Goal: Task Accomplishment & Management: Manage account settings

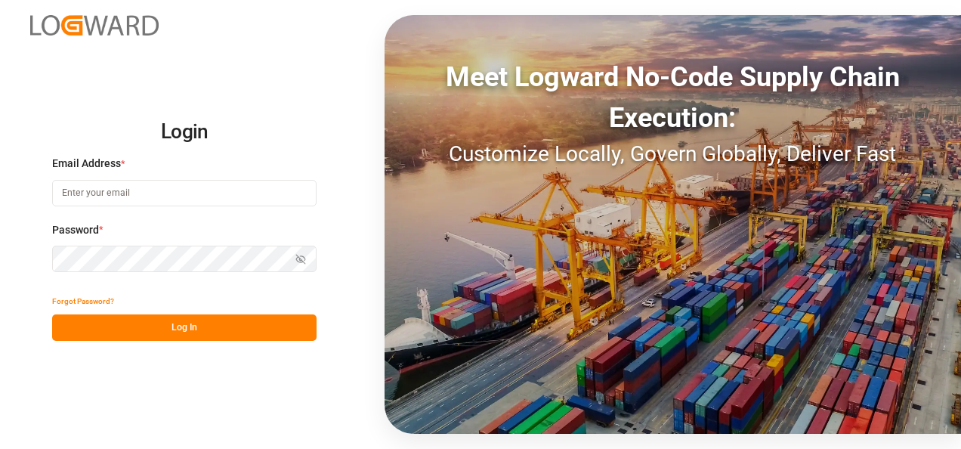
type input "[PERSON_NAME][EMAIL_ADDRESS][PERSON_NAME][DOMAIN_NAME]"
click at [224, 317] on button "Log In" at bounding box center [184, 327] width 265 height 26
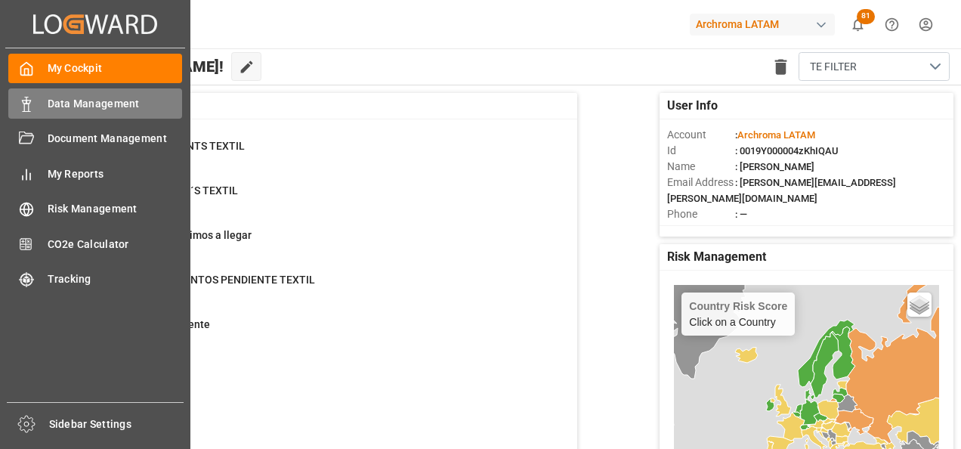
click at [23, 106] on icon at bounding box center [26, 104] width 15 height 15
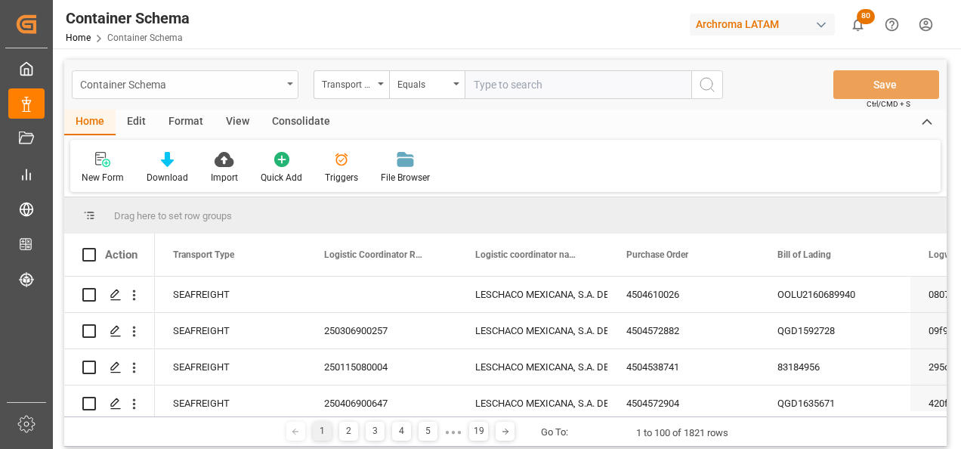
click at [288, 86] on div "Container Schema" at bounding box center [185, 84] width 227 height 29
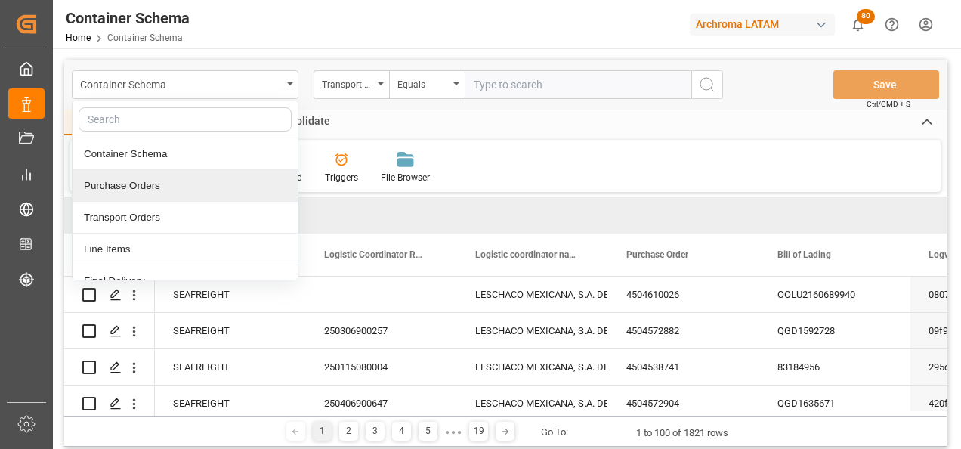
click at [229, 185] on div "Purchase Orders" at bounding box center [185, 186] width 225 height 32
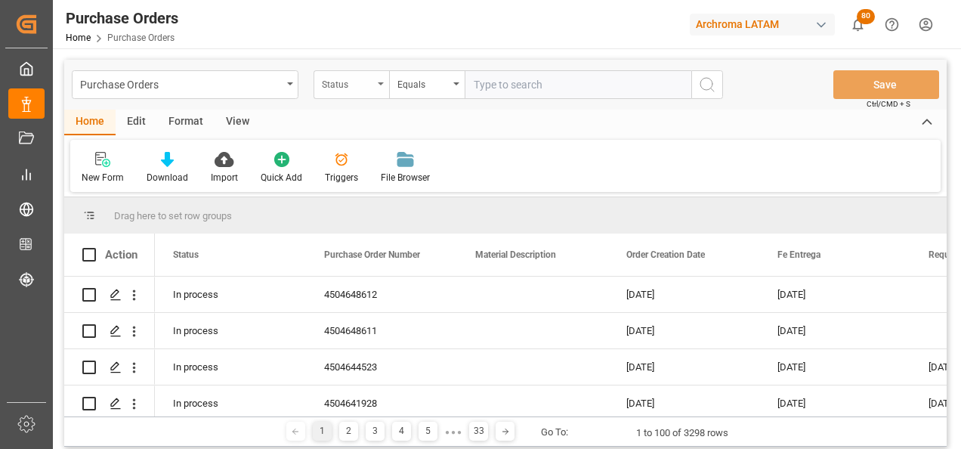
click at [349, 87] on div "Status" at bounding box center [347, 82] width 51 height 17
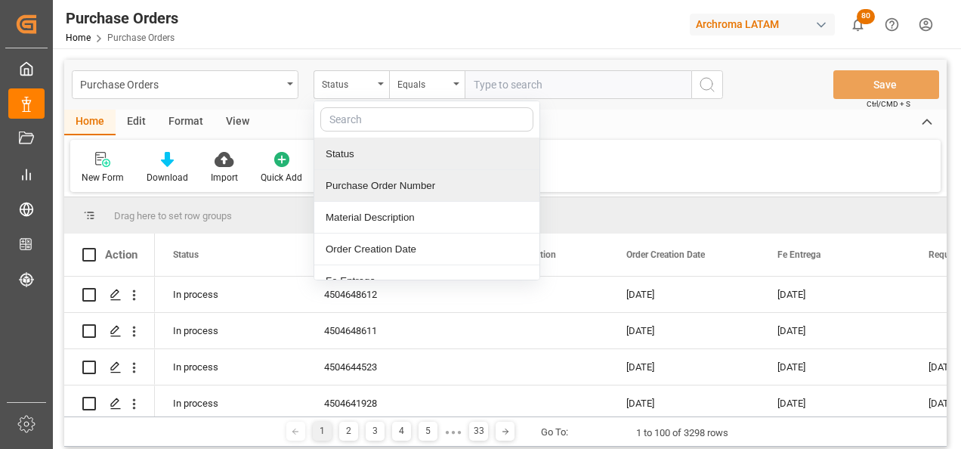
click at [358, 185] on div "Purchase Order Number" at bounding box center [426, 186] width 225 height 32
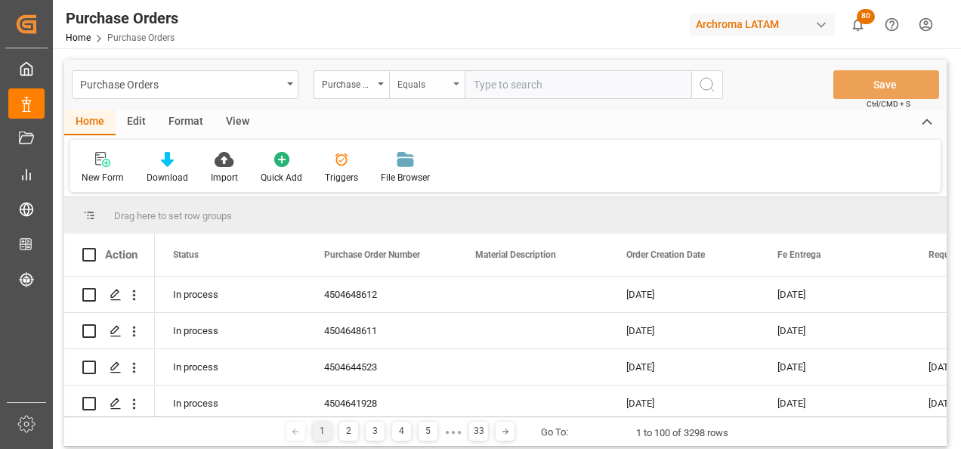
click at [410, 94] on div "Equals" at bounding box center [427, 84] width 76 height 29
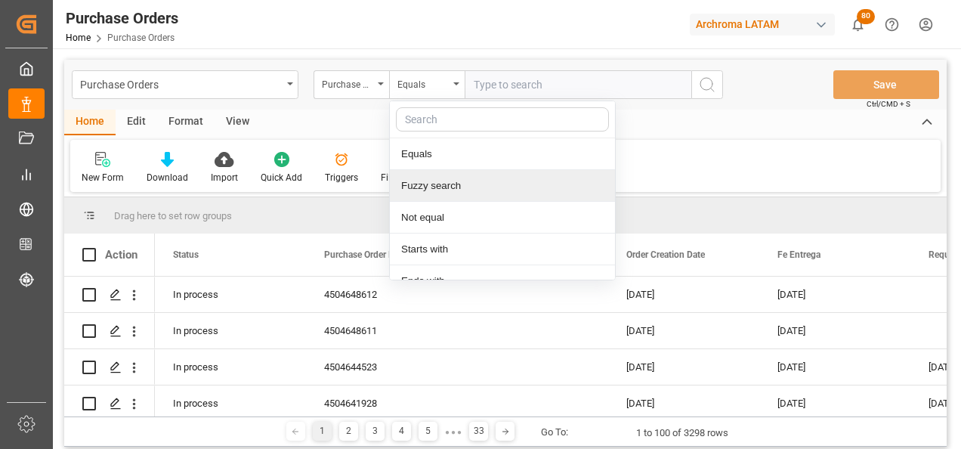
click at [434, 181] on div "Fuzzy search" at bounding box center [502, 186] width 225 height 32
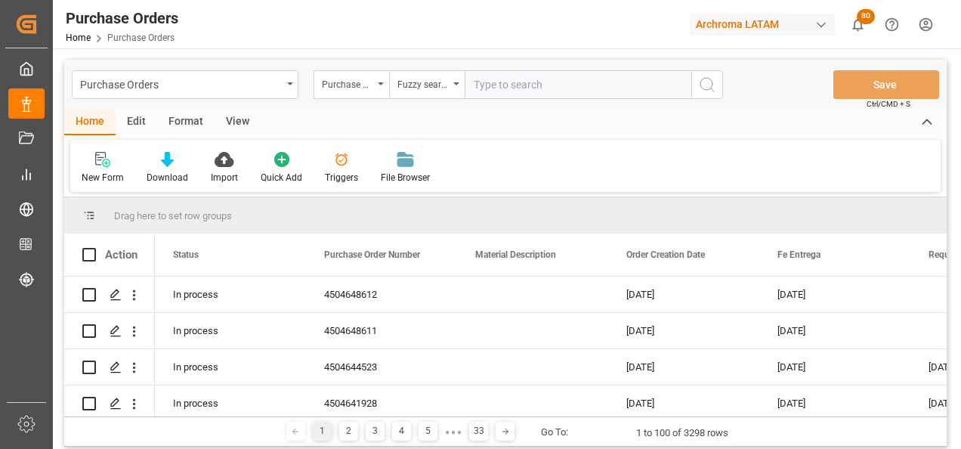
paste input "4504645854"
type input "4504645854"
click at [704, 85] on icon "search button" at bounding box center [707, 85] width 18 height 18
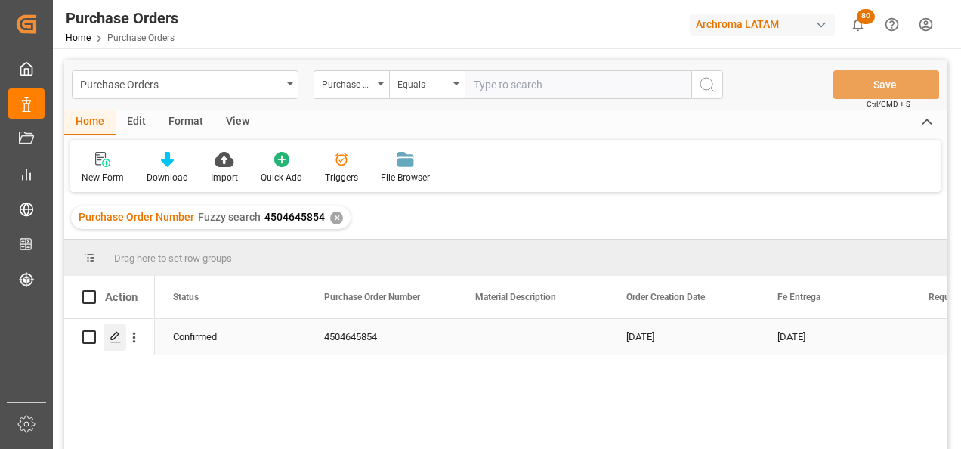
click at [116, 341] on icon "Press SPACE to select this row." at bounding box center [116, 337] width 12 height 12
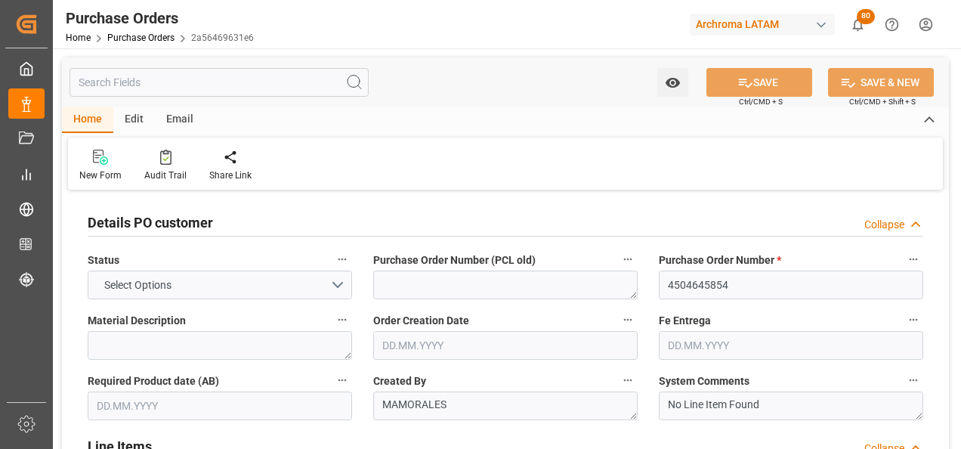
type input "1"
type input "[DATE]"
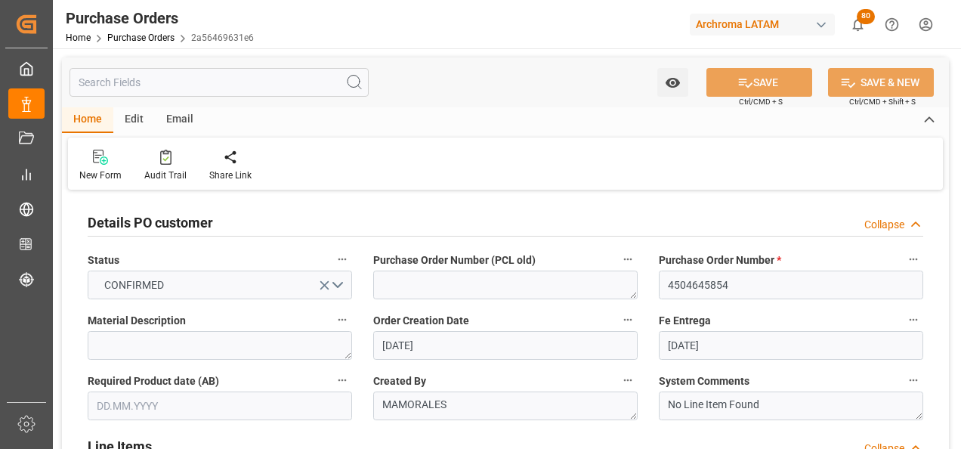
click at [180, 122] on div "Email" at bounding box center [180, 120] width 50 height 26
click at [99, 172] on div "Send Email" at bounding box center [102, 176] width 46 height 14
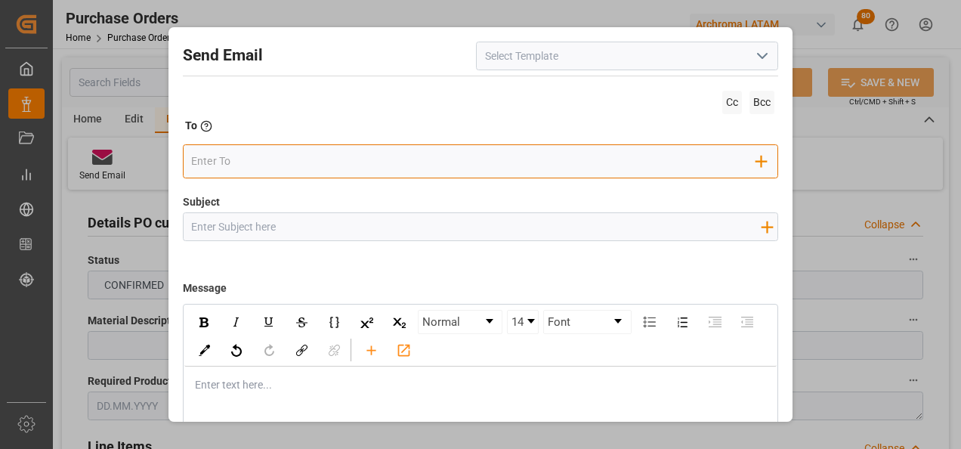
click at [342, 169] on input "email" at bounding box center [473, 161] width 565 height 23
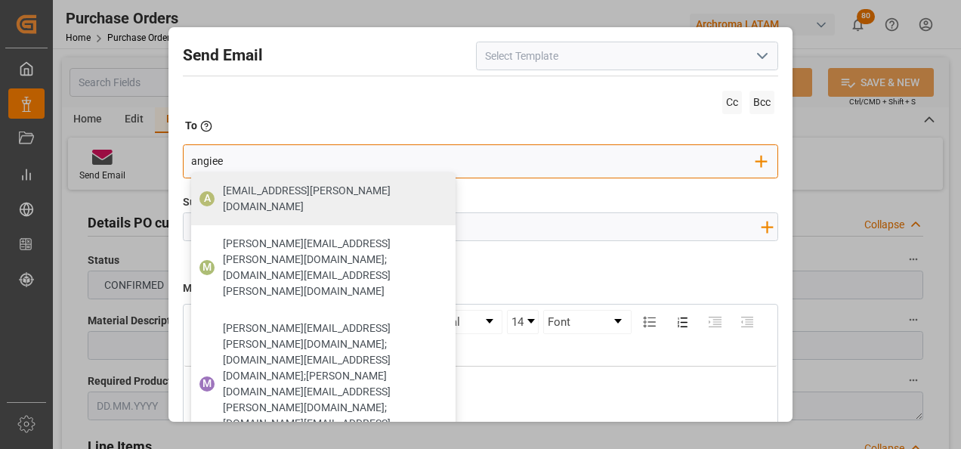
type input "[EMAIL_ADDRESS][PERSON_NAME][DOMAIN_NAME]"
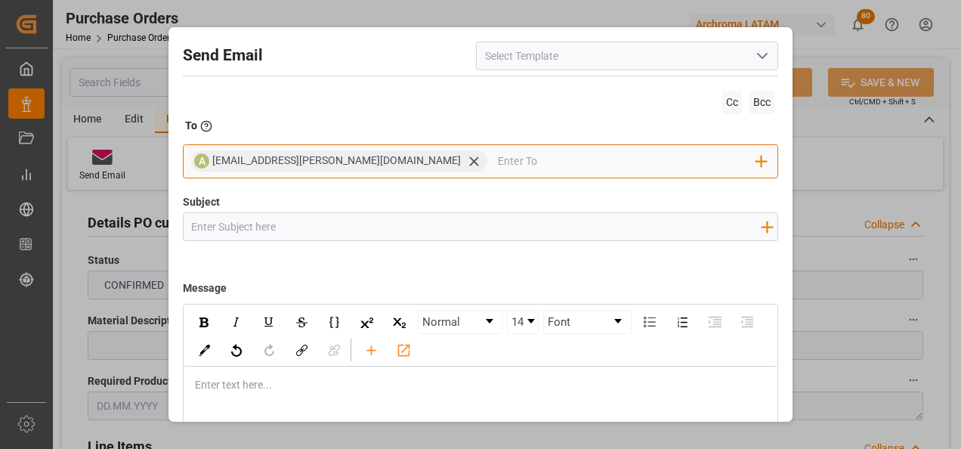
click at [498, 159] on input "email" at bounding box center [627, 161] width 258 height 23
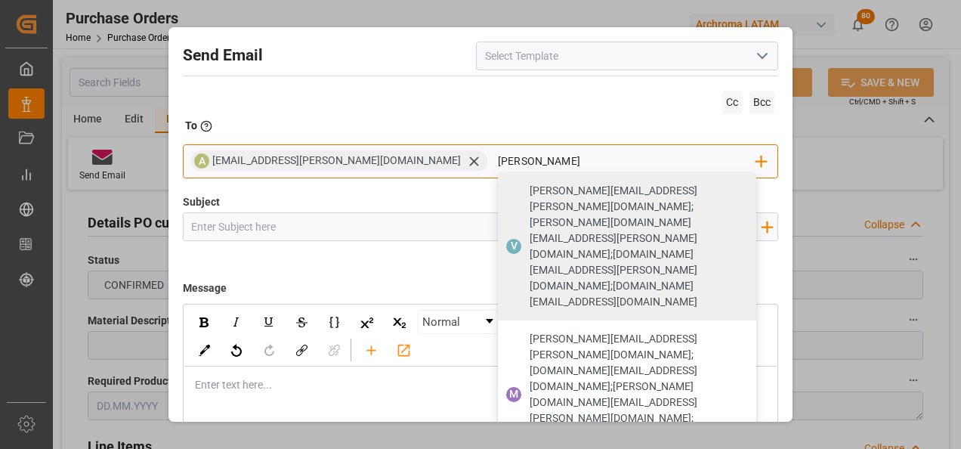
type input "[PERSON_NAME]"
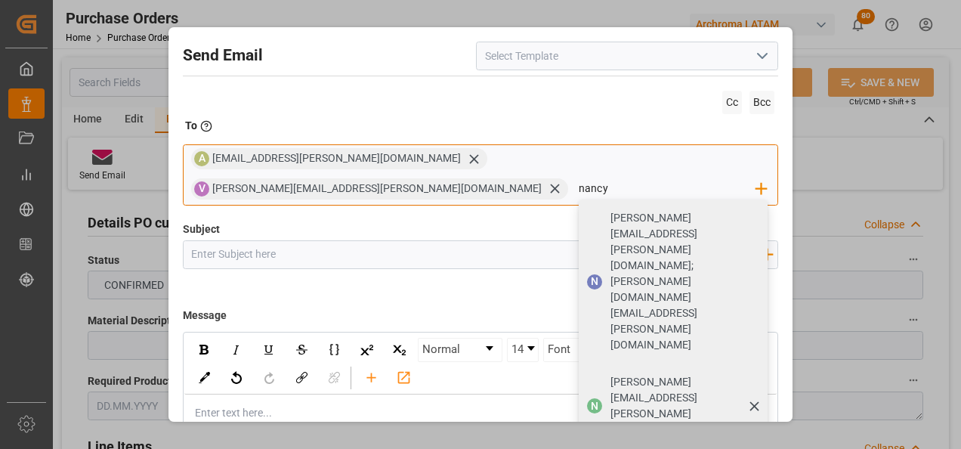
type input "nancy"
click at [608, 364] on div "N [PERSON_NAME][EMAIL_ADDRESS][PERSON_NAME][DOMAIN_NAME]" at bounding box center [673, 406] width 189 height 85
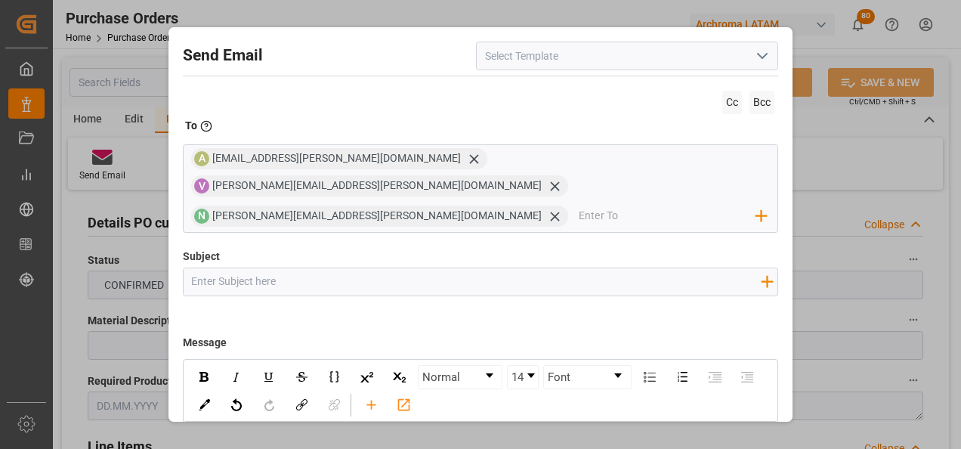
click at [392, 268] on input "Subject" at bounding box center [477, 281] width 586 height 26
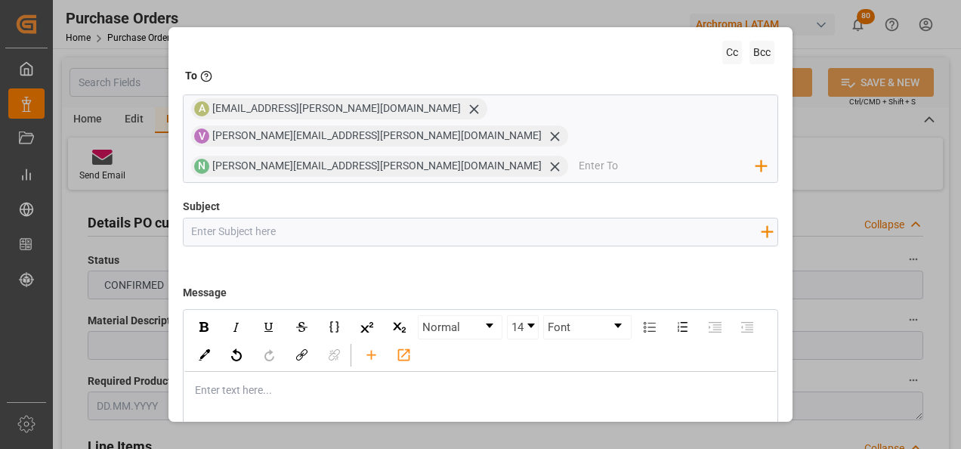
scroll to position [108, 0]
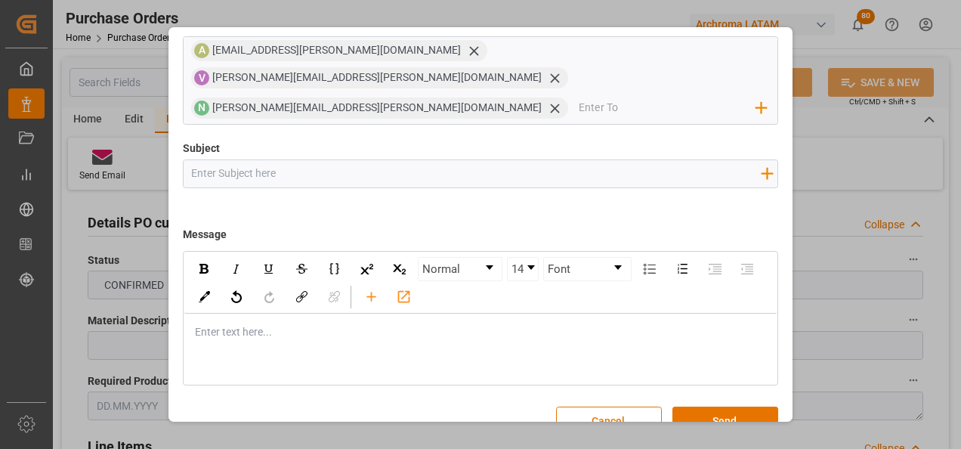
click at [314, 324] on div "rdw-editor" at bounding box center [481, 332] width 571 height 16
click at [254, 160] on input "Subject" at bounding box center [477, 173] width 586 height 26
paste input "4504645854"
type input "PE || STATUS ZARPE || PO 4504645854"
click at [297, 324] on div "rdw-editor" at bounding box center [481, 332] width 571 height 16
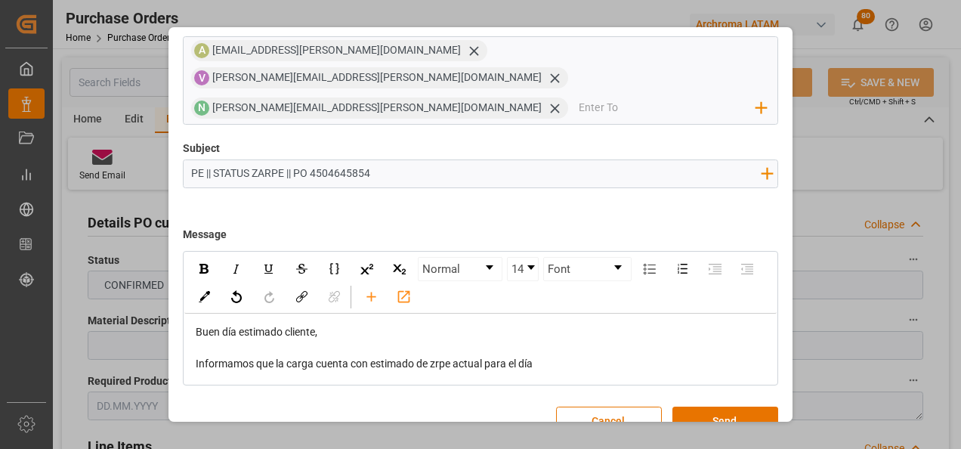
click at [437, 357] on span "Informamos que la carga cuenta con estimado de zrpe actual para el día" at bounding box center [364, 363] width 337 height 12
click at [552, 345] on div "Buen día estimado cliente, Informamos que la carga cuenta con estimado de zarpe…" at bounding box center [480, 348] width 593 height 69
click at [553, 356] on div "Informamos que la carga cuenta con estimado de zarpe actual para el día" at bounding box center [481, 364] width 571 height 16
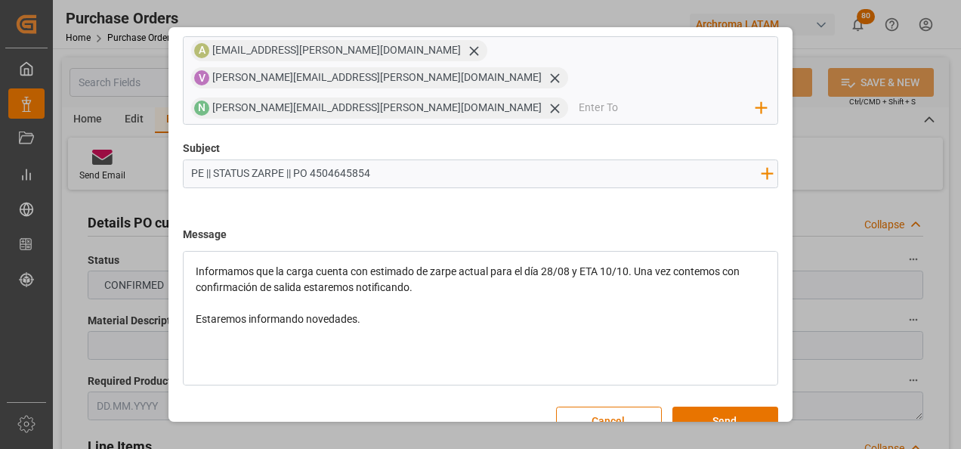
scroll to position [94, 0]
click at [311, 342] on div "rdw-editor" at bounding box center [481, 350] width 571 height 16
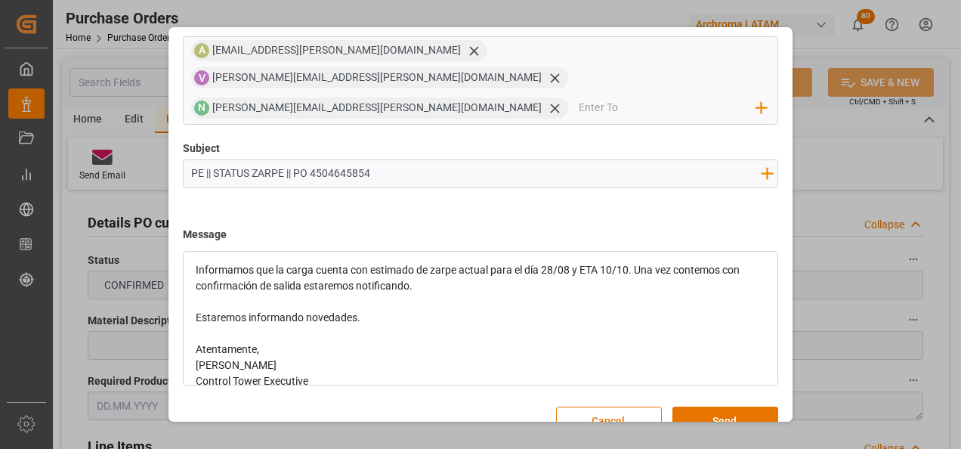
click at [274, 342] on div "Atentamente," at bounding box center [481, 350] width 571 height 16
click at [265, 326] on div "rdw-editor" at bounding box center [481, 334] width 571 height 16
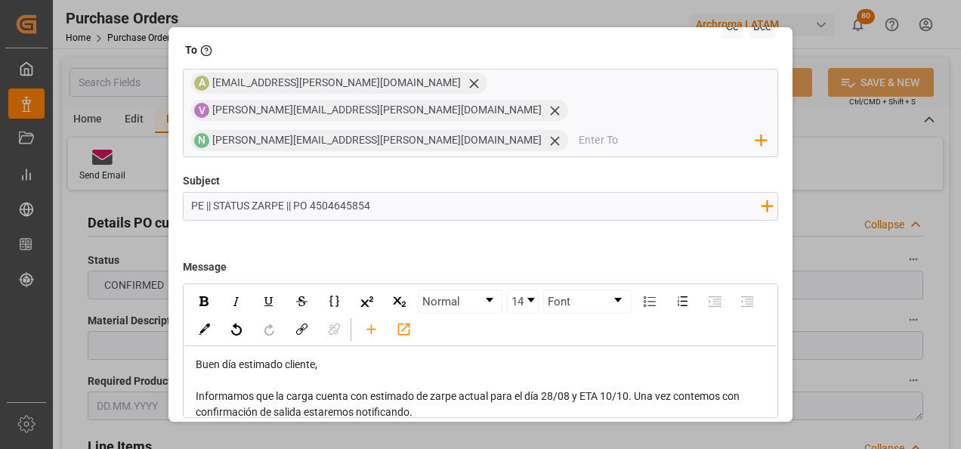
scroll to position [108, 0]
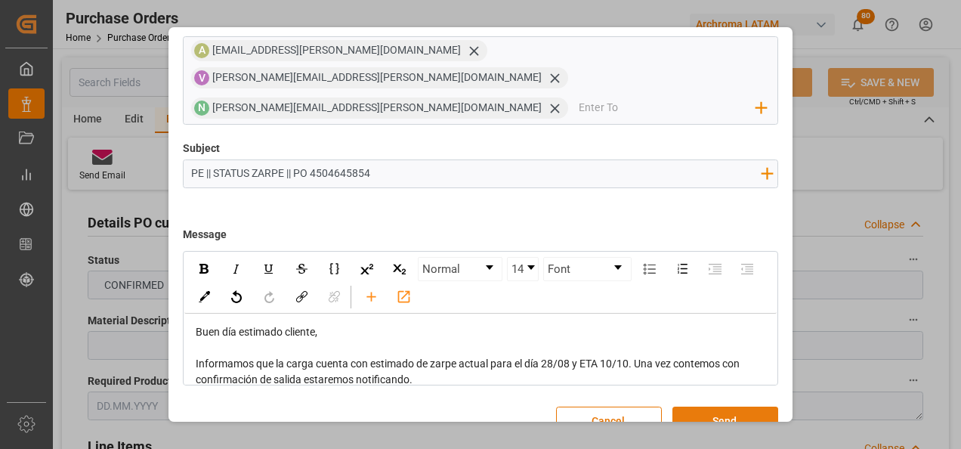
click at [769, 407] on button "Send" at bounding box center [726, 421] width 106 height 29
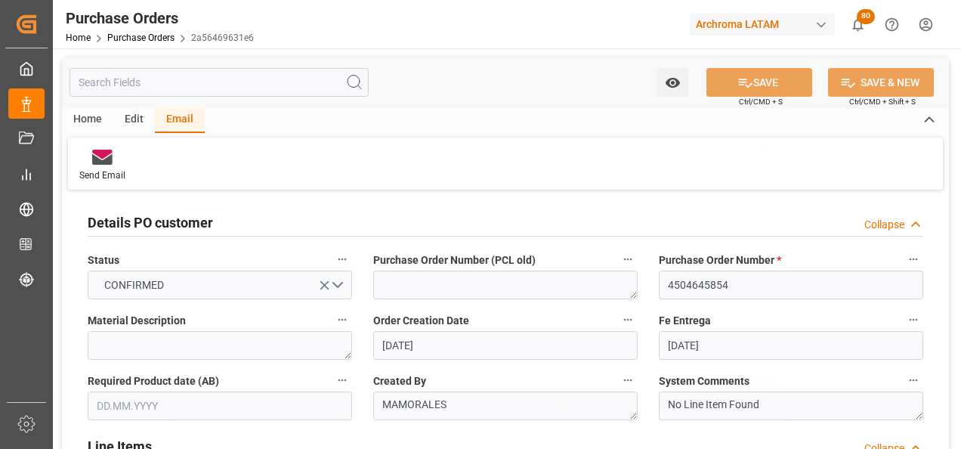
scroll to position [81, 0]
click at [140, 38] on link "Purchase Orders" at bounding box center [140, 37] width 67 height 11
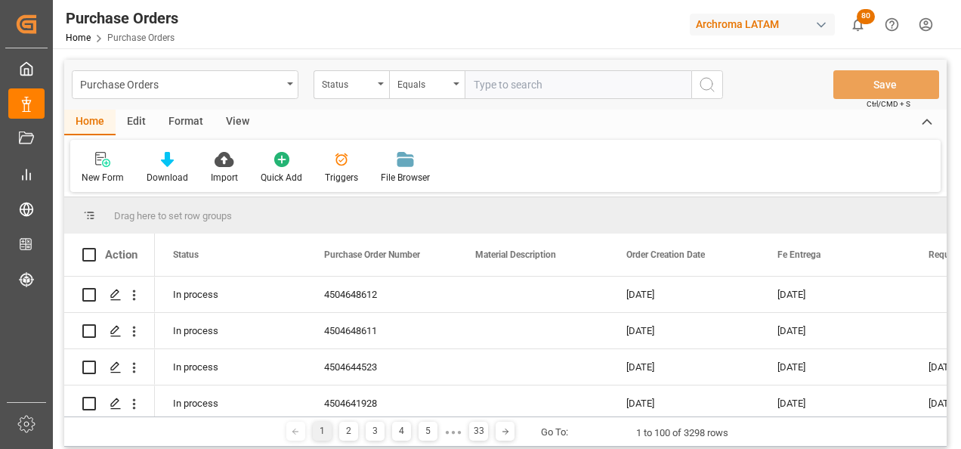
click at [359, 97] on div "Status" at bounding box center [352, 84] width 76 height 29
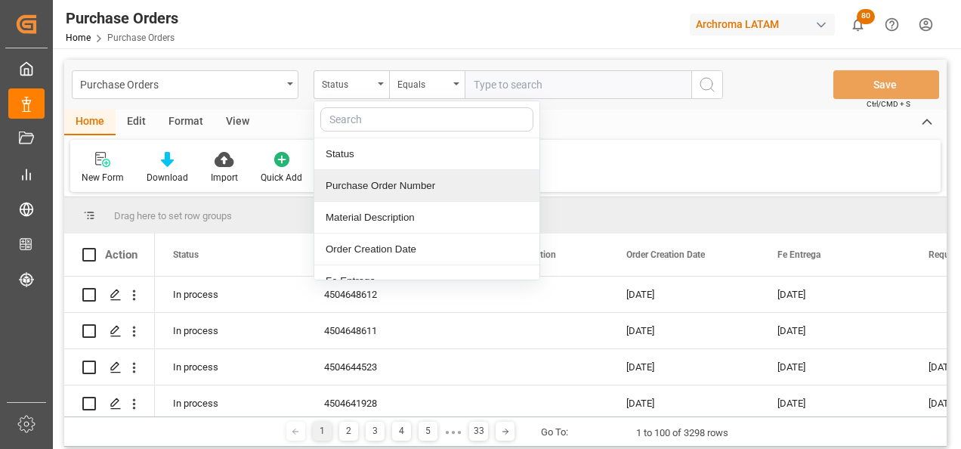
click at [380, 178] on div "Purchase Order Number" at bounding box center [426, 186] width 225 height 32
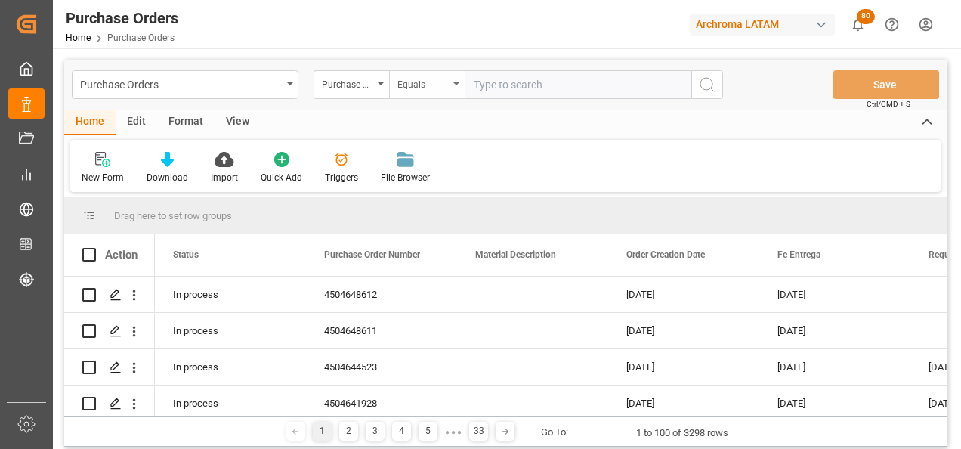
click at [439, 82] on div "Equals" at bounding box center [423, 82] width 51 height 17
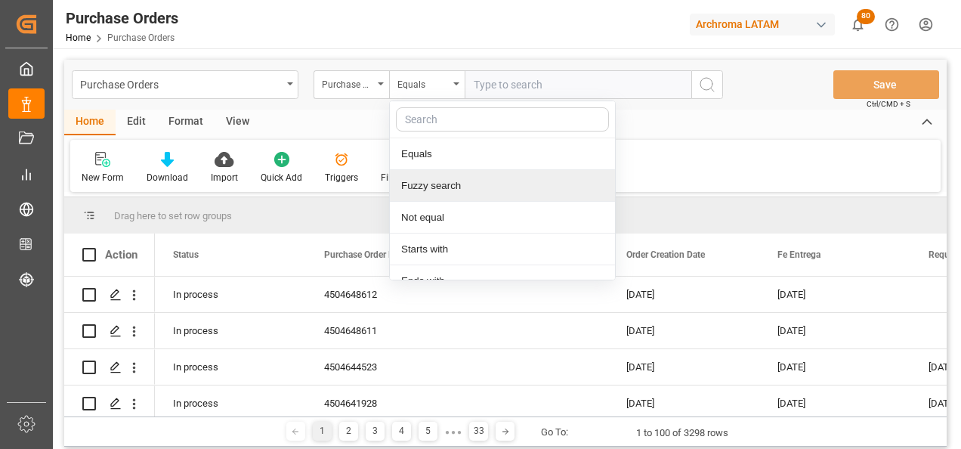
click at [478, 182] on div "Fuzzy search" at bounding box center [502, 186] width 225 height 32
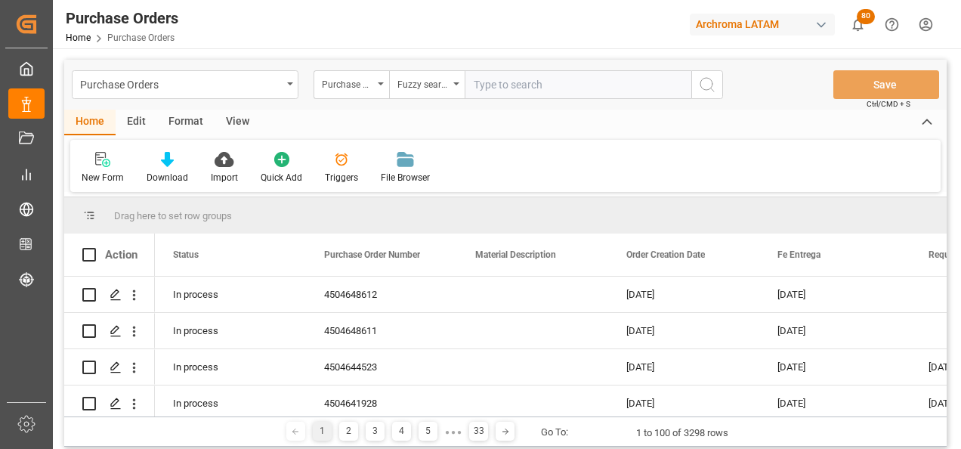
paste input "4504634600"
type input "4504634600"
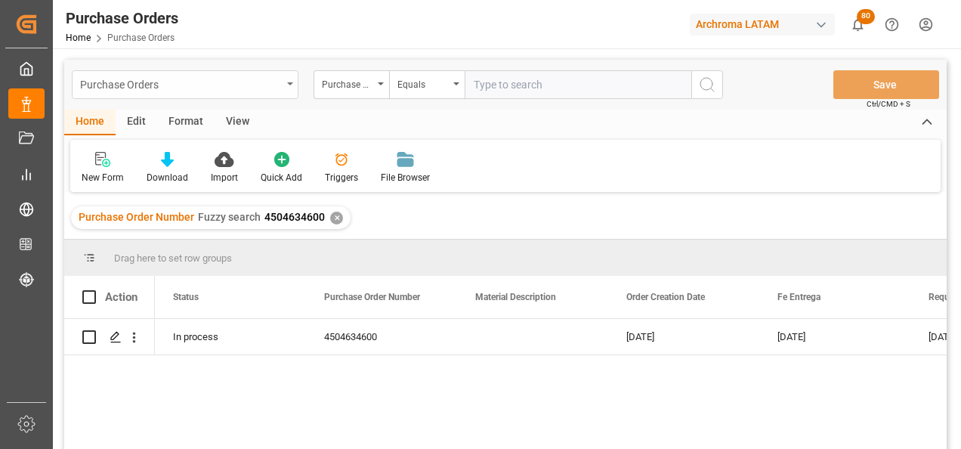
click at [265, 90] on div "Purchase Orders" at bounding box center [181, 83] width 202 height 19
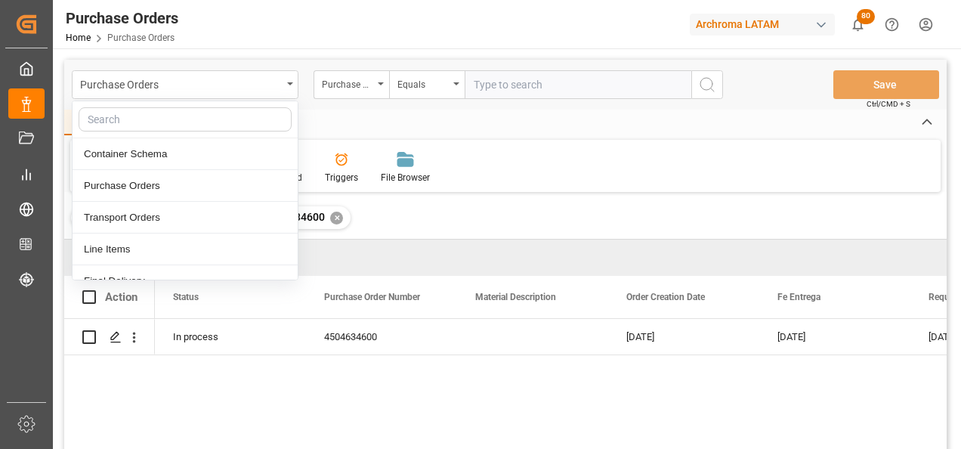
click at [330, 219] on div "✕" at bounding box center [336, 218] width 13 height 13
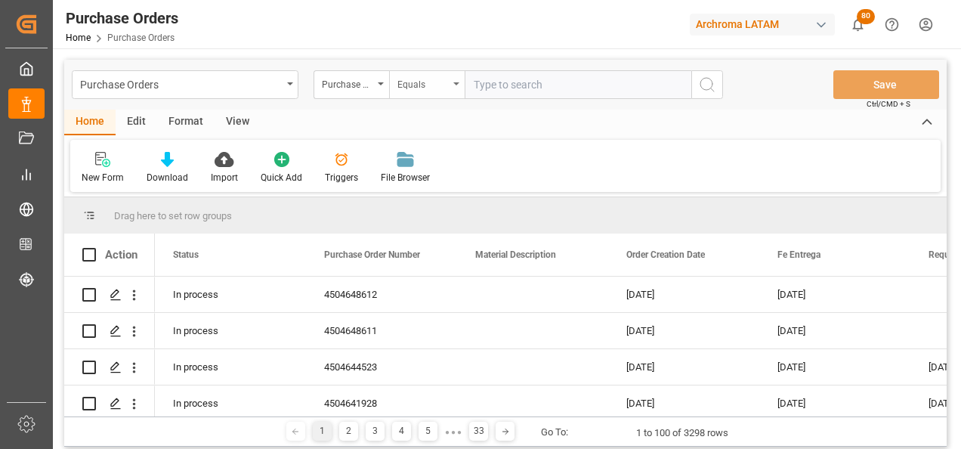
click at [454, 90] on div "Equals" at bounding box center [427, 84] width 76 height 29
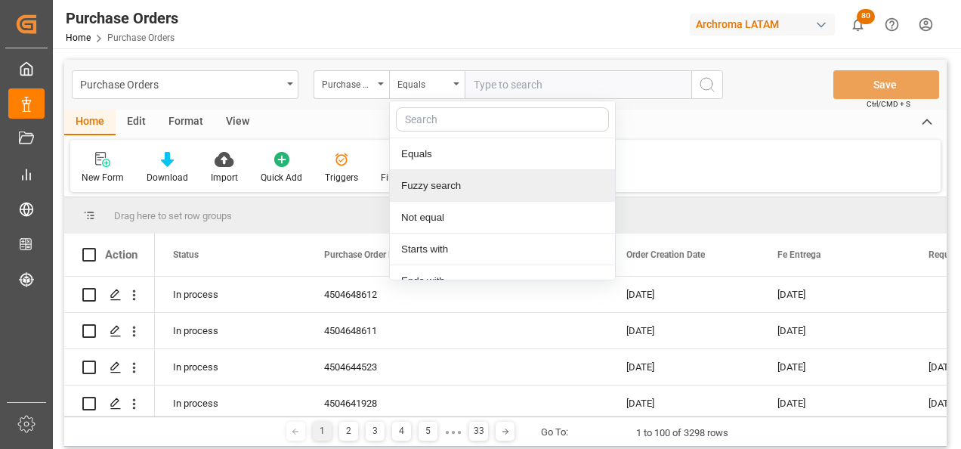
click at [452, 178] on div "Fuzzy search" at bounding box center [502, 186] width 225 height 32
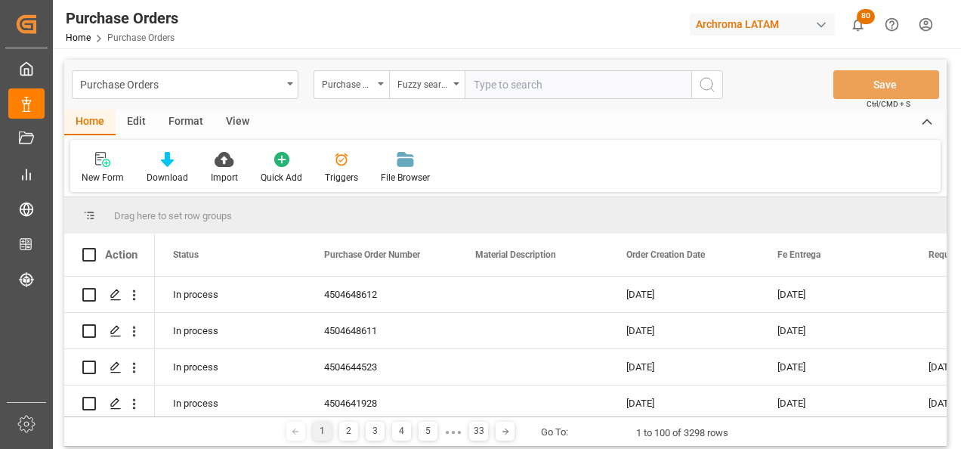
paste input "4504636092"
type input "4504636092"
click at [704, 86] on icon "search button" at bounding box center [707, 85] width 18 height 18
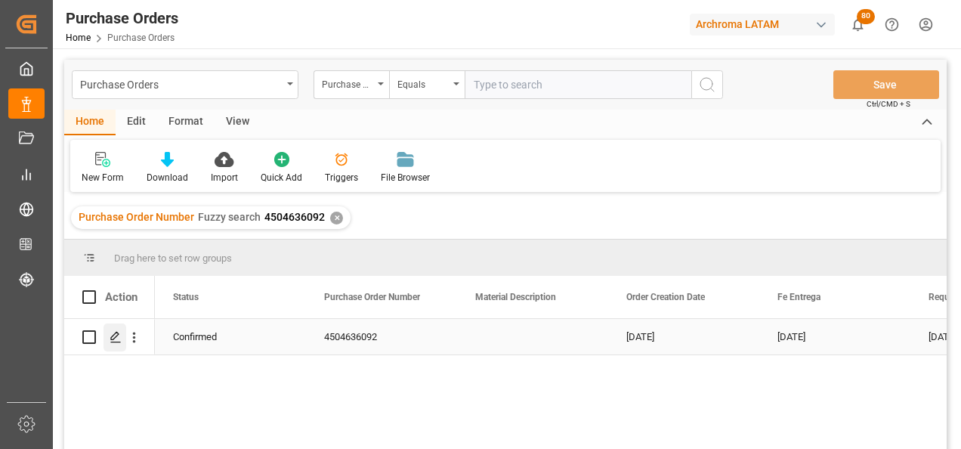
click at [117, 341] on icon "Press SPACE to select this row." at bounding box center [116, 337] width 12 height 12
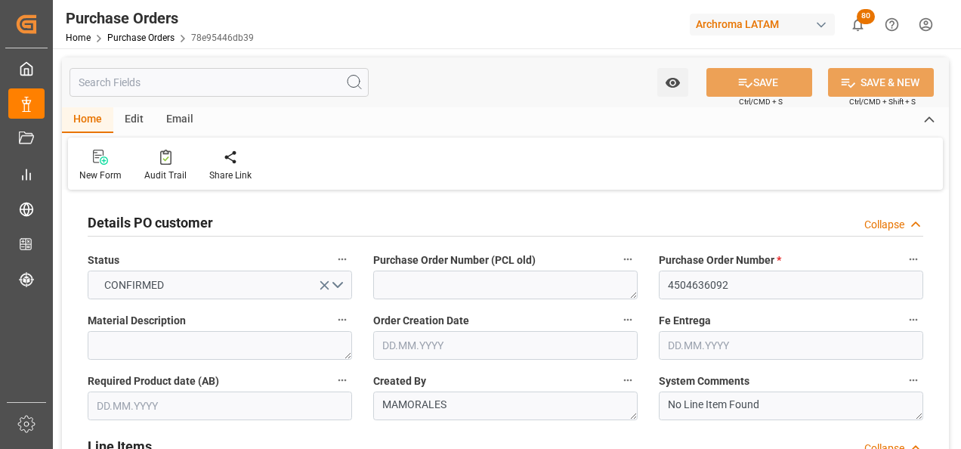
type input "[DATE]"
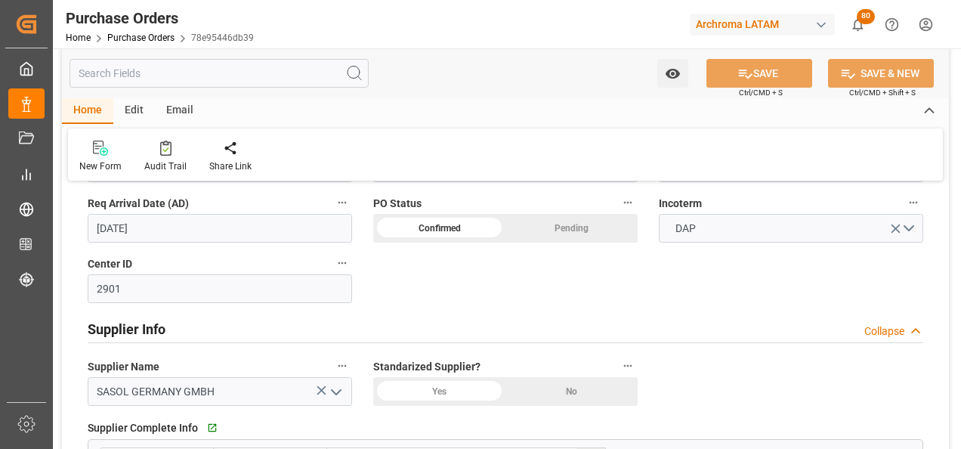
scroll to position [529, 0]
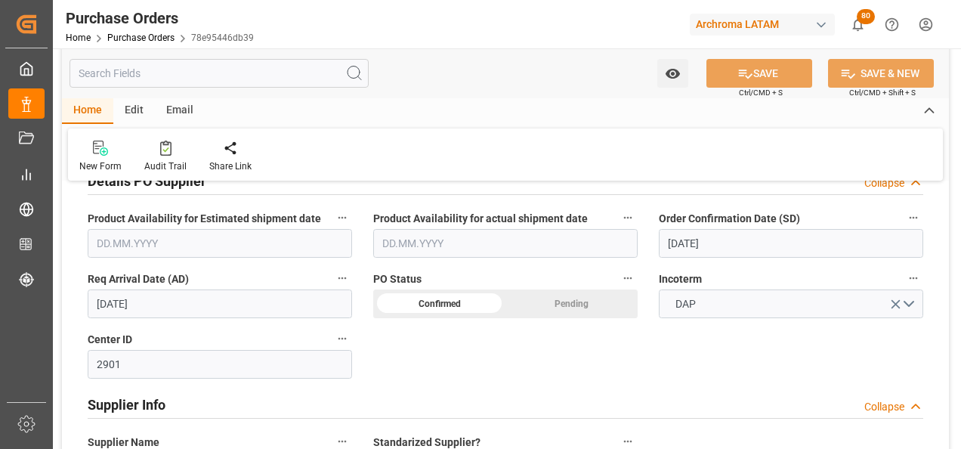
click at [770, 233] on input "[DATE]" at bounding box center [791, 243] width 265 height 29
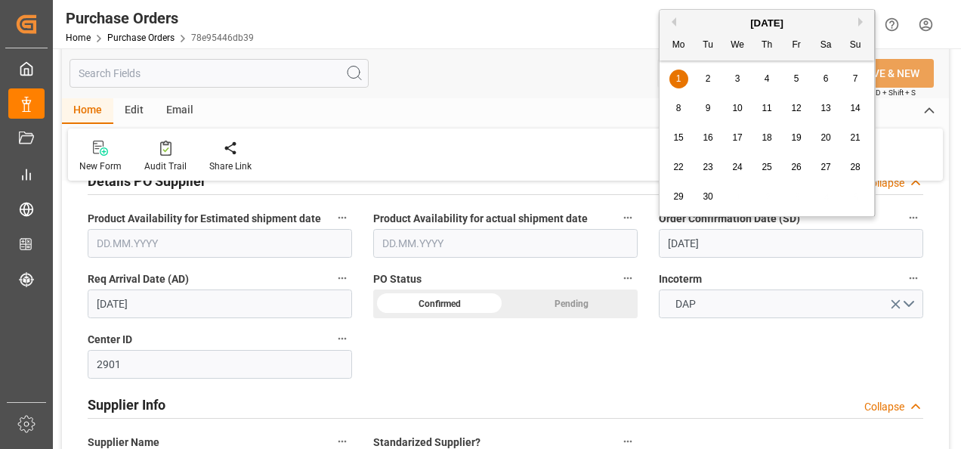
click at [676, 23] on button "Previous Month" at bounding box center [671, 21] width 9 height 9
click at [712, 191] on span "26" at bounding box center [708, 196] width 10 height 11
type input "[DATE]"
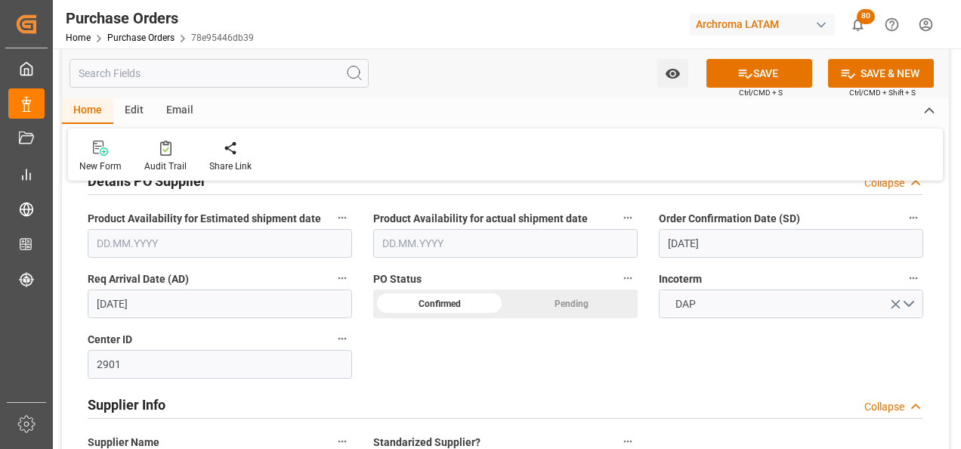
click at [131, 299] on input "[DATE]" at bounding box center [220, 303] width 265 height 29
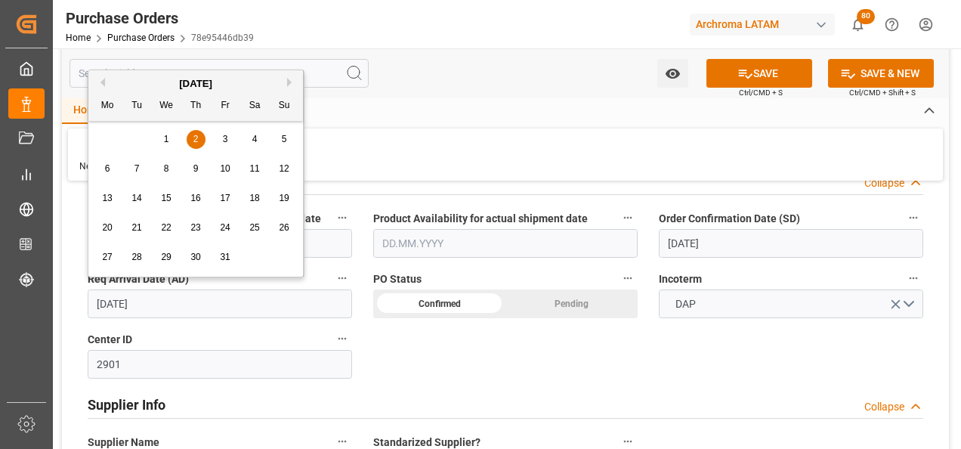
click at [101, 83] on button "Previous Month" at bounding box center [100, 82] width 9 height 9
click at [227, 217] on div "22 23 24 25 26 27 28" at bounding box center [196, 227] width 206 height 29
click at [227, 224] on span "26" at bounding box center [225, 227] width 10 height 11
type input "[DATE]"
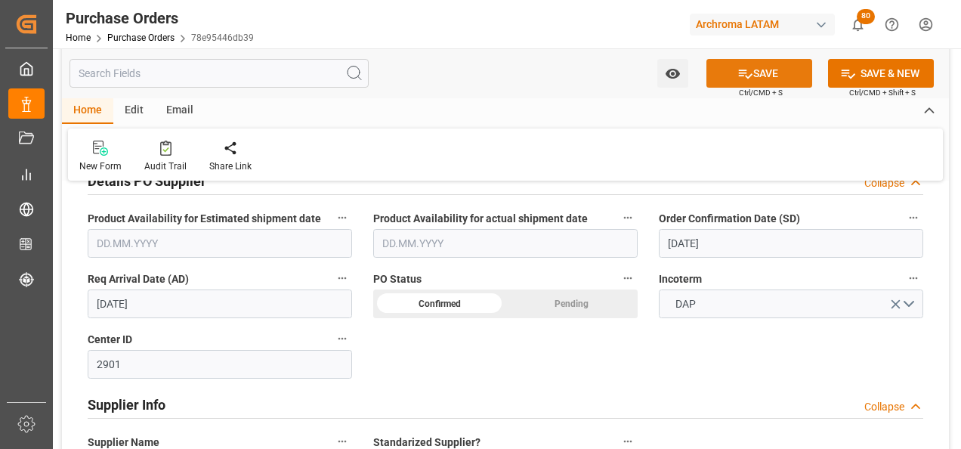
click at [719, 64] on button "SAVE" at bounding box center [760, 73] width 106 height 29
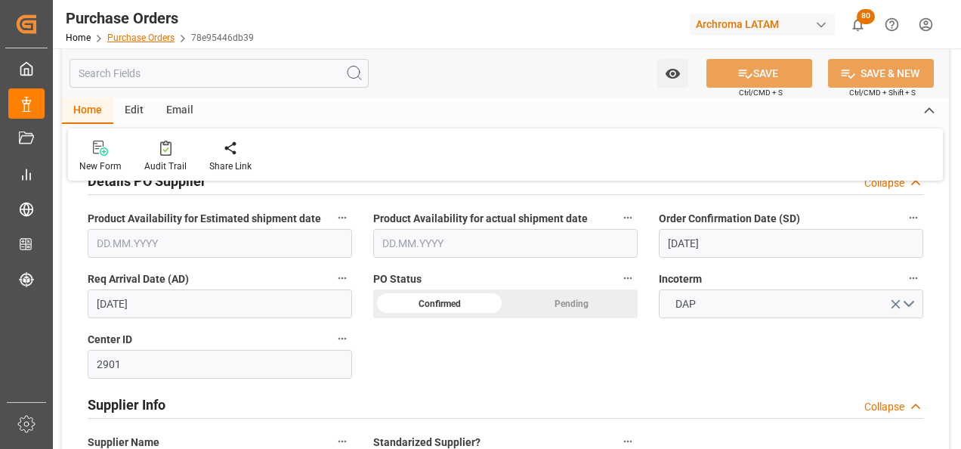
click at [145, 33] on link "Purchase Orders" at bounding box center [140, 37] width 67 height 11
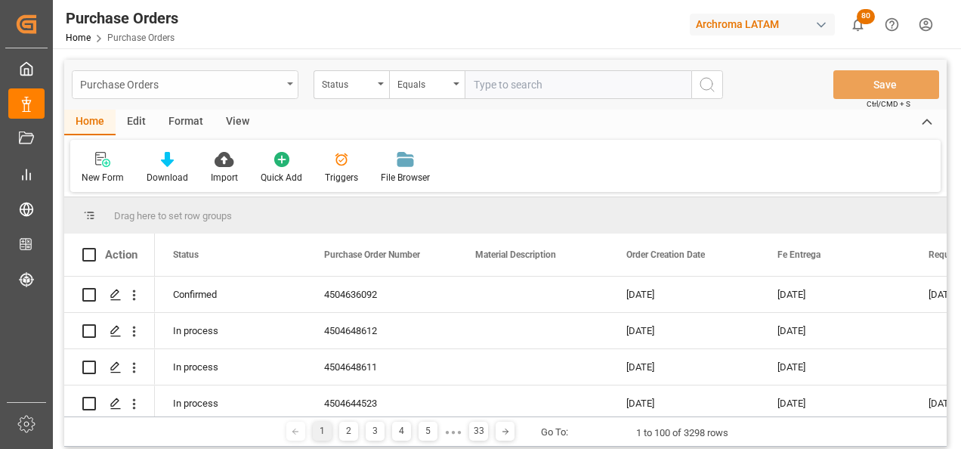
click at [280, 89] on div "Purchase Orders" at bounding box center [181, 83] width 202 height 19
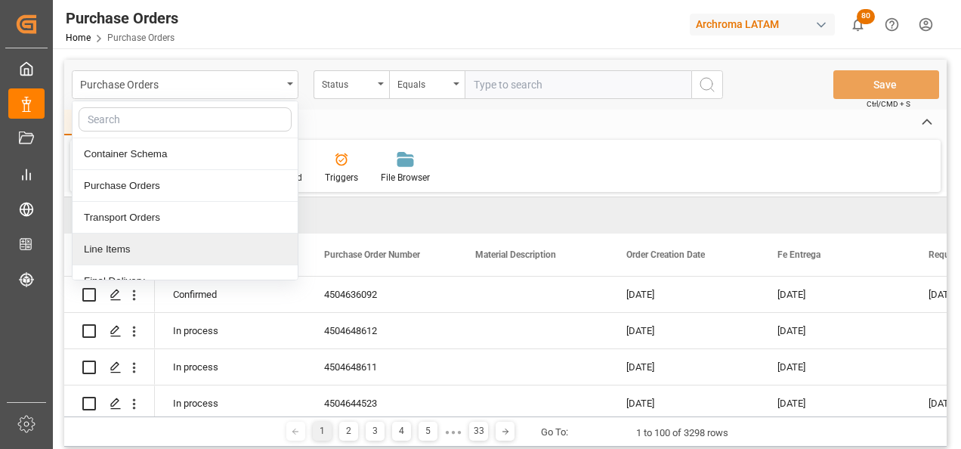
click at [203, 244] on div "Line Items" at bounding box center [185, 250] width 225 height 32
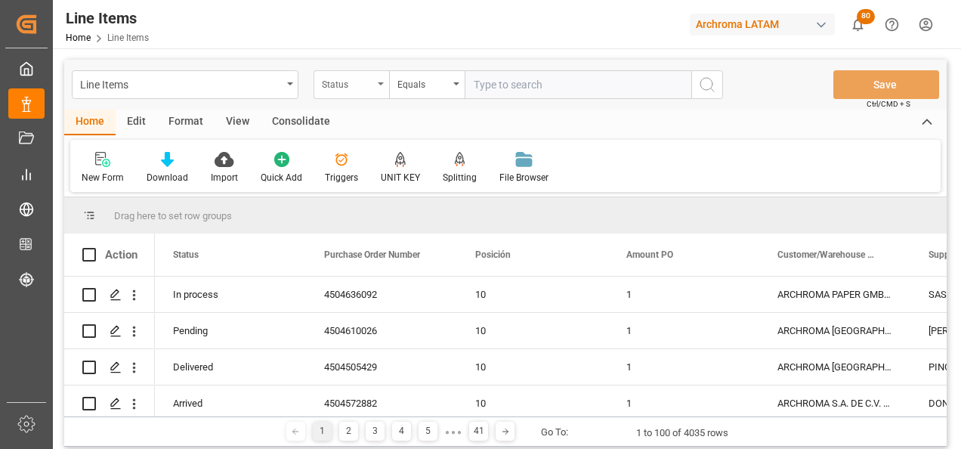
click at [377, 91] on div "Status" at bounding box center [352, 84] width 76 height 29
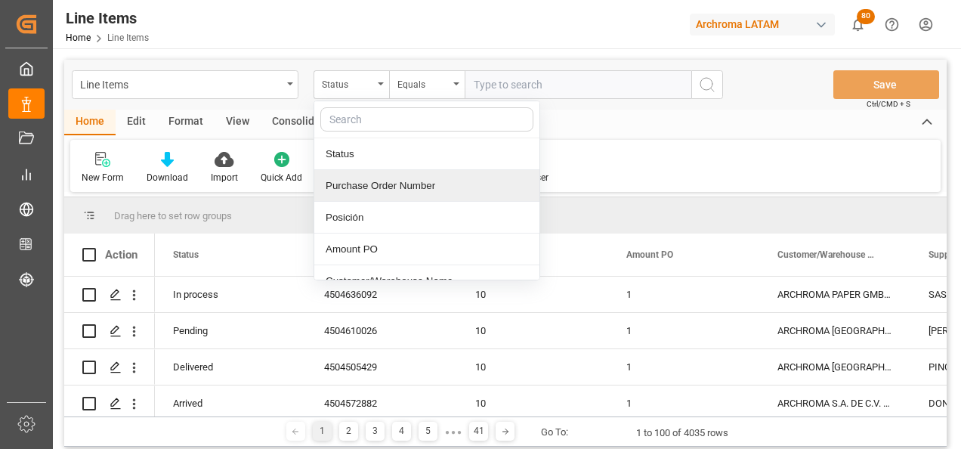
click at [367, 184] on div "Purchase Order Number" at bounding box center [426, 186] width 225 height 32
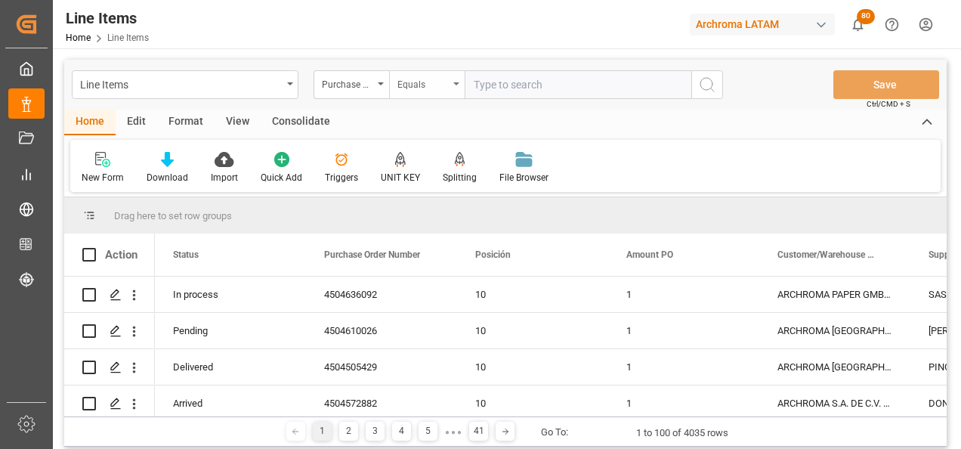
click at [406, 88] on div "Equals" at bounding box center [423, 82] width 51 height 17
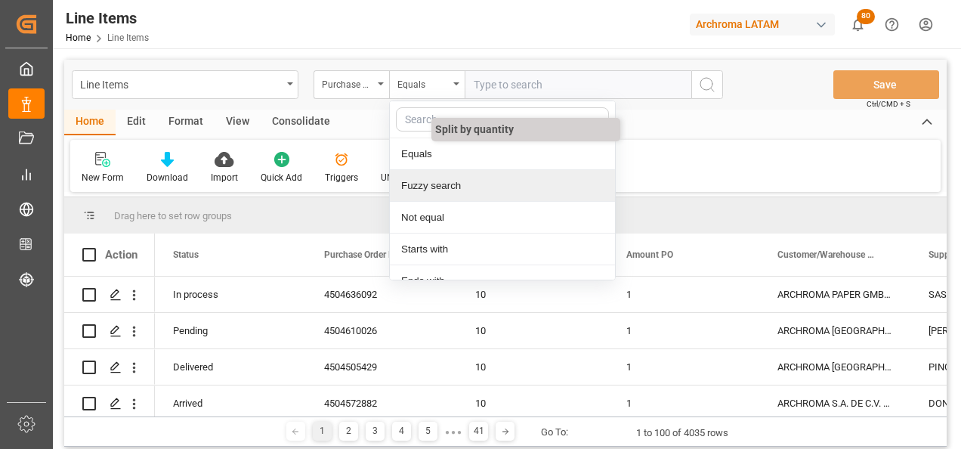
click at [444, 184] on div "Fuzzy search" at bounding box center [502, 186] width 225 height 32
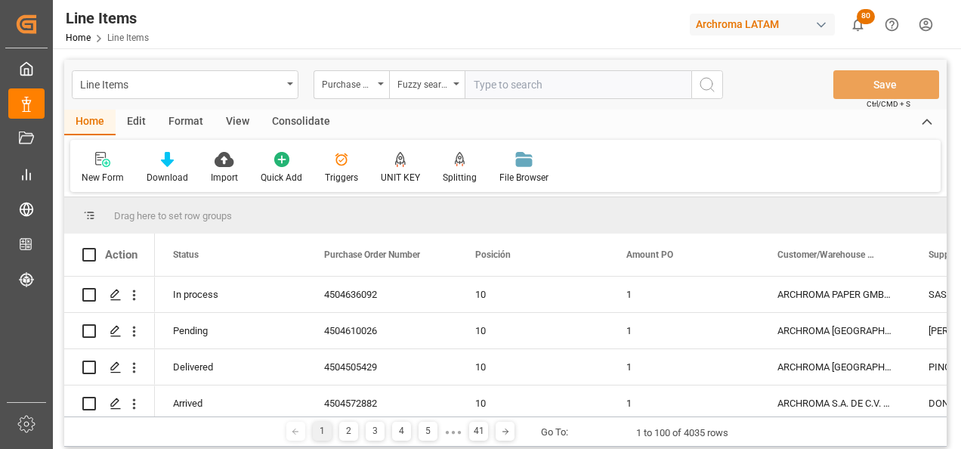
paste input "4504621578"
type input "4504621578"
click at [709, 82] on icon "search button" at bounding box center [707, 85] width 18 height 18
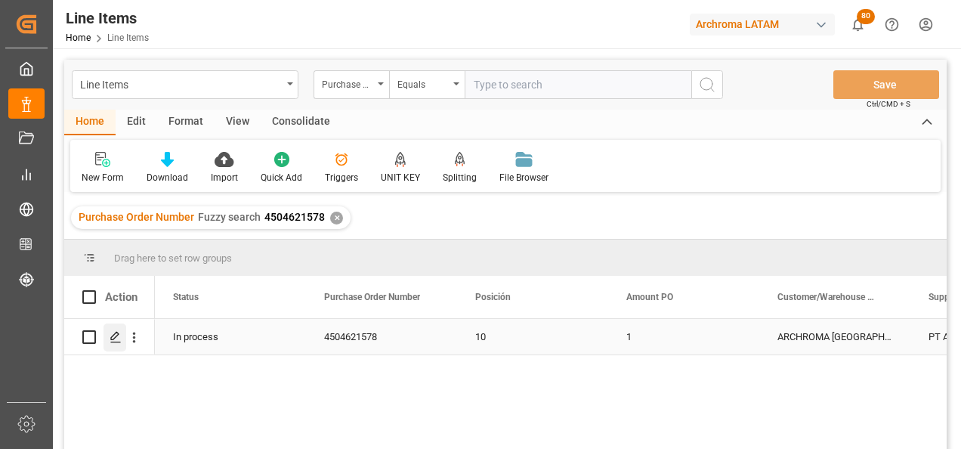
click at [116, 337] on polygon "Press SPACE to select this row." at bounding box center [115, 337] width 8 height 8
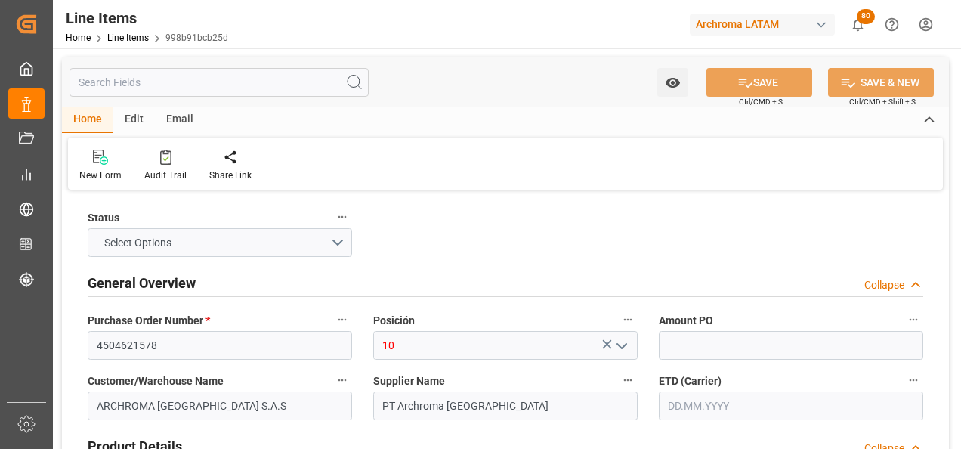
type input "1"
type input "12352301"
type input "13"
type input "1820"
type input "1903.72"
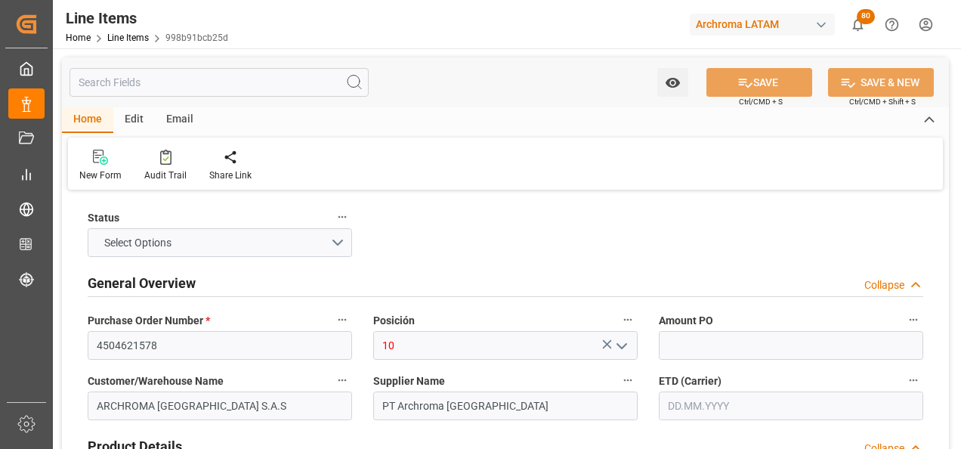
type input "3809919900"
type input "[DATE]"
type input "[DATE] 21:15"
type input "[DATE] 16:59"
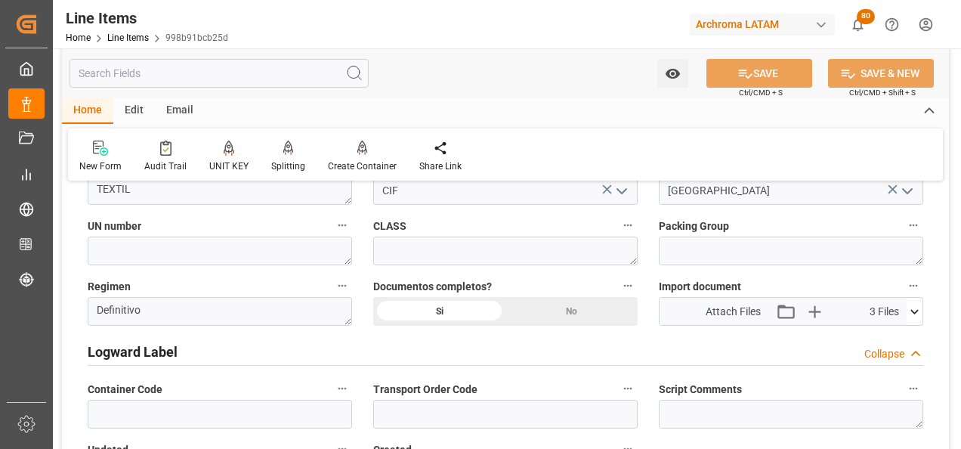
scroll to position [1134, 0]
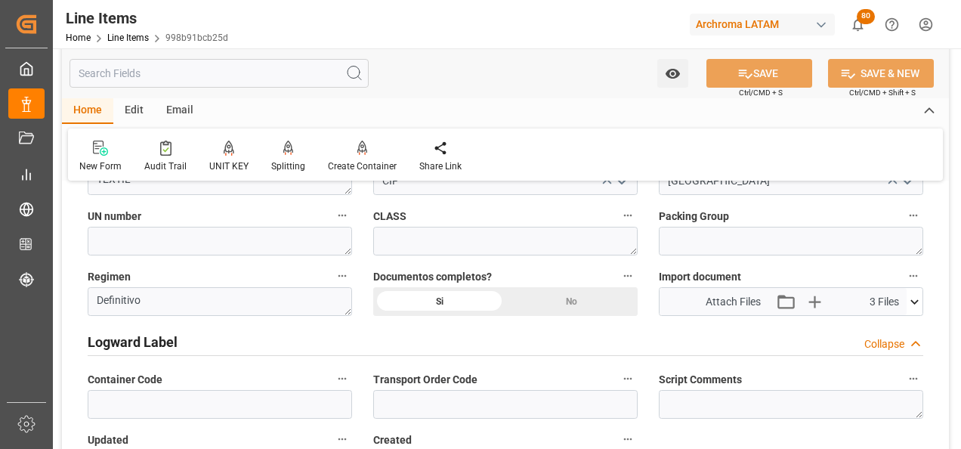
click at [913, 306] on icon at bounding box center [915, 302] width 16 height 16
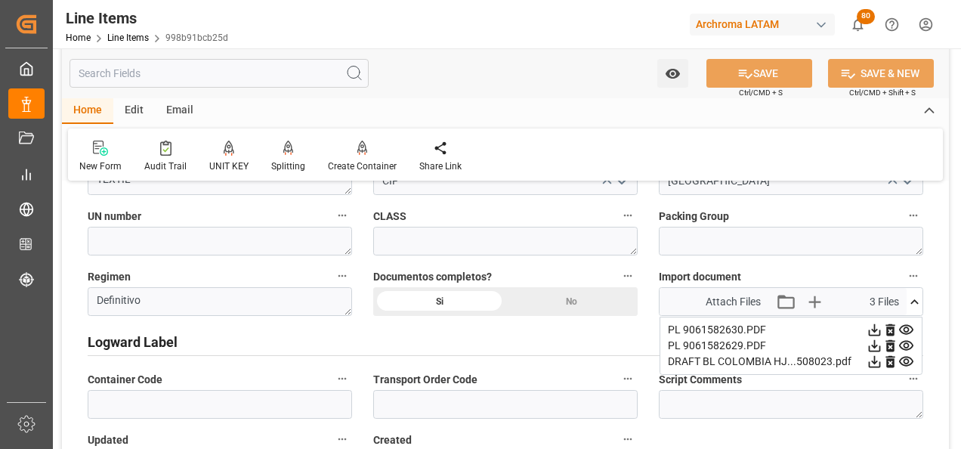
click at [893, 329] on icon at bounding box center [890, 330] width 9 height 12
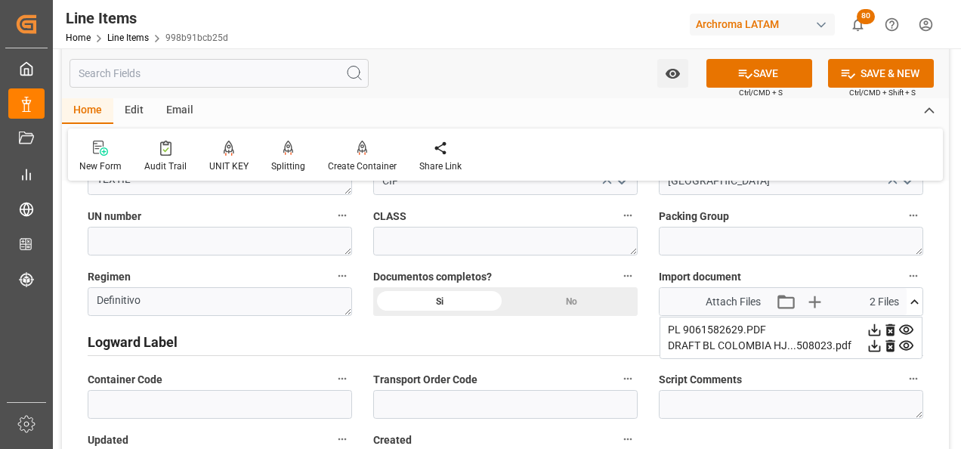
click at [892, 329] on icon at bounding box center [890, 330] width 9 height 12
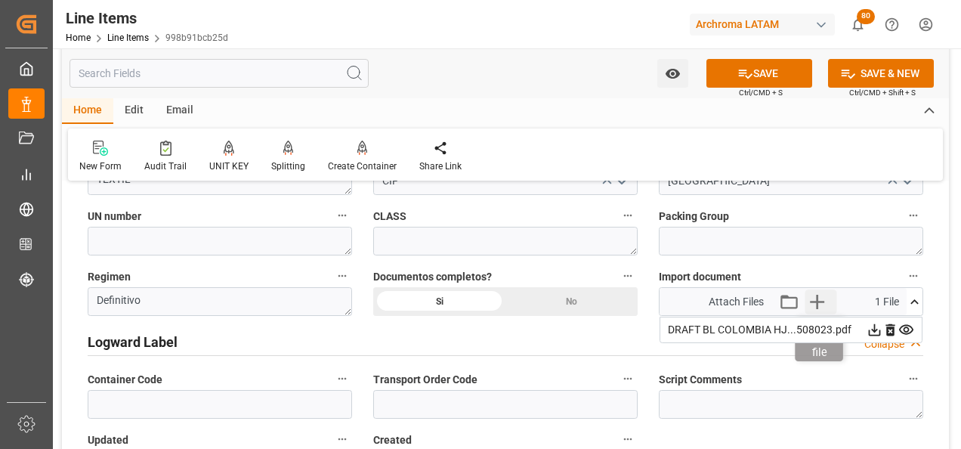
click at [823, 304] on icon "button" at bounding box center [817, 301] width 24 height 24
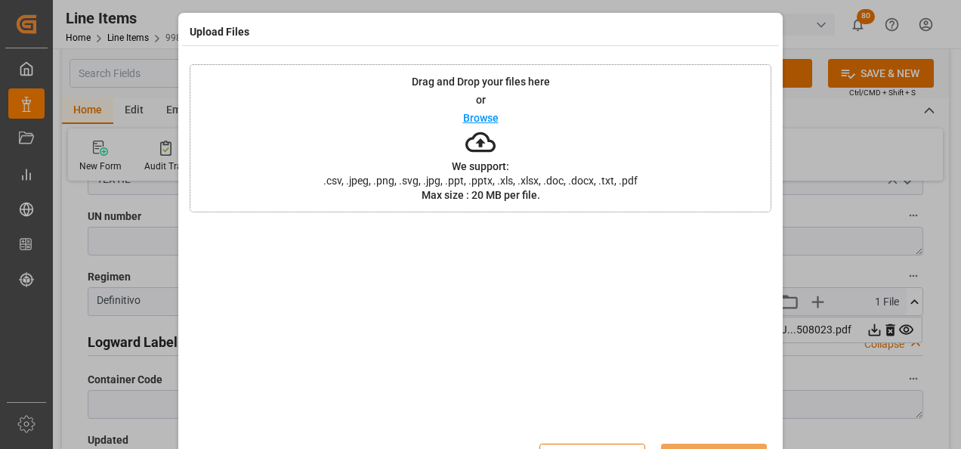
click at [586, 198] on div "Drag and Drop your files here or Browse We support: .csv, .jpeg, .png, .svg, .j…" at bounding box center [481, 138] width 582 height 148
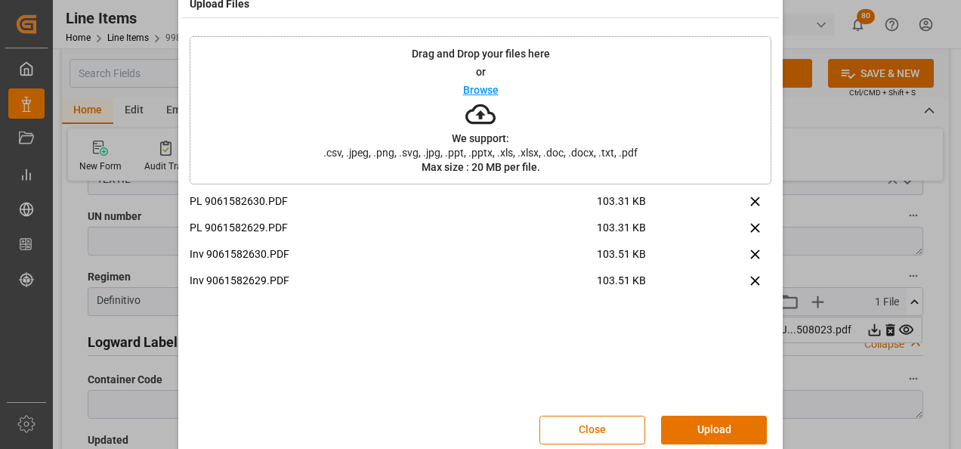
scroll to position [50, 0]
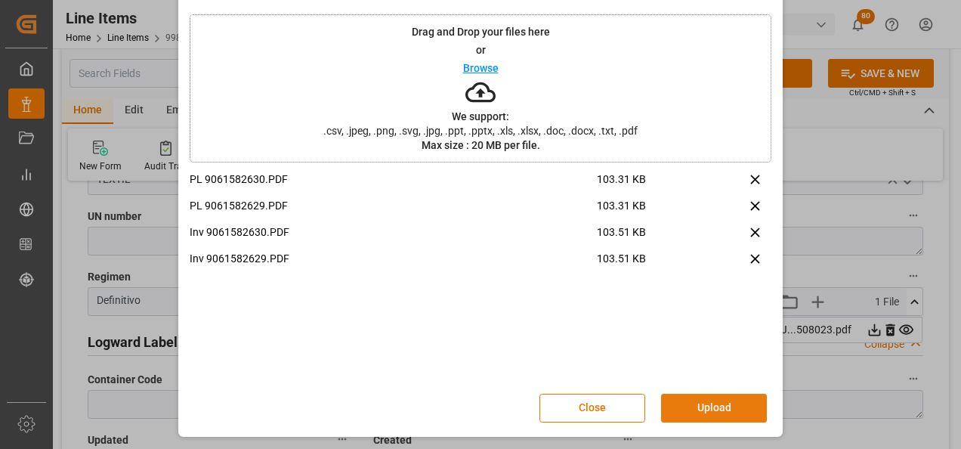
click at [744, 405] on button "Upload" at bounding box center [714, 408] width 106 height 29
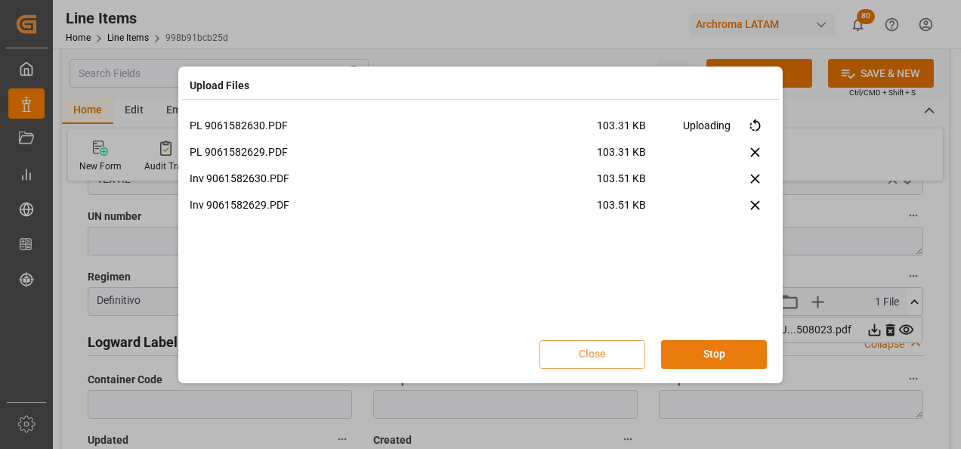
scroll to position [0, 0]
click at [732, 357] on button "Done" at bounding box center [714, 354] width 106 height 29
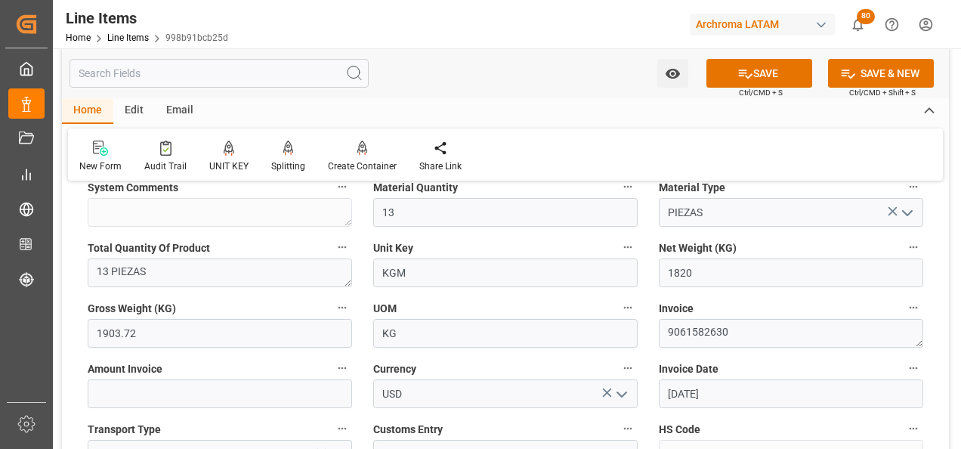
scroll to position [605, 0]
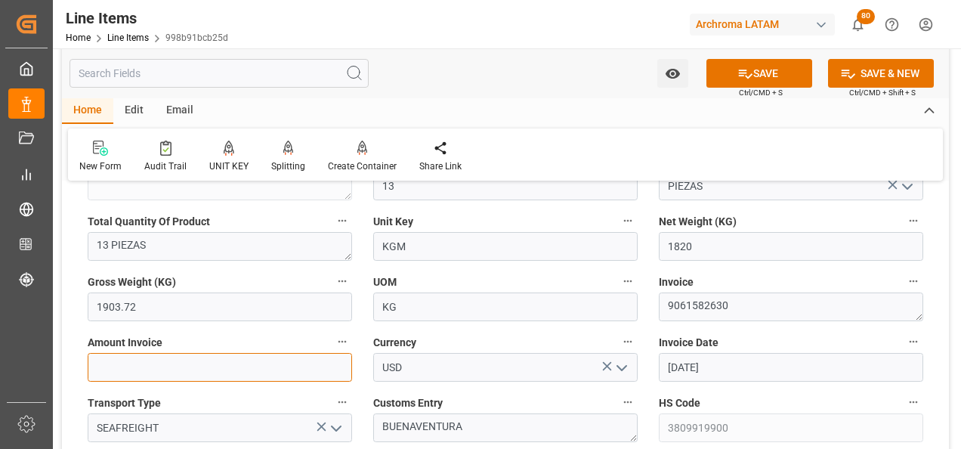
click at [271, 373] on input "text" at bounding box center [220, 367] width 265 height 29
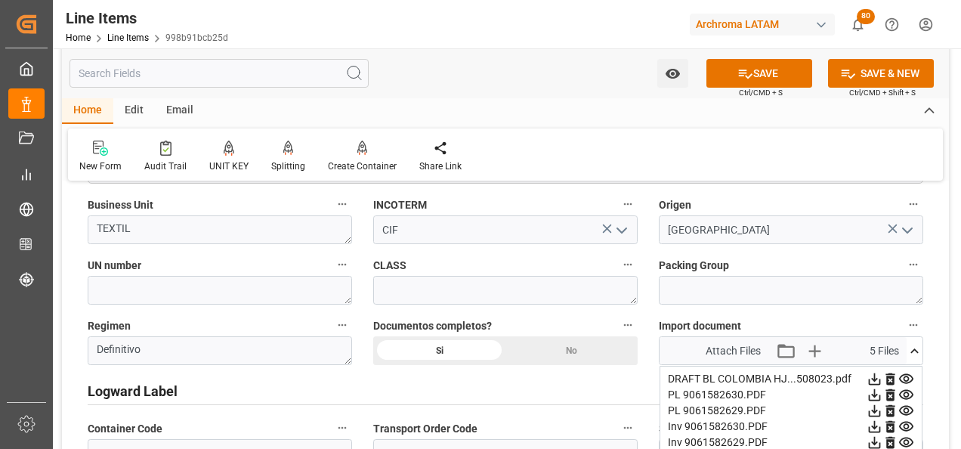
scroll to position [1058, 0]
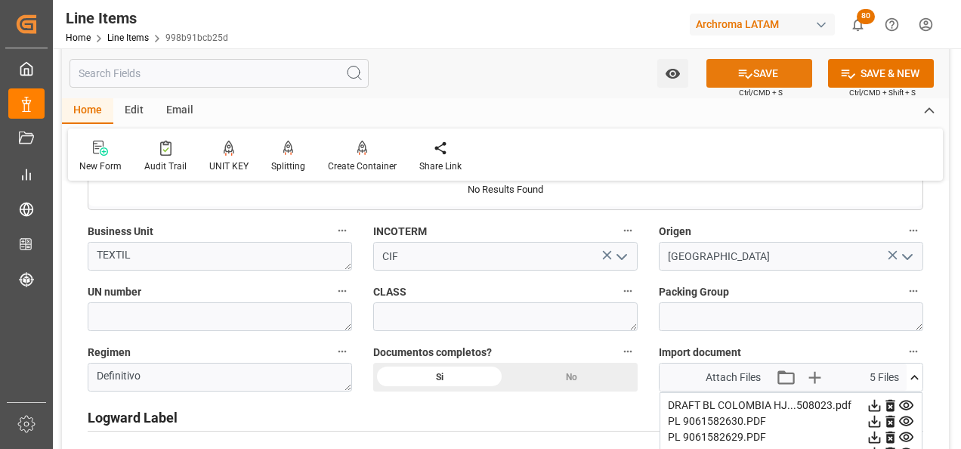
type input "3057.6"
click at [736, 63] on button "SAVE" at bounding box center [760, 73] width 106 height 29
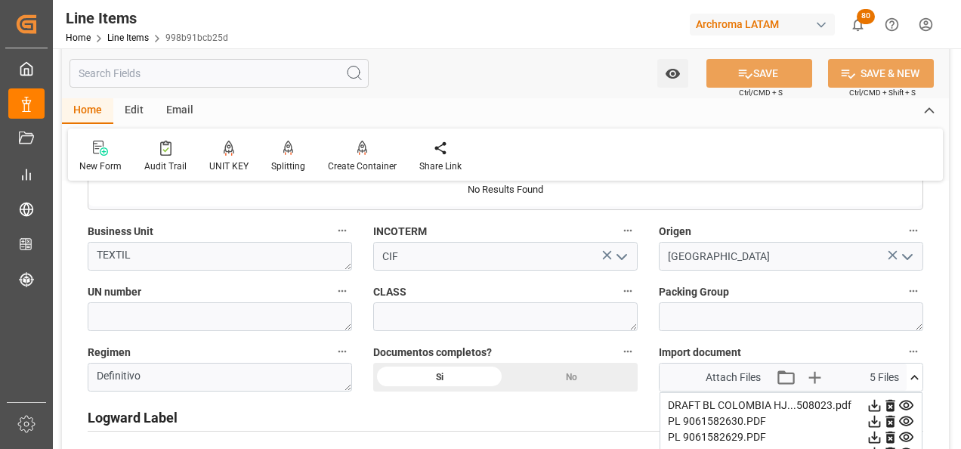
type input "[DATE] 13:37"
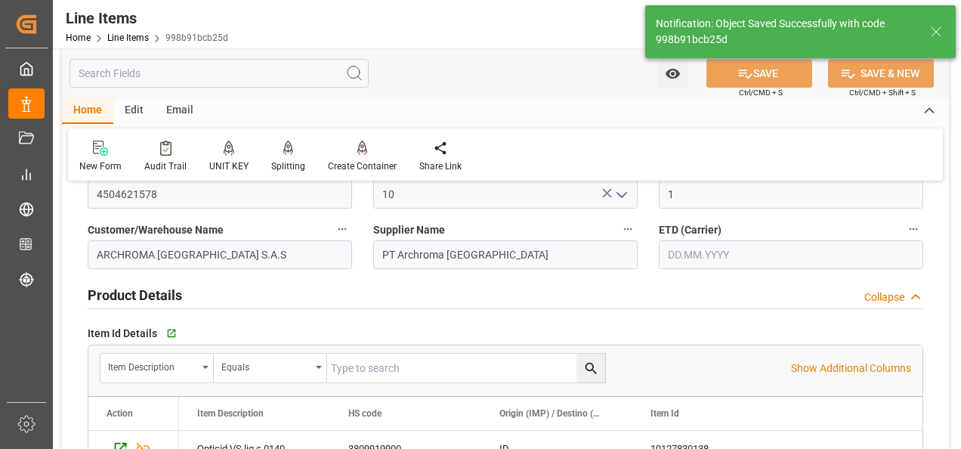
scroll to position [0, 0]
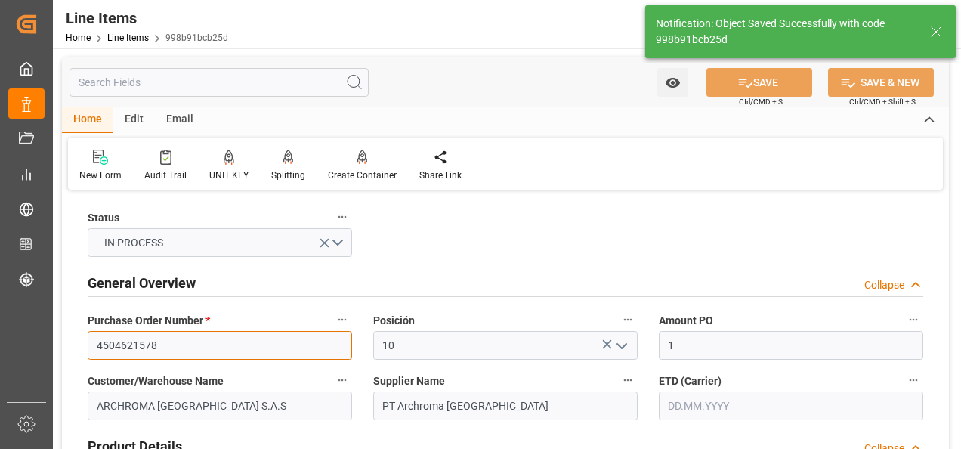
click at [147, 343] on input "4504621578" at bounding box center [220, 345] width 265 height 29
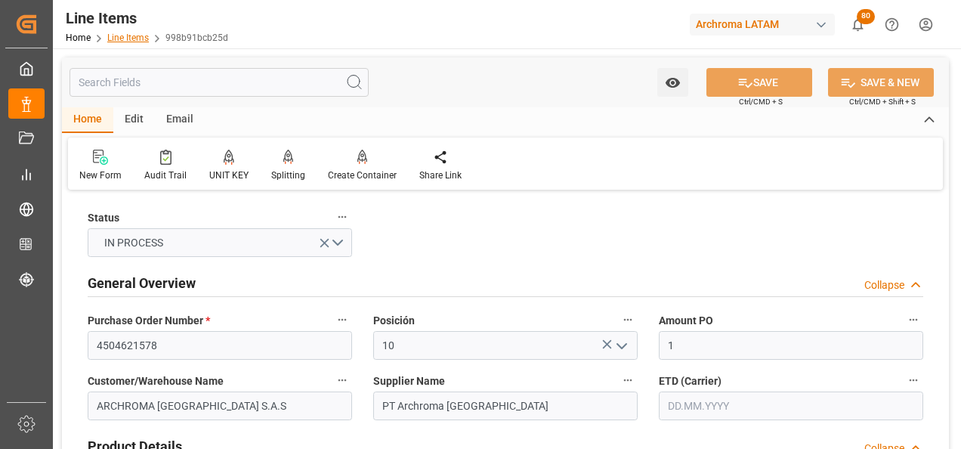
click at [138, 37] on link "Line Items" at bounding box center [128, 37] width 42 height 11
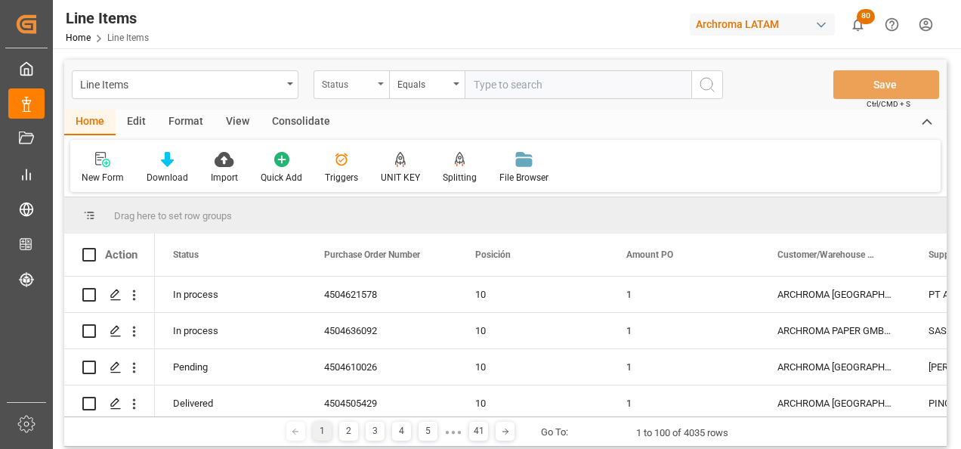
click at [382, 97] on div "Status" at bounding box center [352, 84] width 76 height 29
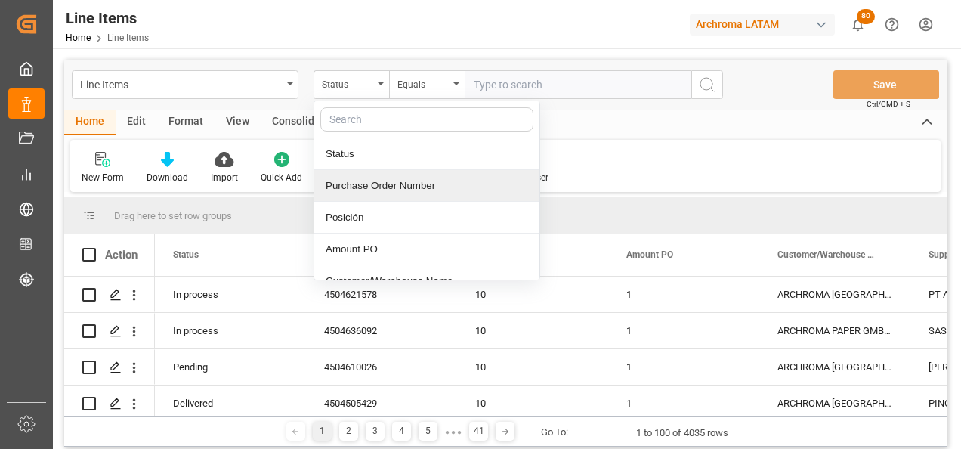
click at [402, 176] on div "Purchase Order Number" at bounding box center [426, 186] width 225 height 32
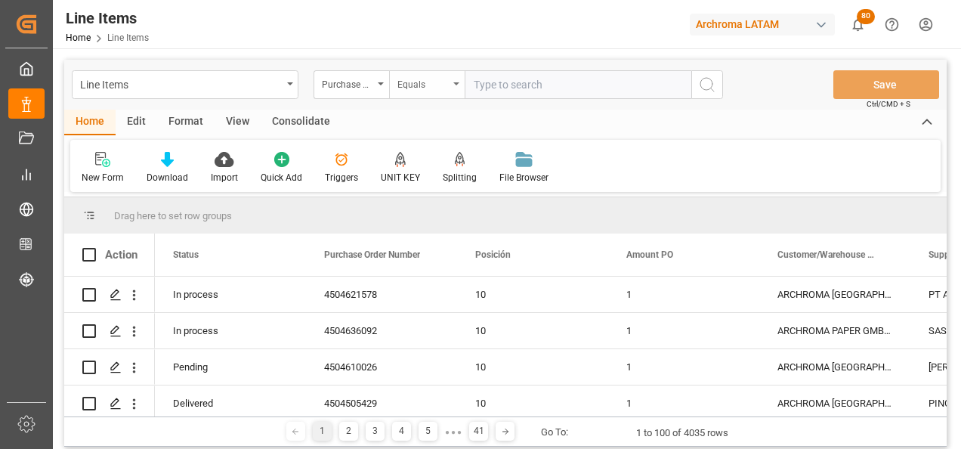
click at [426, 85] on div "Equals" at bounding box center [423, 82] width 51 height 17
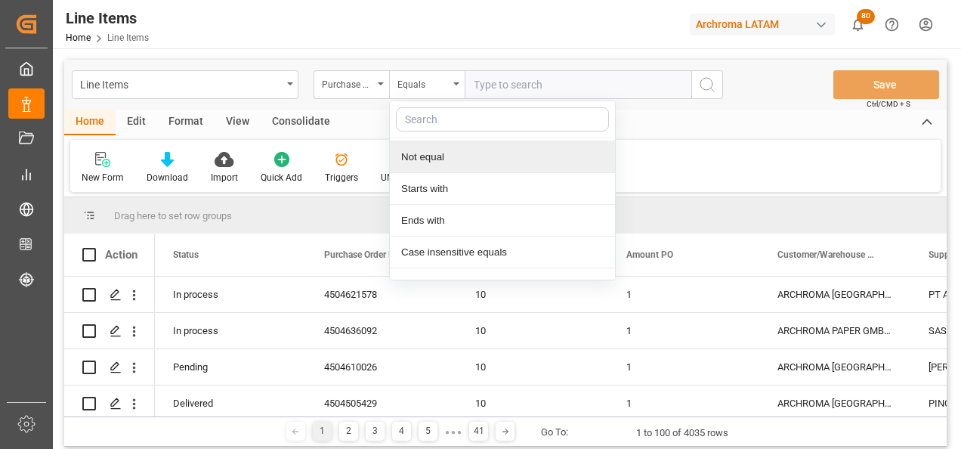
scroll to position [113, 0]
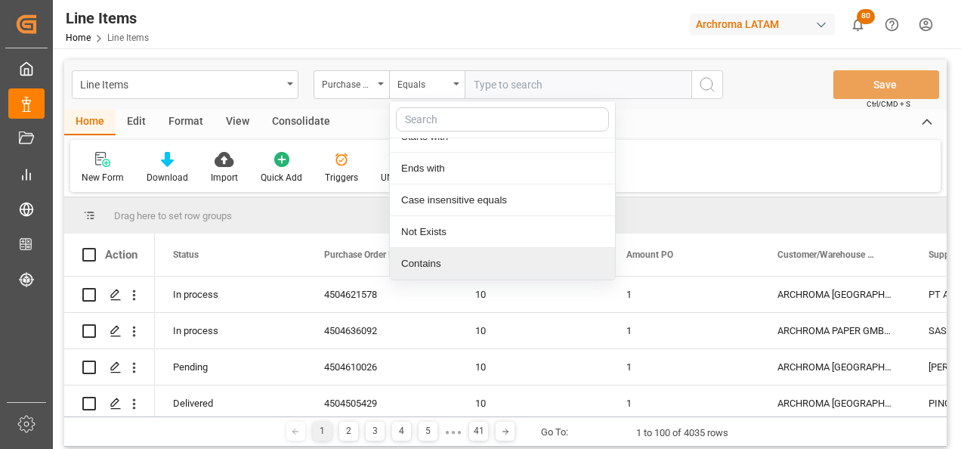
click at [459, 259] on div "Contains" at bounding box center [502, 264] width 225 height 32
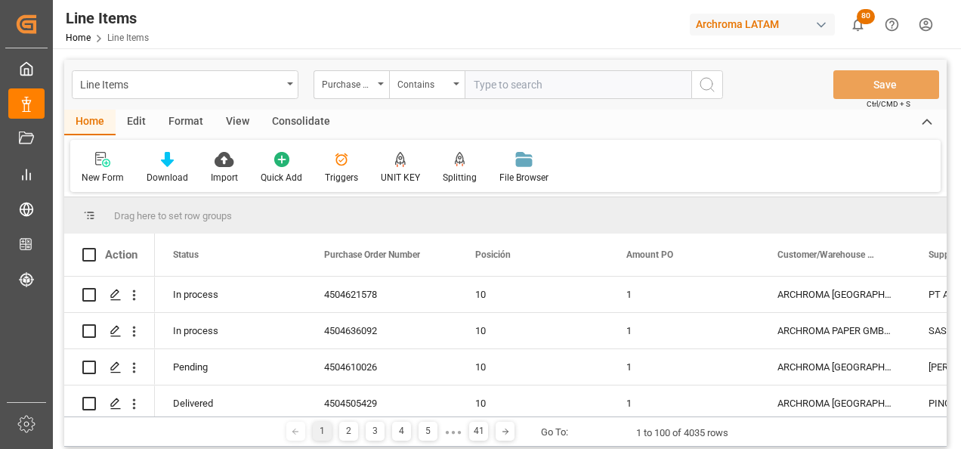
paste input "4504621578"
click at [593, 89] on input "4504621578," at bounding box center [578, 84] width 227 height 29
paste input "4504610632"
type input "4504621578,4504610632"
click at [709, 89] on circle "search button" at bounding box center [707, 84] width 12 height 12
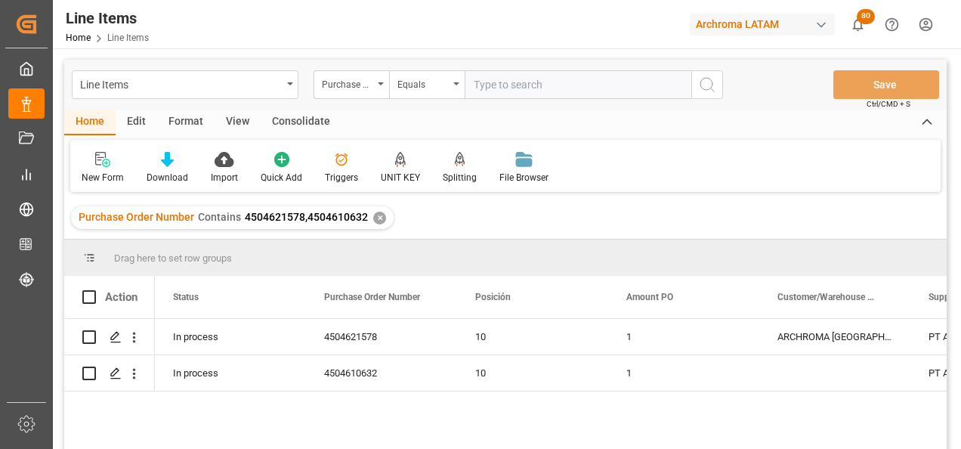
scroll to position [76, 0]
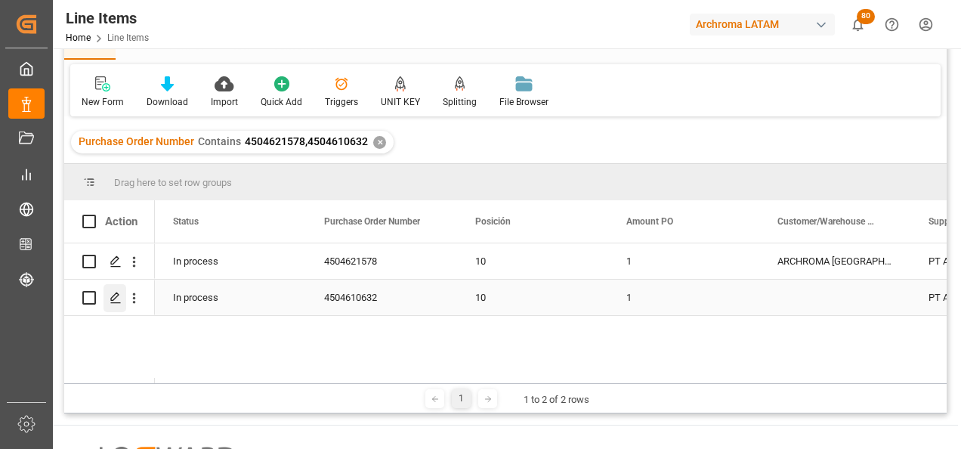
click at [120, 299] on icon "Press SPACE to select this row." at bounding box center [116, 298] width 12 height 12
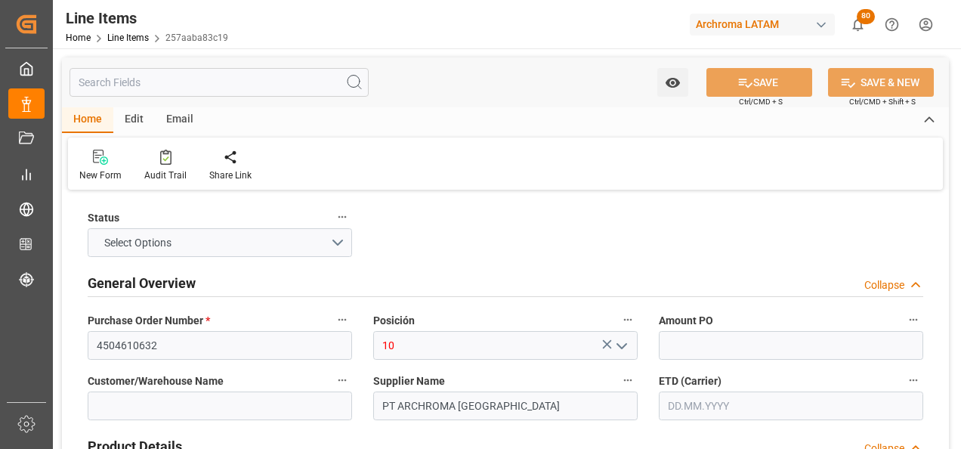
type input "1"
type input "12352301"
type input "1400"
type input "3809919900"
type input "[DATE] 14:34"
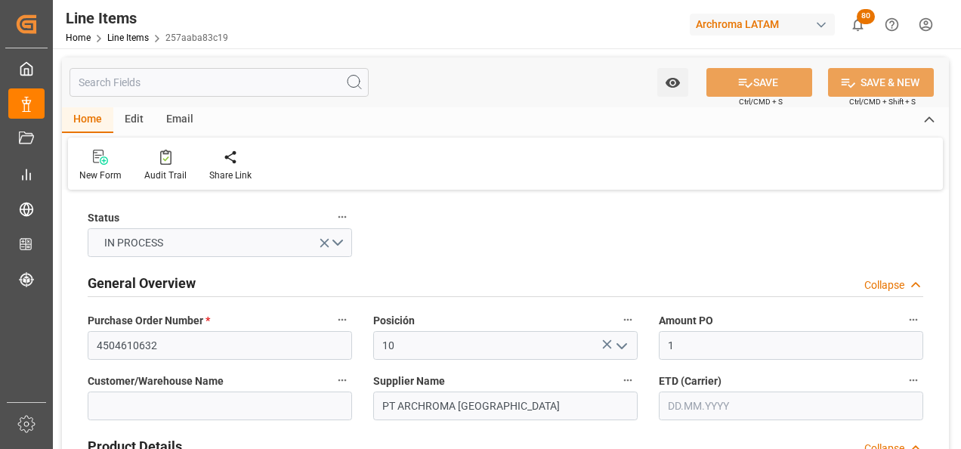
type input "[DATE] 17:25"
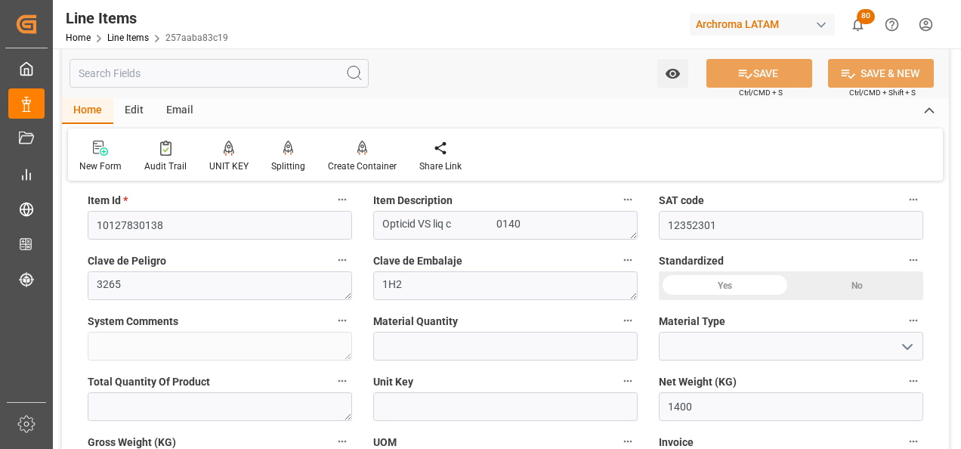
scroll to position [453, 0]
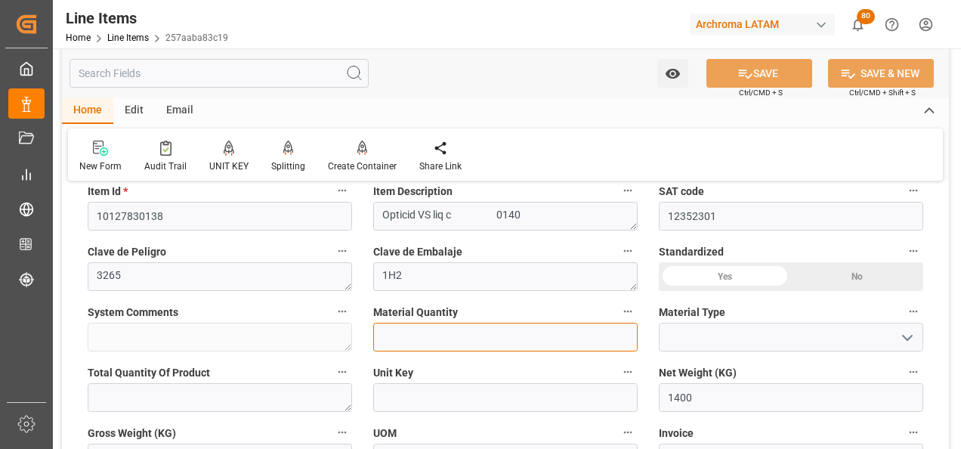
click at [480, 333] on input "text" at bounding box center [505, 337] width 265 height 29
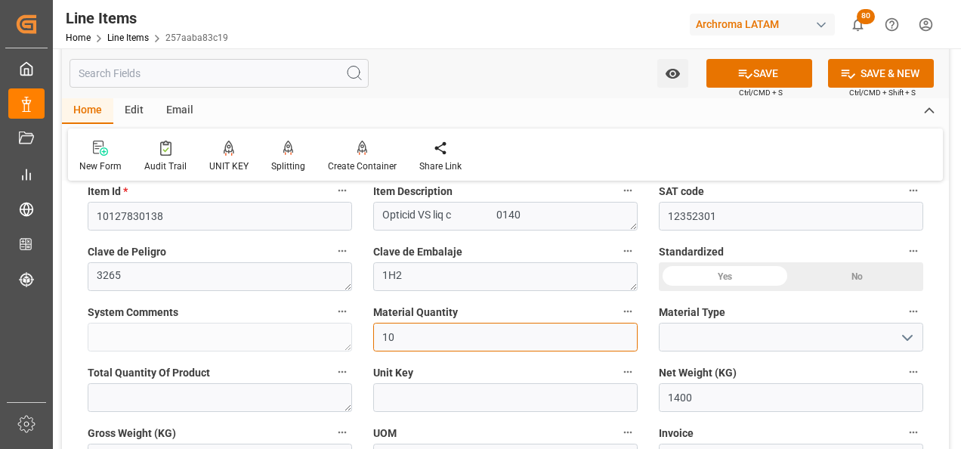
type input "10"
click at [899, 340] on button "open menu" at bounding box center [907, 337] width 23 height 23
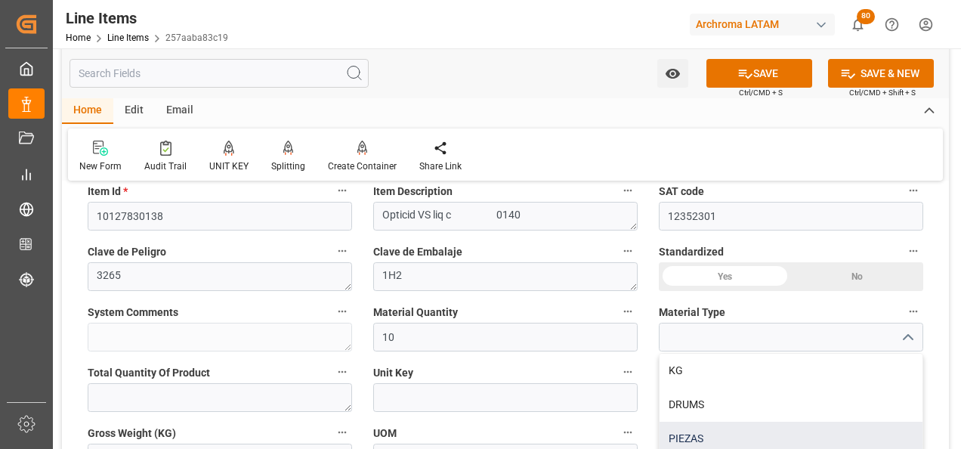
click at [775, 427] on div "PIEZAS" at bounding box center [791, 439] width 263 height 34
type input "PIEZAS"
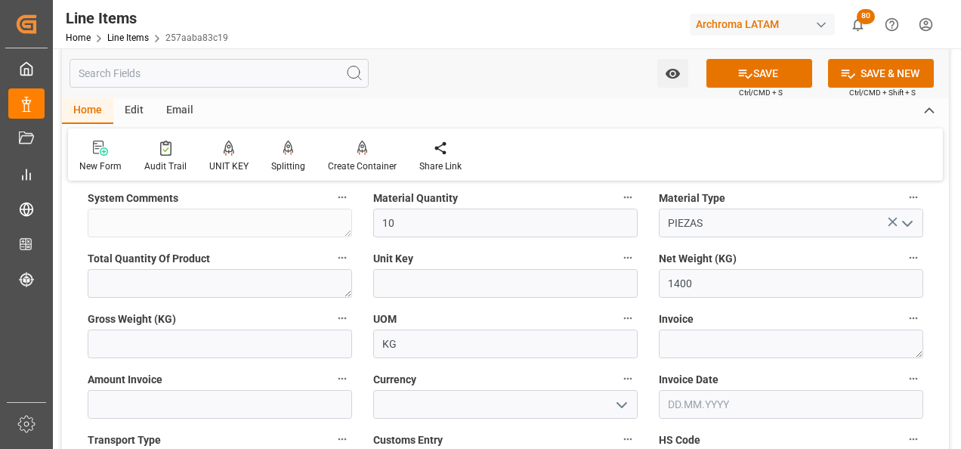
scroll to position [605, 0]
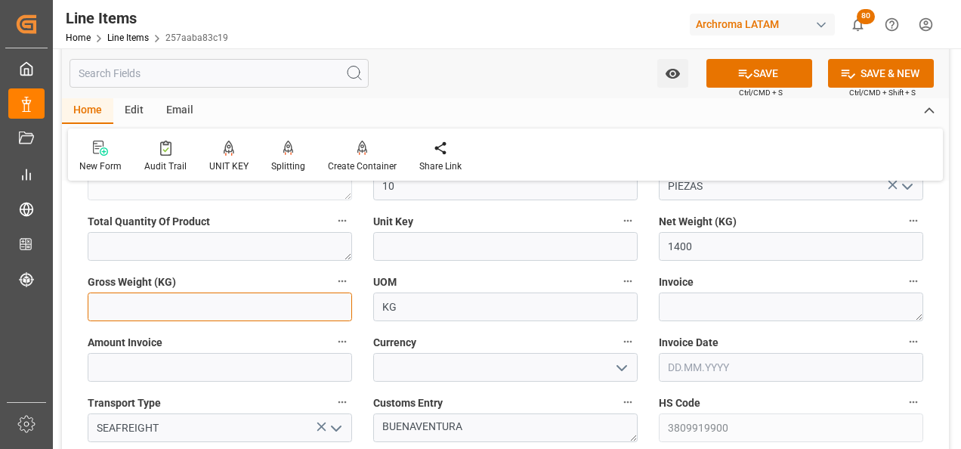
click at [320, 305] on input "text" at bounding box center [220, 306] width 265 height 29
type input "1464.4"
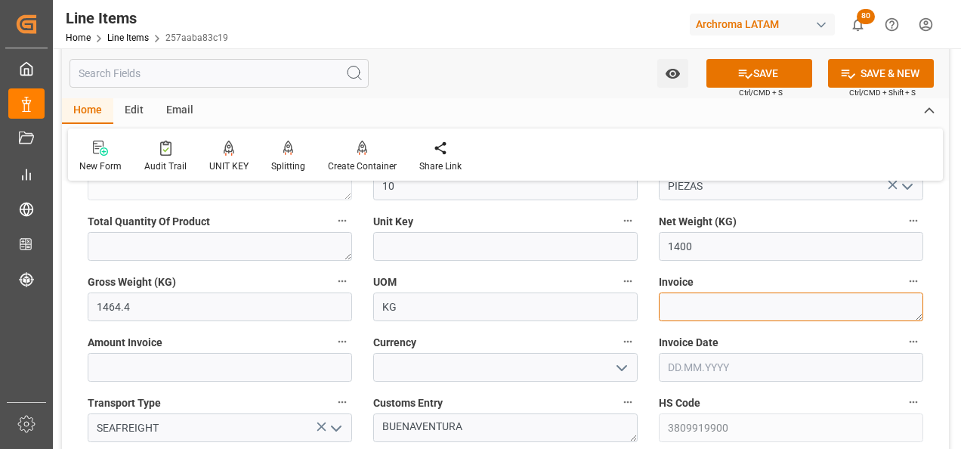
click at [701, 311] on textarea at bounding box center [791, 306] width 265 height 29
click at [786, 308] on textarea at bounding box center [791, 306] width 265 height 29
paste textarea "9061582629"
type textarea "9061582629"
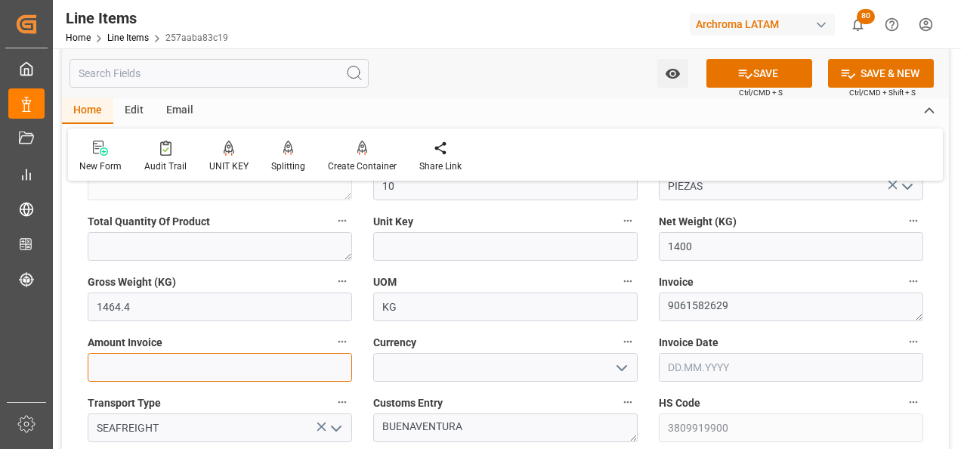
click at [277, 365] on input "text" at bounding box center [220, 367] width 265 height 29
type input "2324"
click at [630, 372] on icon "open menu" at bounding box center [622, 368] width 18 height 18
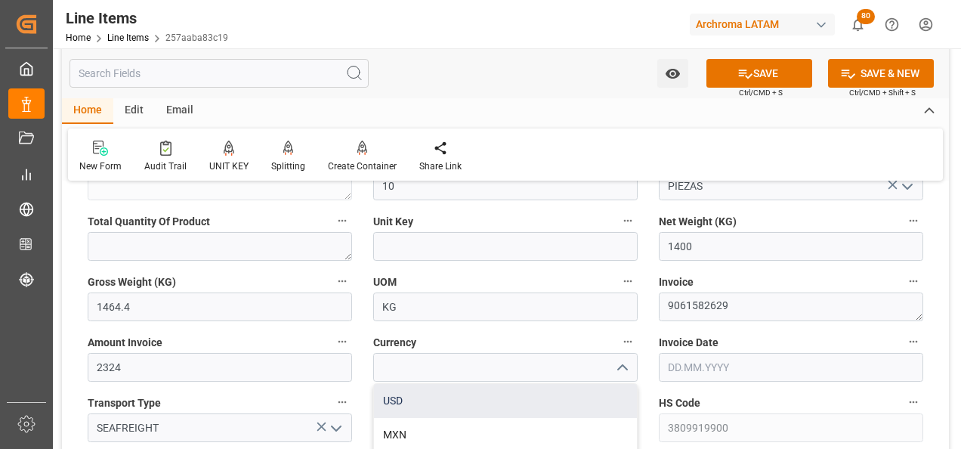
click at [588, 388] on div "USD" at bounding box center [505, 401] width 263 height 34
type input "USD"
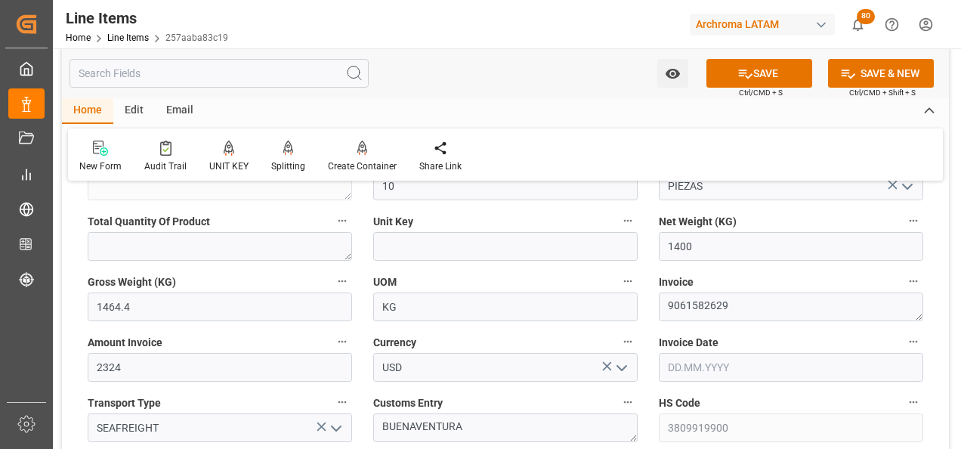
click at [681, 354] on input "text" at bounding box center [791, 367] width 265 height 29
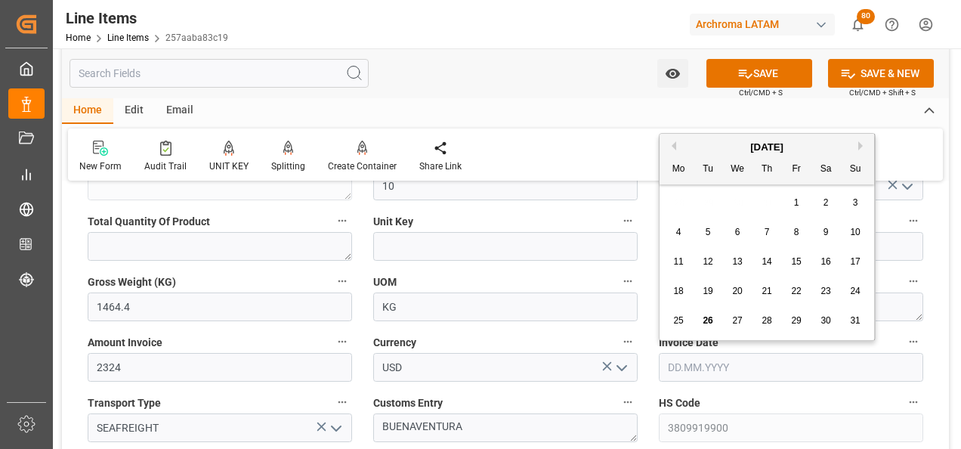
click at [670, 193] on div "28 29 30 31 1 2 3" at bounding box center [767, 202] width 206 height 29
click at [775, 292] on div "21" at bounding box center [767, 292] width 19 height 18
type input "[DATE]"
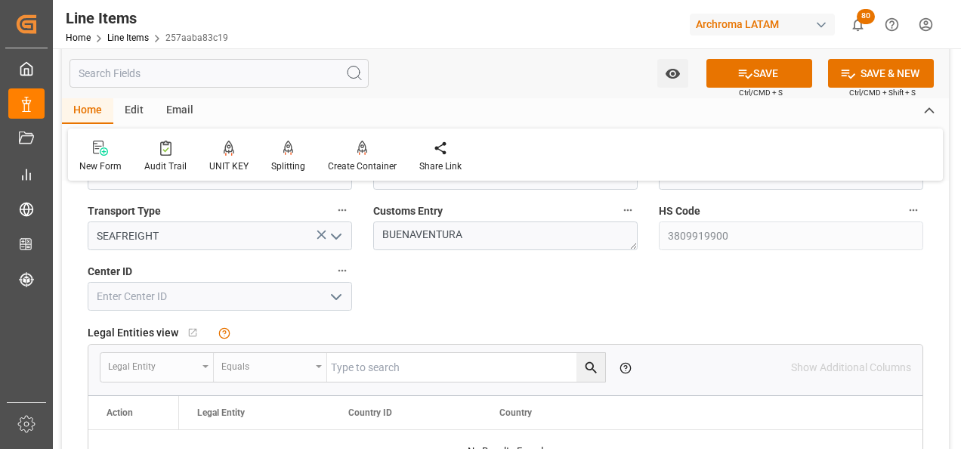
scroll to position [831, 0]
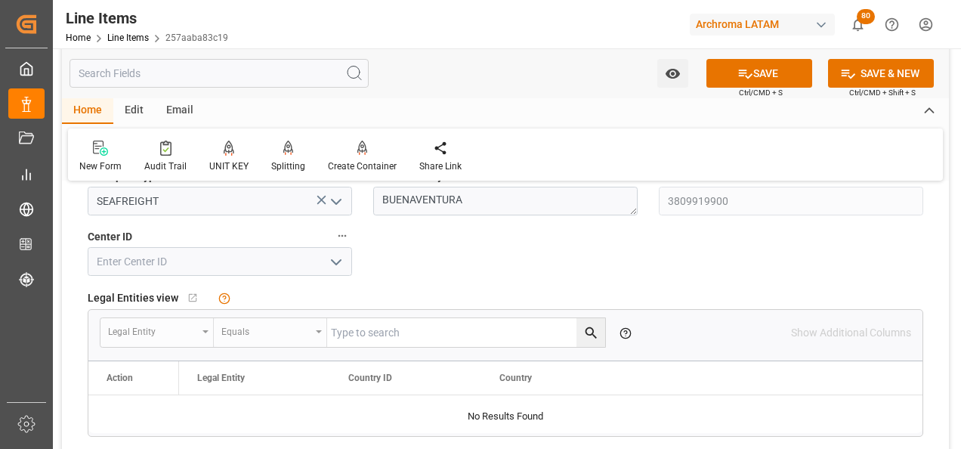
click at [331, 268] on icon "open menu" at bounding box center [336, 262] width 18 height 18
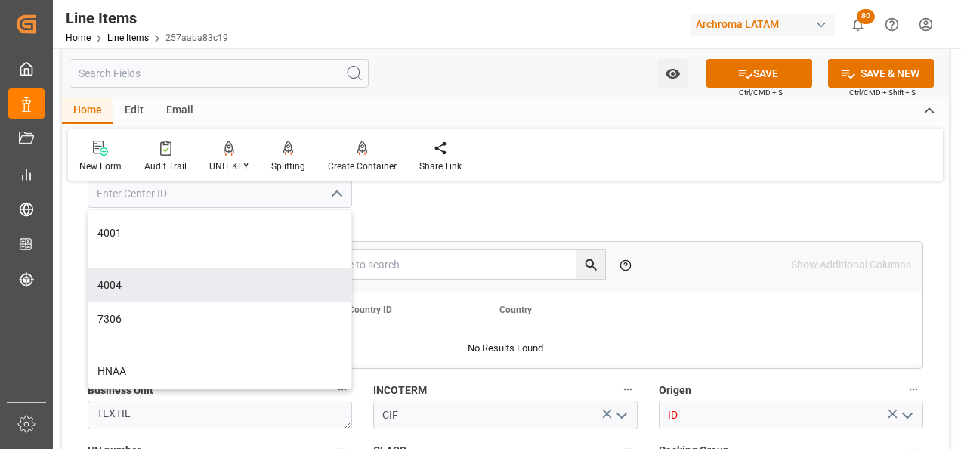
scroll to position [983, 0]
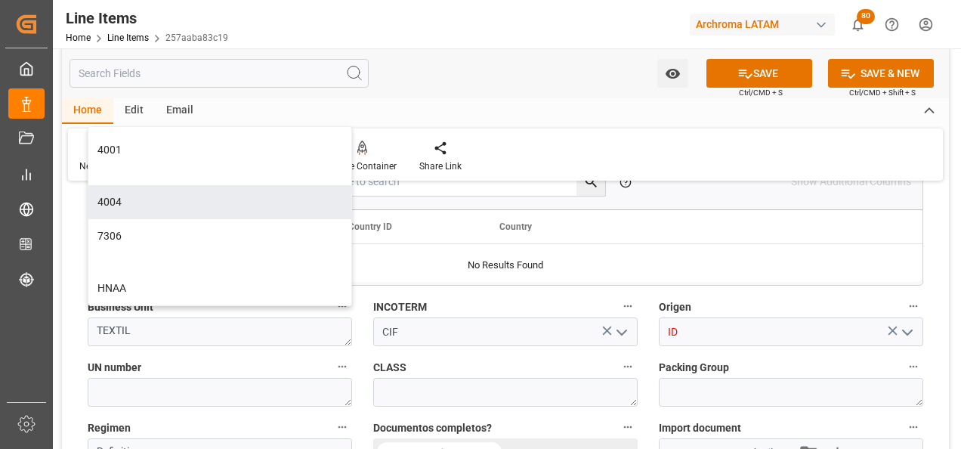
click at [653, 309] on div "Origen ID" at bounding box center [791, 321] width 286 height 60
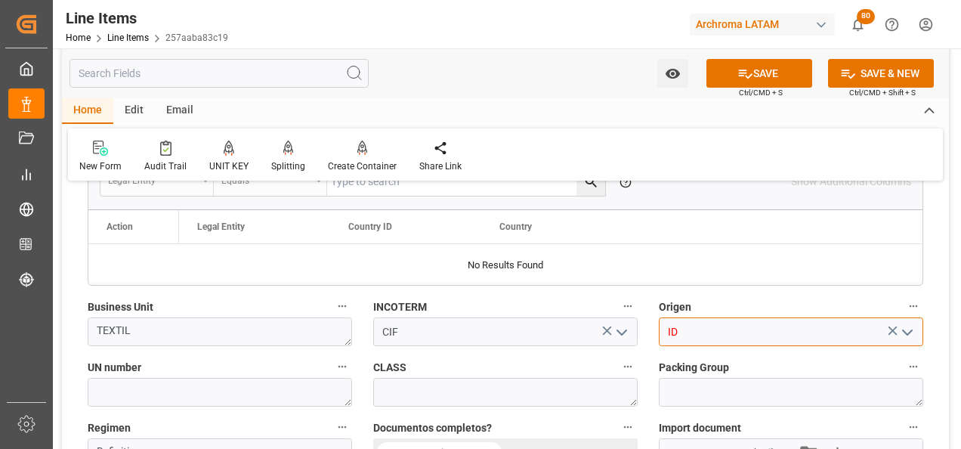
drag, startPoint x: 722, startPoint y: 339, endPoint x: 640, endPoint y: 336, distance: 81.7
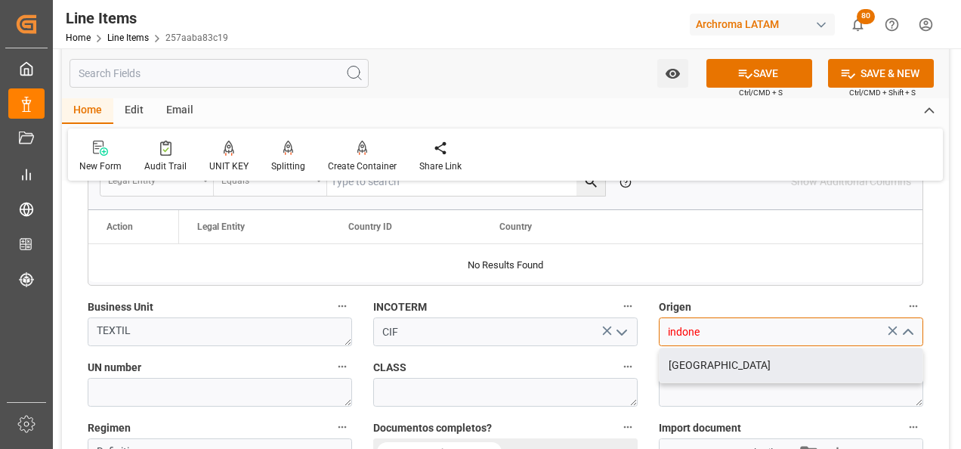
click at [776, 363] on div "[GEOGRAPHIC_DATA]" at bounding box center [791, 365] width 263 height 34
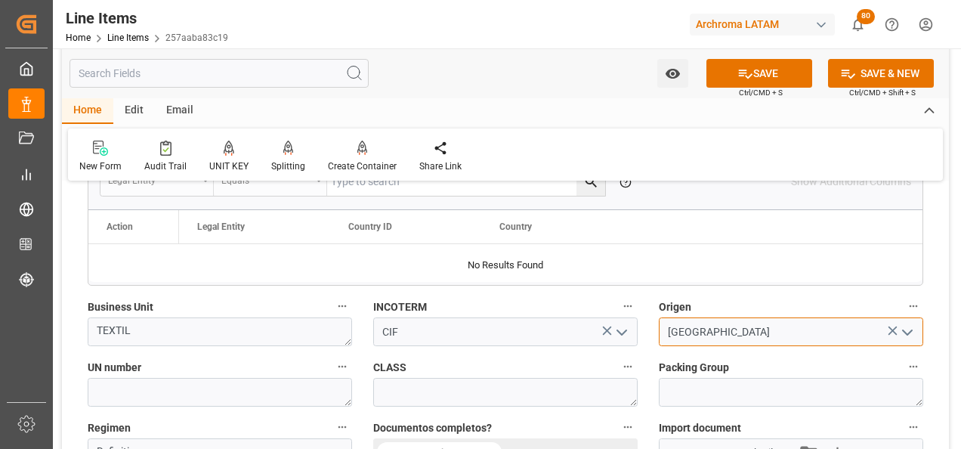
scroll to position [1058, 0]
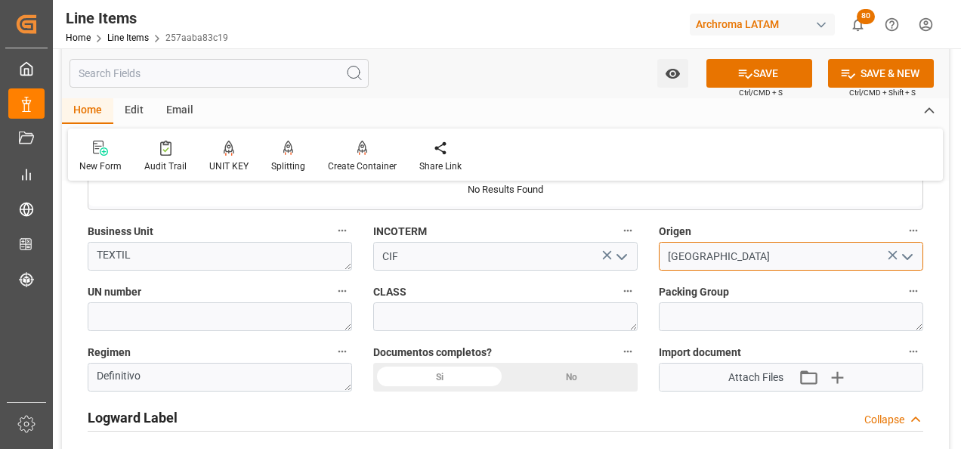
type input "[GEOGRAPHIC_DATA]"
click at [447, 382] on div "Si" at bounding box center [439, 377] width 132 height 29
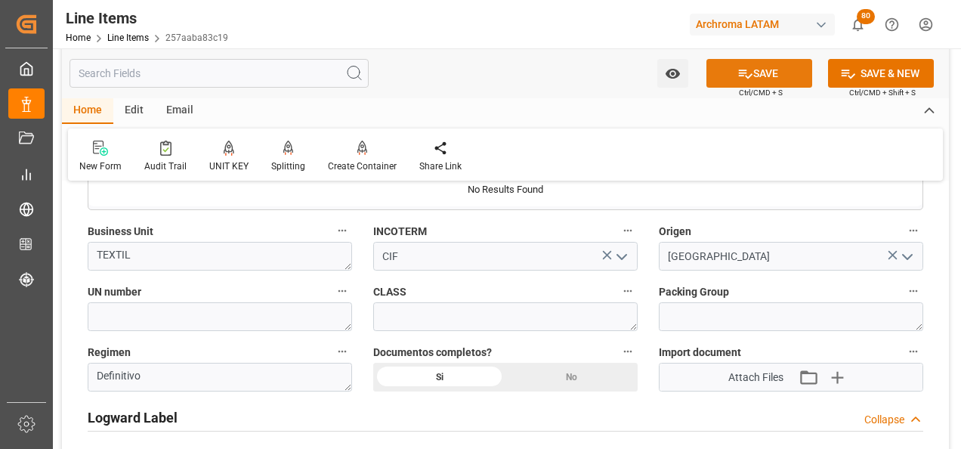
click at [771, 79] on button "SAVE" at bounding box center [760, 73] width 106 height 29
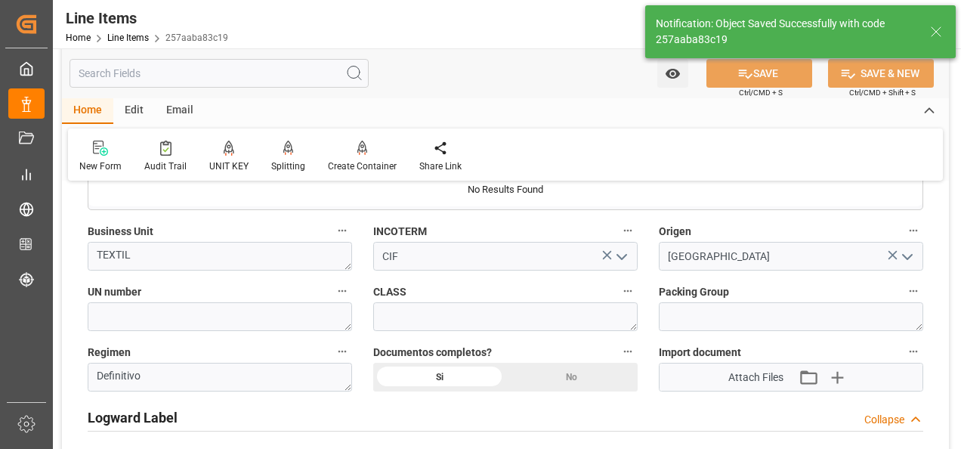
type textarea "10 PIEZAS"
type input "[DATE] 13:39"
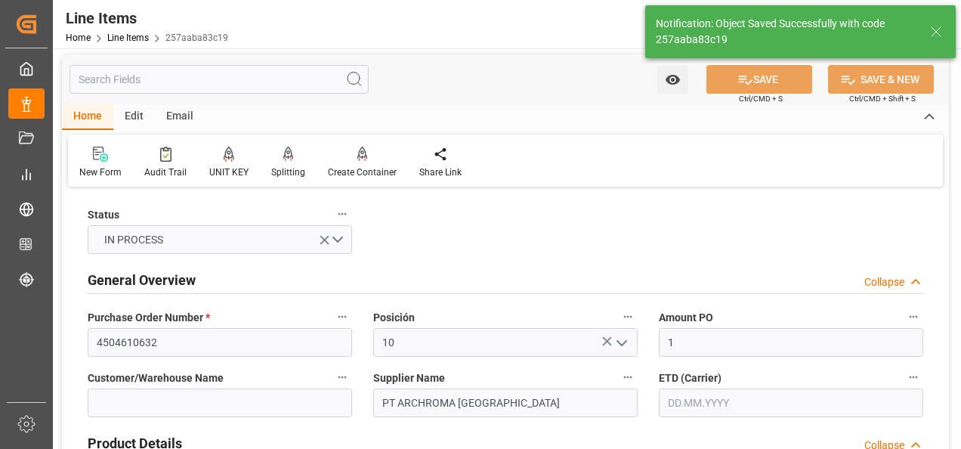
scroll to position [0, 0]
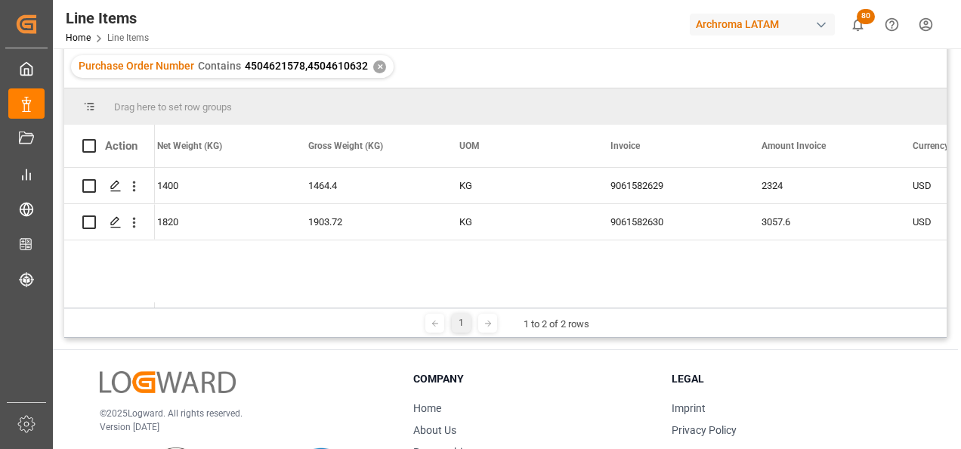
scroll to position [0, 2898]
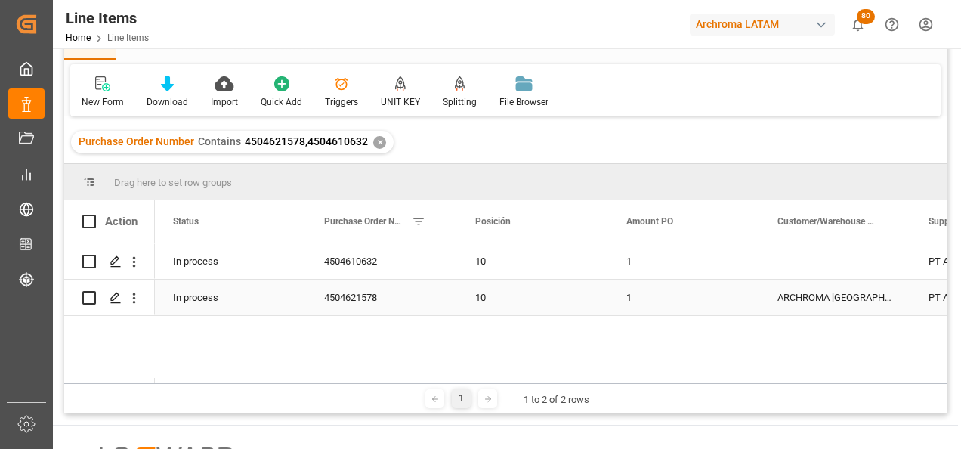
click at [642, 293] on div "1" at bounding box center [683, 298] width 151 height 36
click at [89, 219] on span at bounding box center [89, 222] width 14 height 14
click at [94, 215] on input "checkbox" at bounding box center [94, 215] width 0 height 0
checkbox input "true"
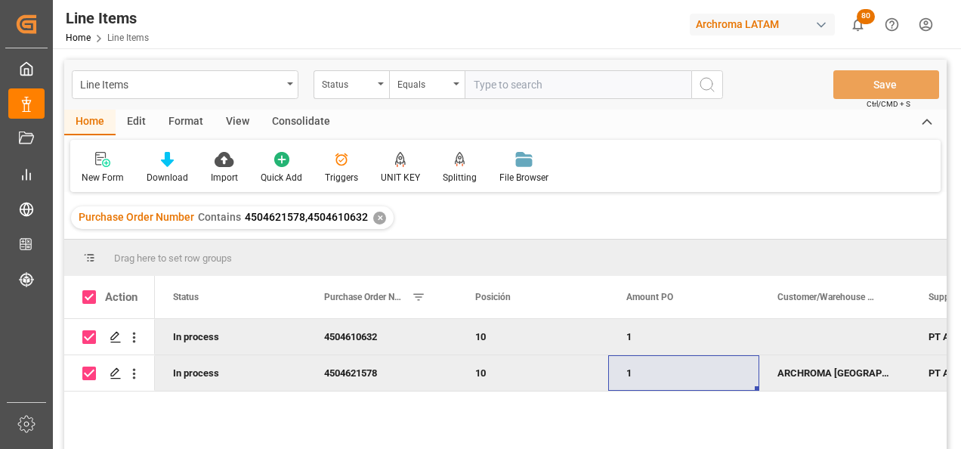
click at [295, 123] on div "Consolidate" at bounding box center [301, 123] width 81 height 26
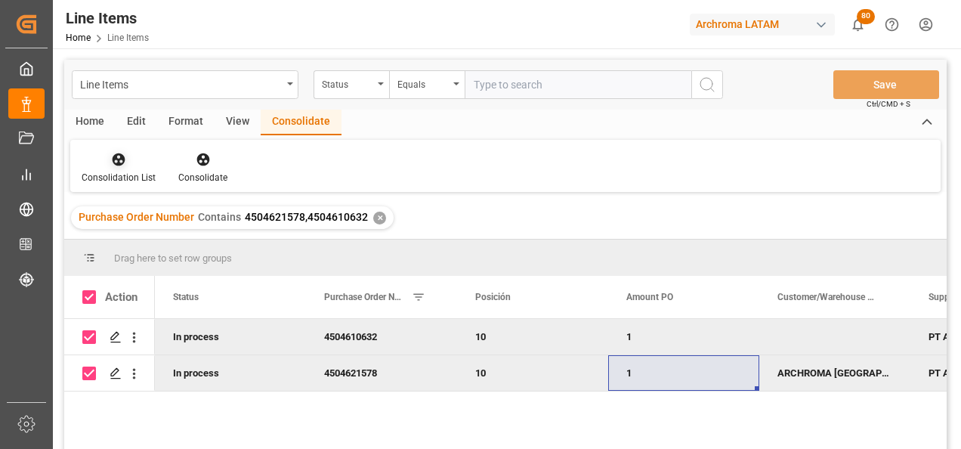
click at [125, 159] on icon at bounding box center [118, 159] width 15 height 15
click at [135, 206] on div "Line Items Status Equals Save Ctrl/CMD + S Home Edit Format View Consolidate Co…" at bounding box center [505, 274] width 883 height 429
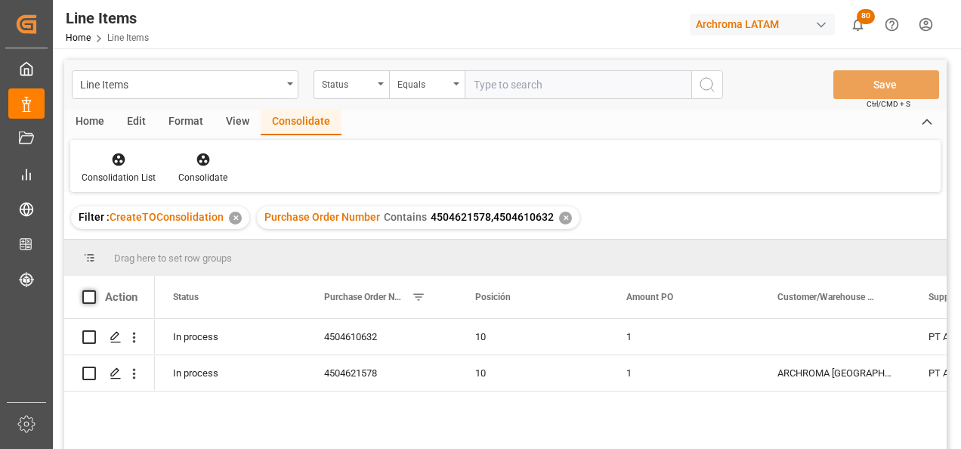
click at [85, 302] on span at bounding box center [89, 297] width 14 height 14
click at [94, 290] on input "checkbox" at bounding box center [94, 290] width 0 height 0
checkbox input "true"
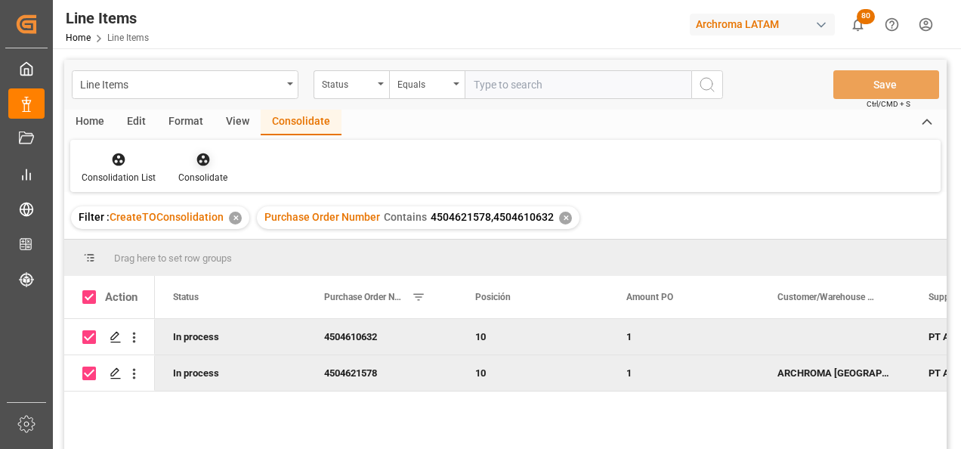
click at [207, 168] on div "Consolidate" at bounding box center [203, 167] width 72 height 33
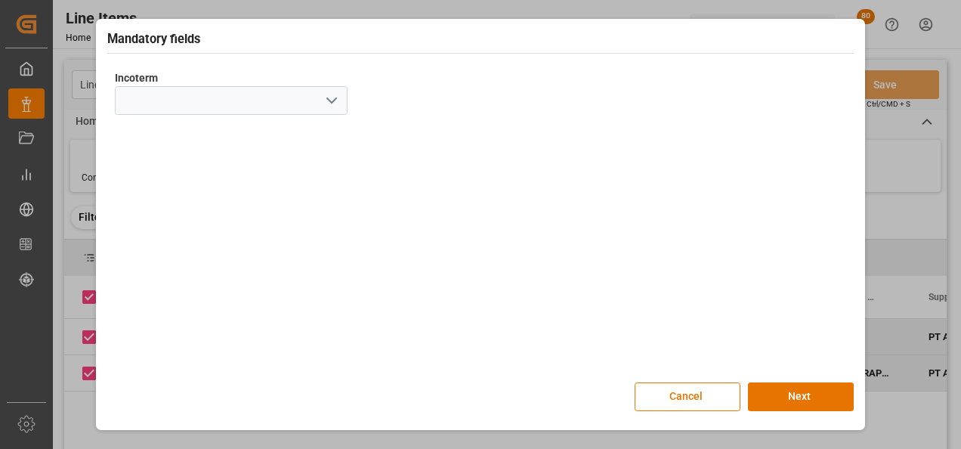
click at [322, 103] on button "open menu" at bounding box center [331, 100] width 23 height 23
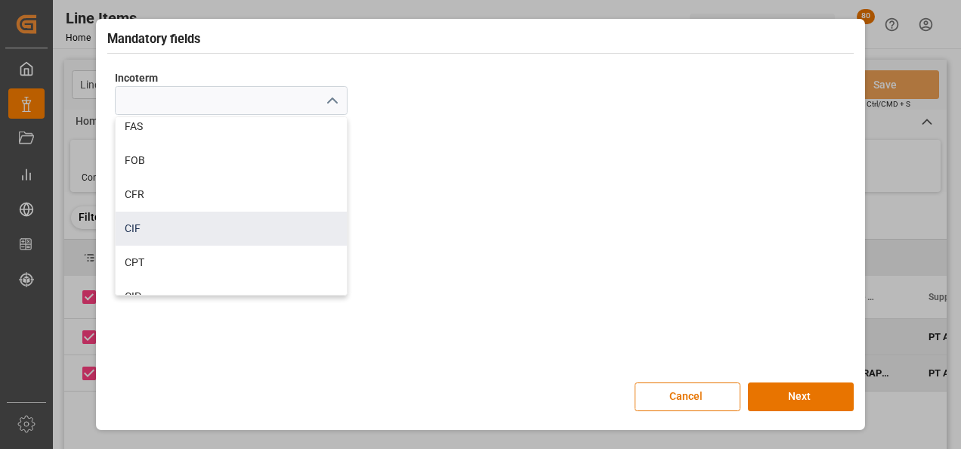
click at [212, 218] on div "CIF" at bounding box center [231, 229] width 231 height 34
type input "CIF"
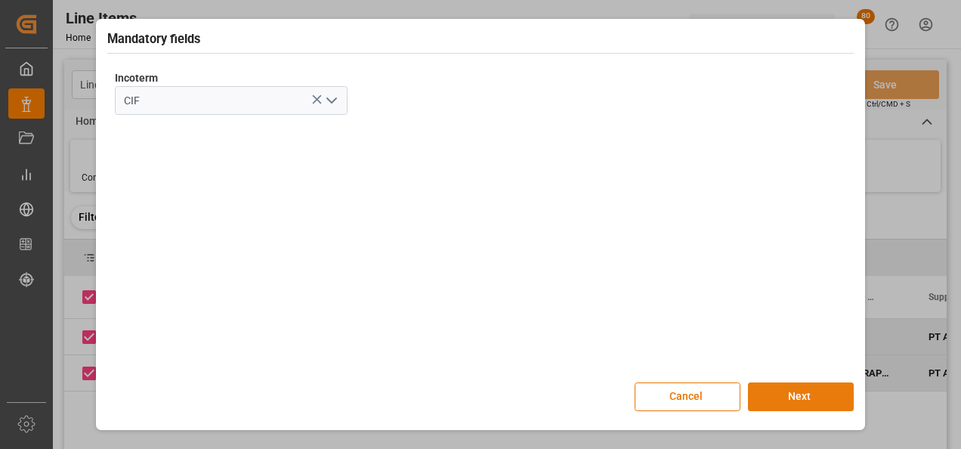
click at [783, 390] on button "Next" at bounding box center [801, 396] width 106 height 29
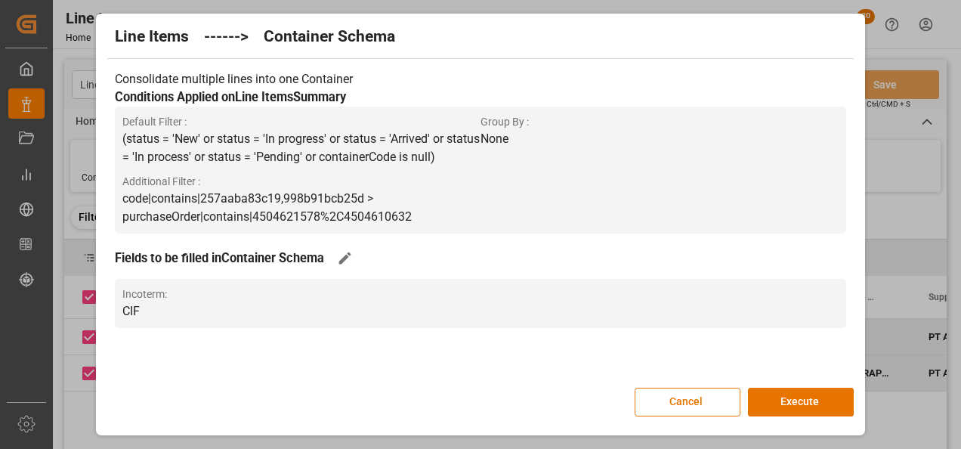
click at [784, 390] on button "Execute" at bounding box center [801, 402] width 106 height 29
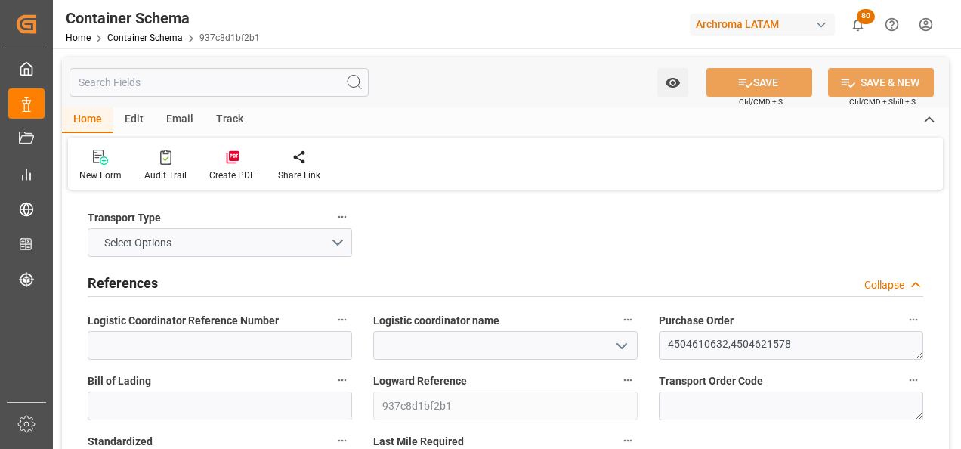
type input "0"
type input "2"
type input "23"
type input "3220"
type input "3368.12"
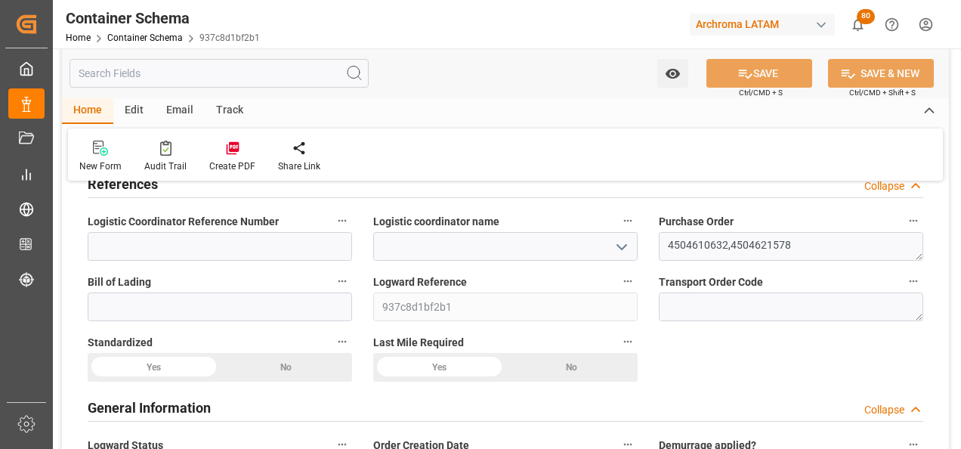
scroll to position [76, 0]
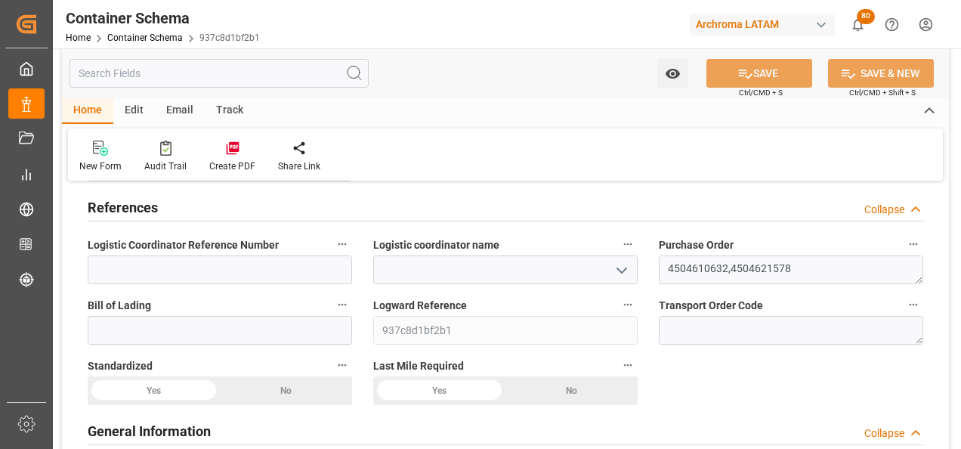
click at [631, 268] on button "open menu" at bounding box center [621, 269] width 23 height 23
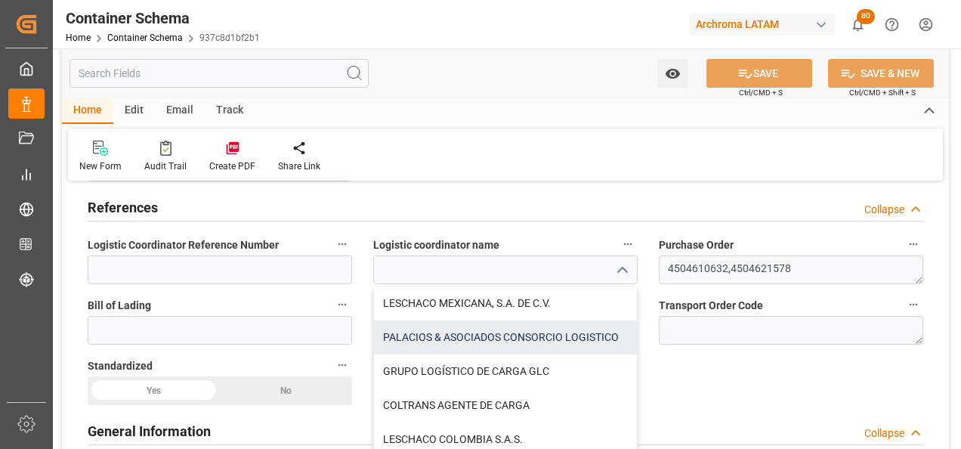
scroll to position [26, 0]
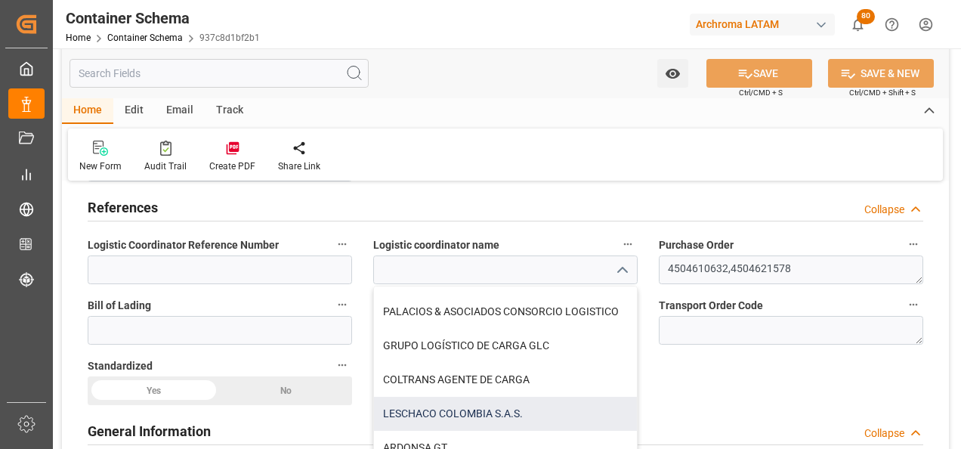
click at [531, 410] on div "LESCHACO COLOMBIA S.A.S." at bounding box center [505, 414] width 263 height 34
type input "LESCHACO COLOMBIA S.A.S."
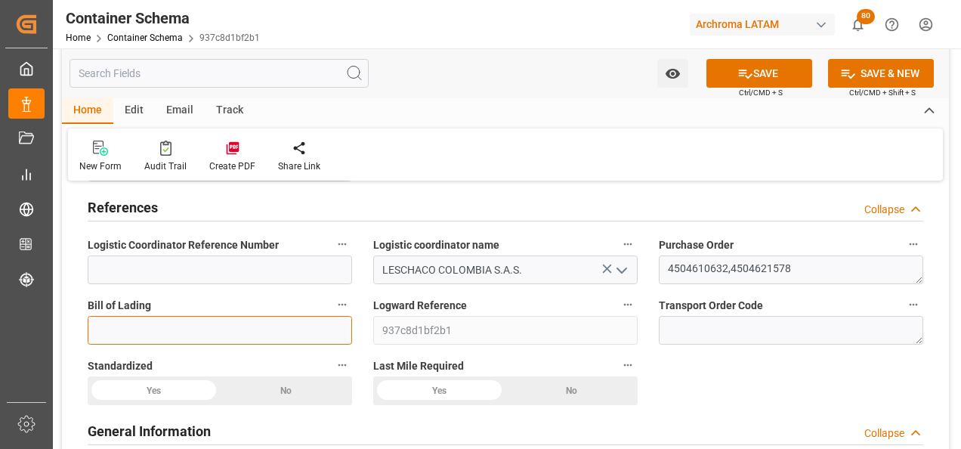
click at [216, 339] on input at bounding box center [220, 330] width 265 height 29
paste input "HJJKT2508023"
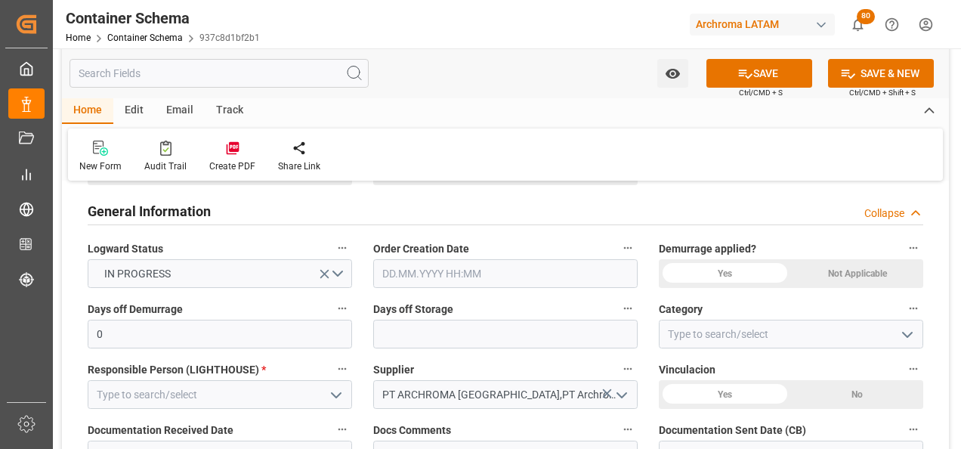
scroll to position [302, 0]
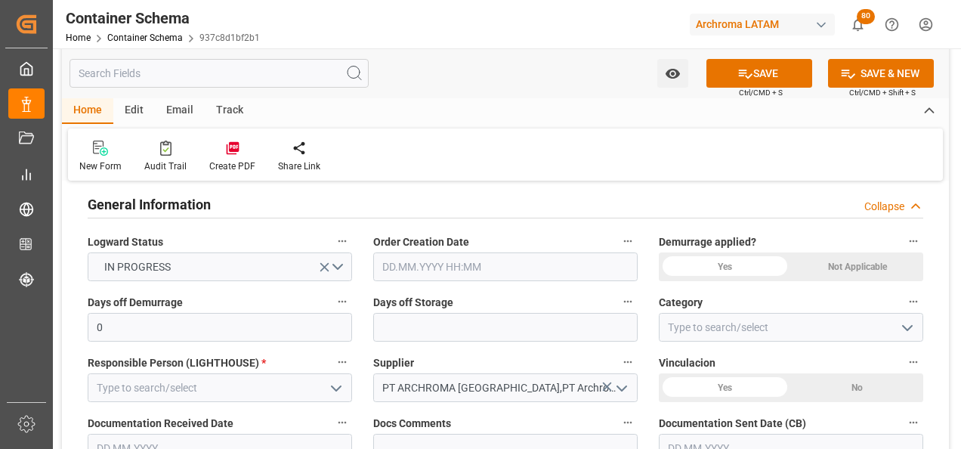
type input "HJJKT2508023"
click at [466, 271] on input "text" at bounding box center [505, 266] width 265 height 29
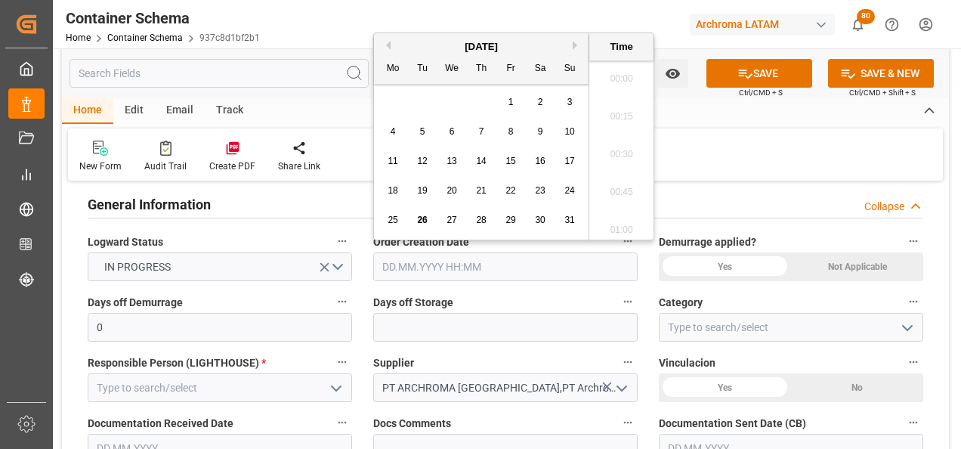
scroll to position [1252, 0]
click at [387, 97] on div "28 29 30 31 1 2 3" at bounding box center [482, 102] width 206 height 29
click at [426, 221] on span "26" at bounding box center [422, 220] width 10 height 11
drag, startPoint x: 611, startPoint y: 188, endPoint x: 635, endPoint y: 209, distance: 31.6
click at [611, 187] on li "09:00" at bounding box center [622, 188] width 64 height 38
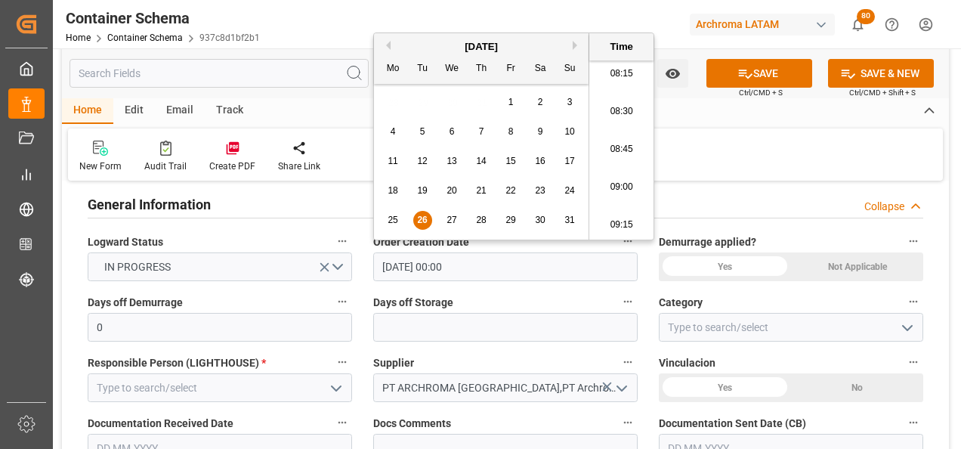
type input "26.08.2025 09:00"
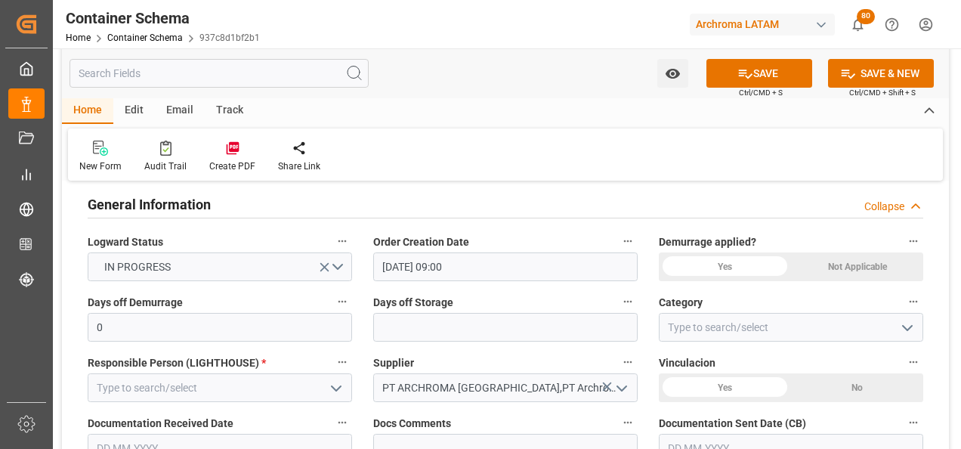
click at [905, 324] on icon "open menu" at bounding box center [908, 328] width 18 height 18
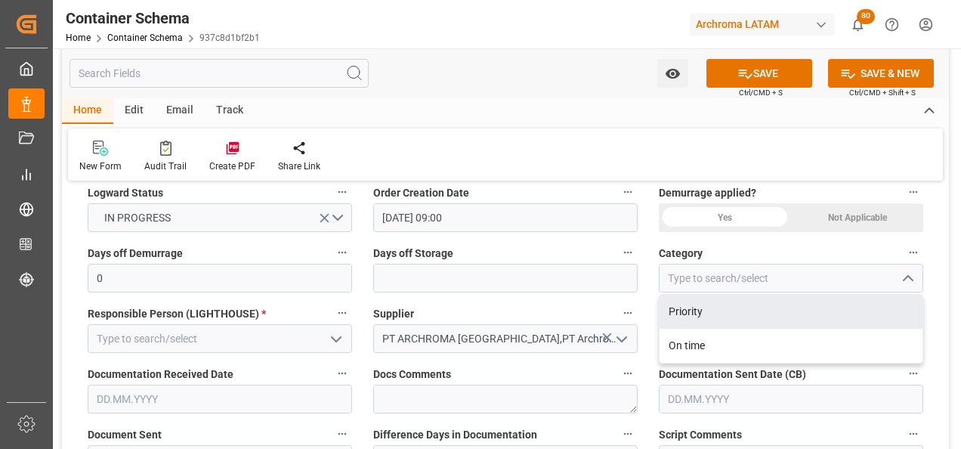
scroll to position [378, 0]
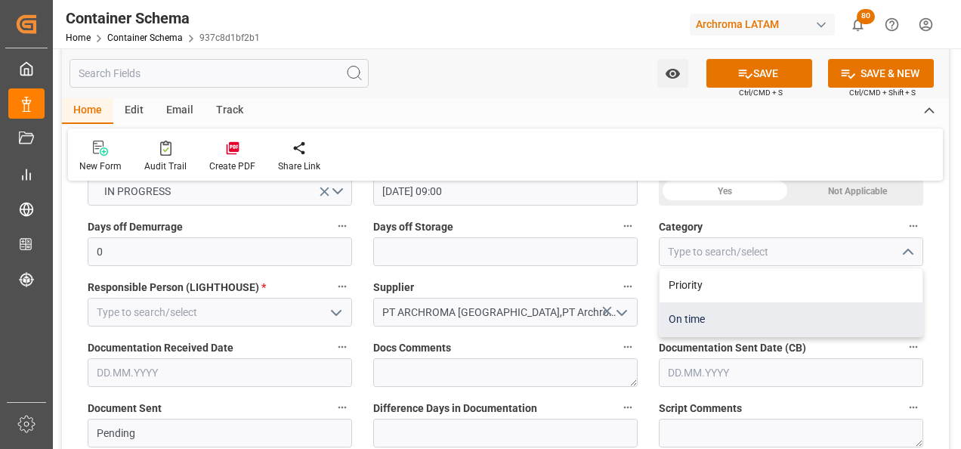
click at [754, 317] on div "On time" at bounding box center [791, 319] width 263 height 34
type input "On time"
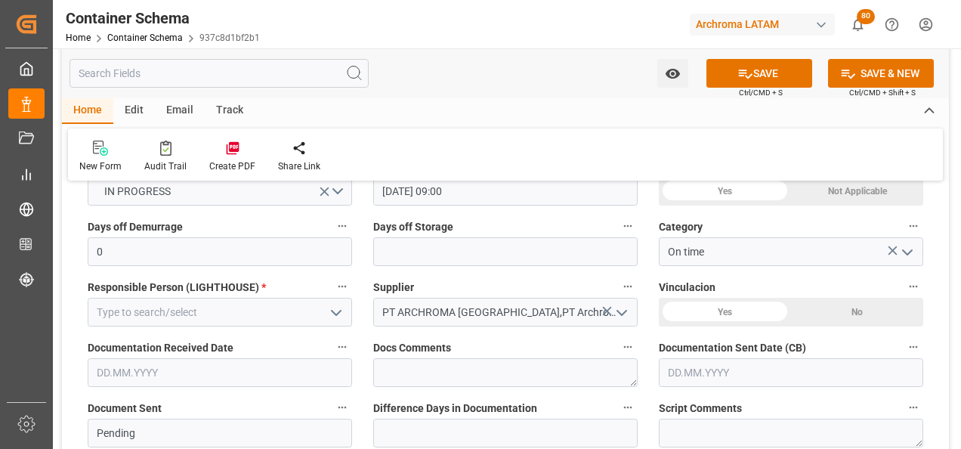
click at [330, 308] on icon "open menu" at bounding box center [336, 313] width 18 height 18
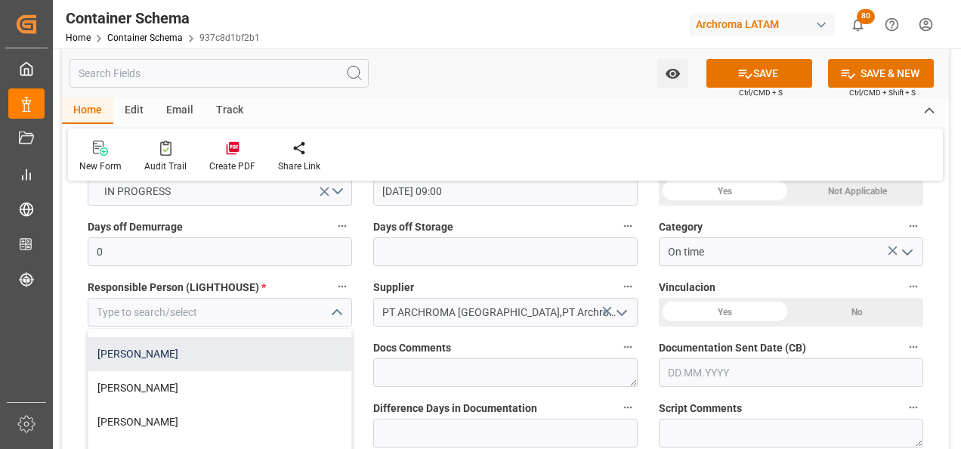
click at [263, 360] on div "[PERSON_NAME]" at bounding box center [219, 354] width 263 height 34
type input "[PERSON_NAME]"
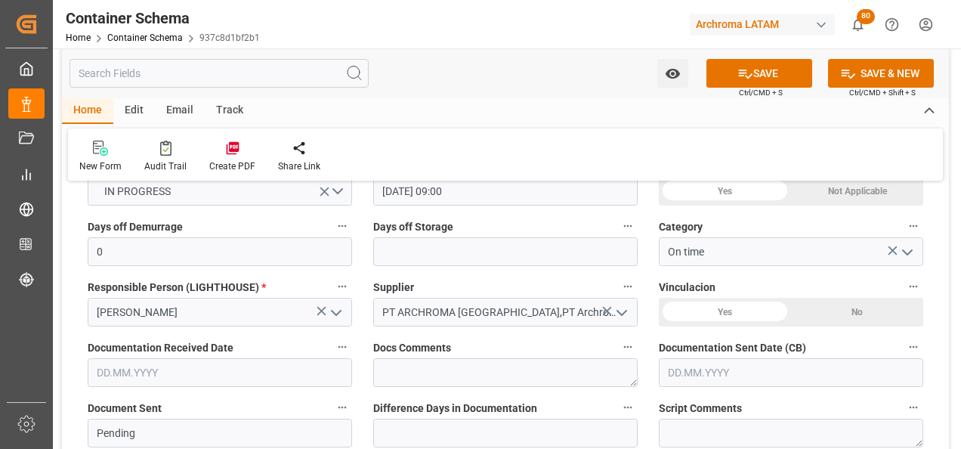
click at [736, 373] on input "text" at bounding box center [791, 372] width 265 height 29
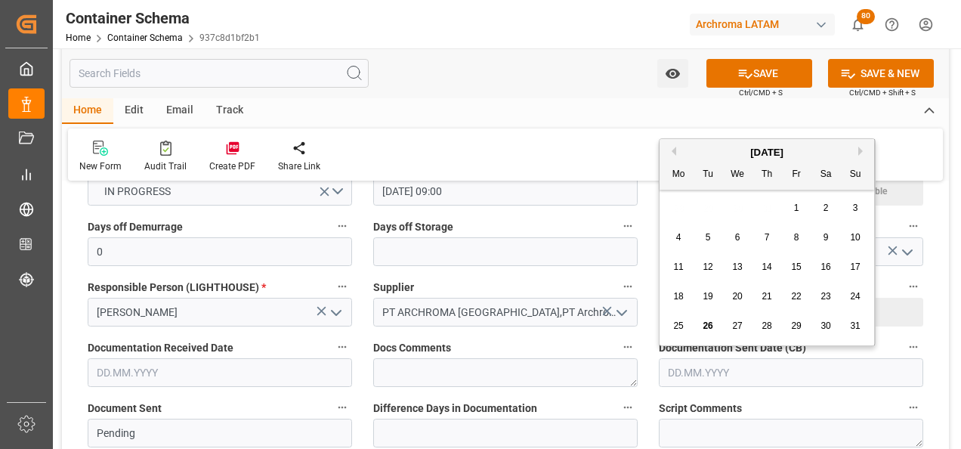
click at [682, 218] on div "28 29 30 31 1 2 3" at bounding box center [767, 207] width 206 height 29
click at [711, 325] on span "26" at bounding box center [708, 325] width 10 height 11
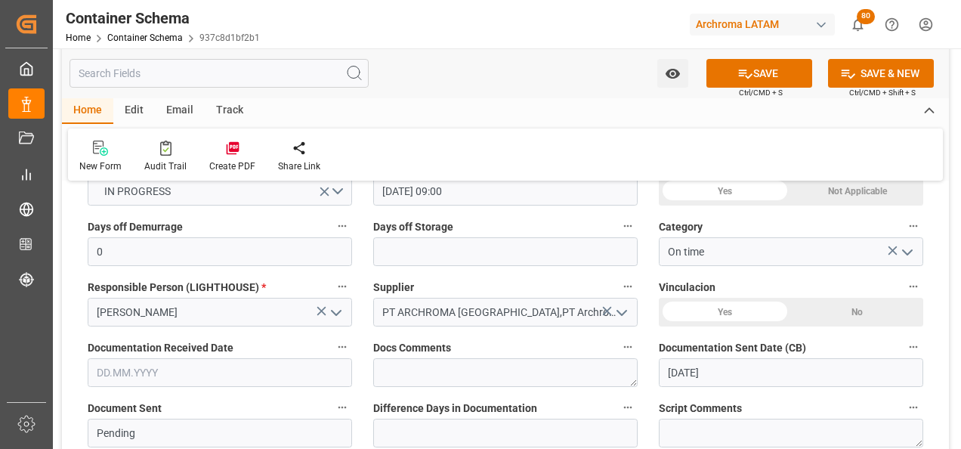
type input "[DATE]"
click at [281, 364] on input "text" at bounding box center [220, 372] width 265 height 29
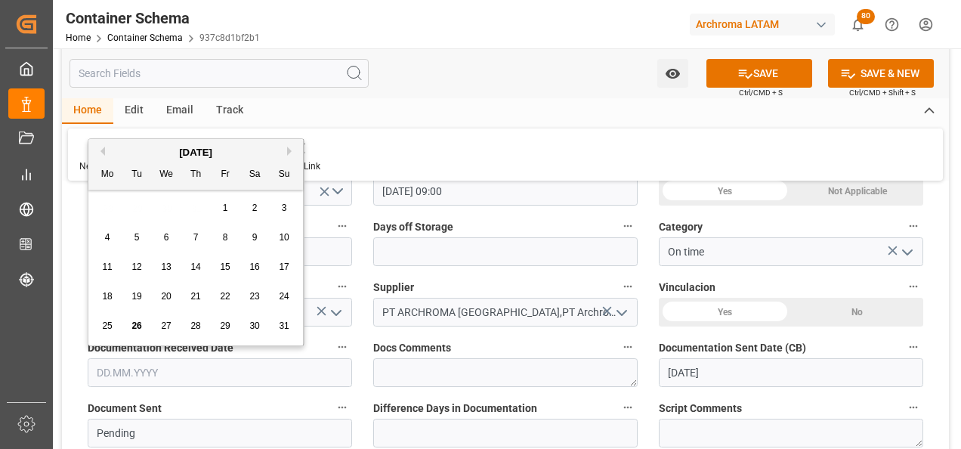
click at [96, 208] on div "28 29 30 31 1 2 3" at bounding box center [196, 207] width 206 height 29
click at [141, 317] on div "26" at bounding box center [137, 326] width 19 height 18
type input "[DATE]"
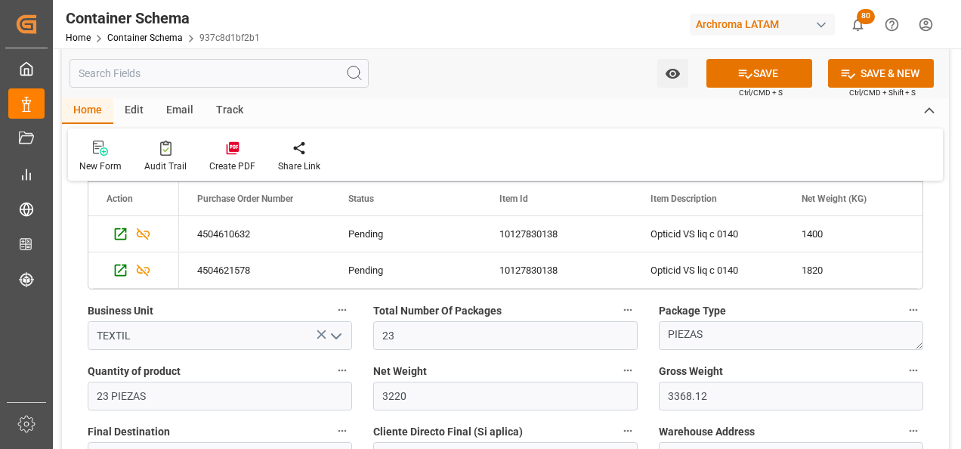
scroll to position [907, 0]
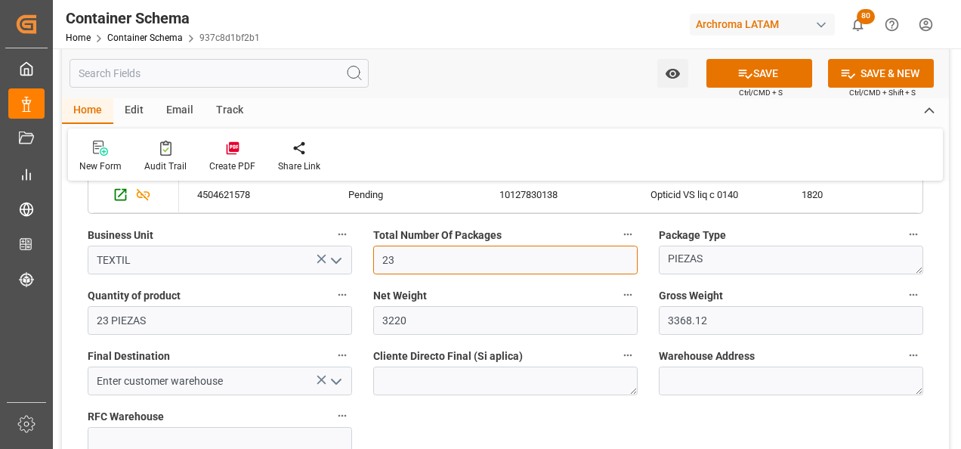
drag, startPoint x: 419, startPoint y: 260, endPoint x: 351, endPoint y: 260, distance: 68.0
type input "6"
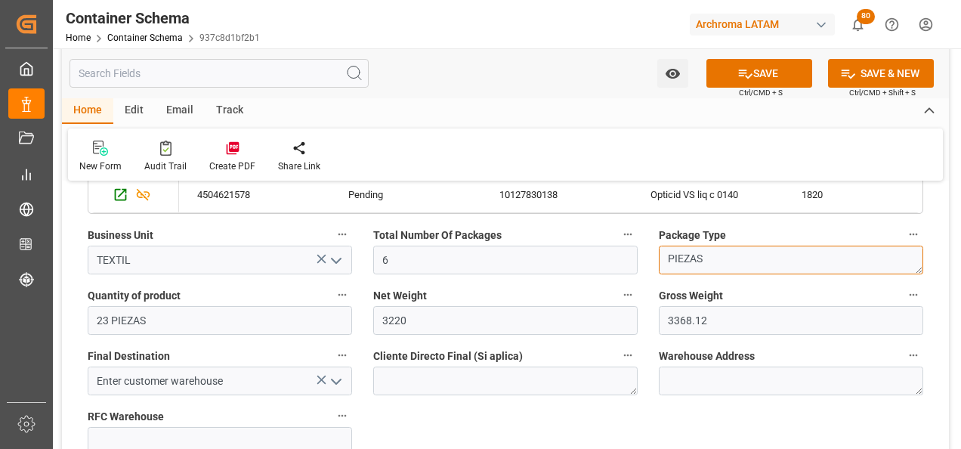
drag, startPoint x: 639, startPoint y: 262, endPoint x: 612, endPoint y: 261, distance: 27.2
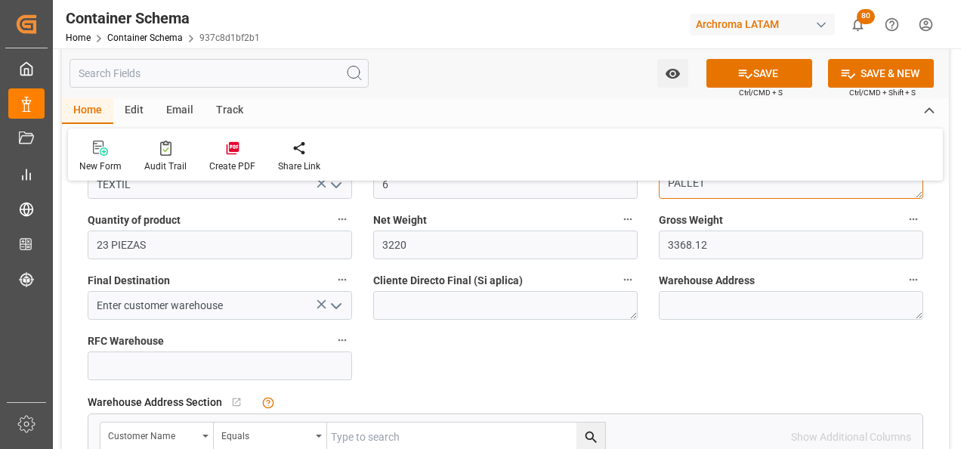
type textarea "PALLET"
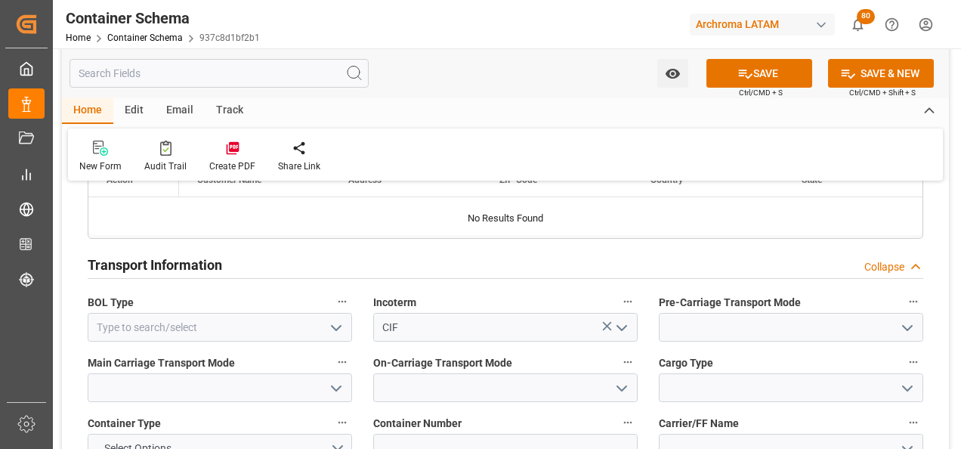
scroll to position [1360, 0]
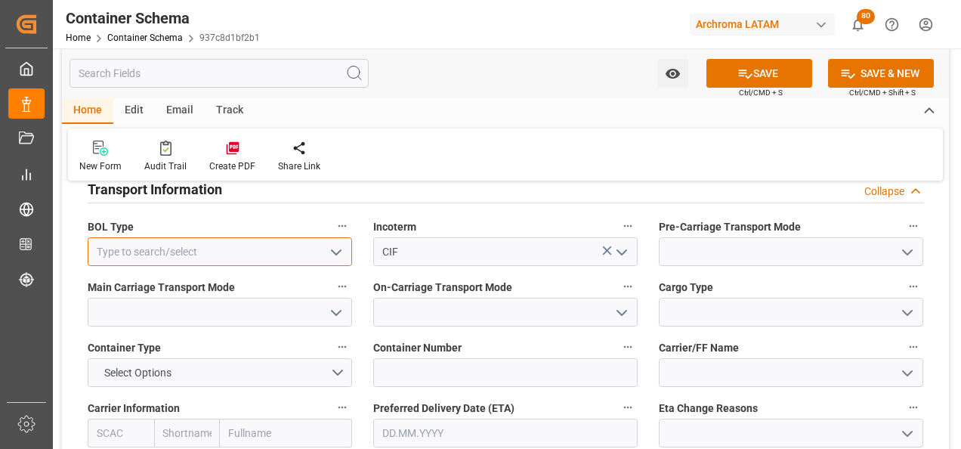
click at [347, 253] on input at bounding box center [220, 251] width 265 height 29
click at [341, 253] on icon "open menu" at bounding box center [336, 252] width 18 height 18
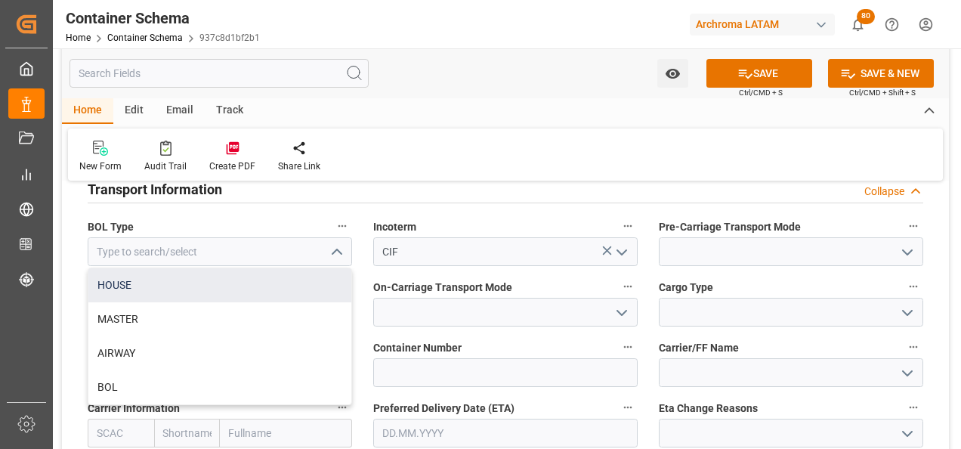
click at [311, 276] on div "HOUSE" at bounding box center [219, 285] width 263 height 34
type input "HOUSE"
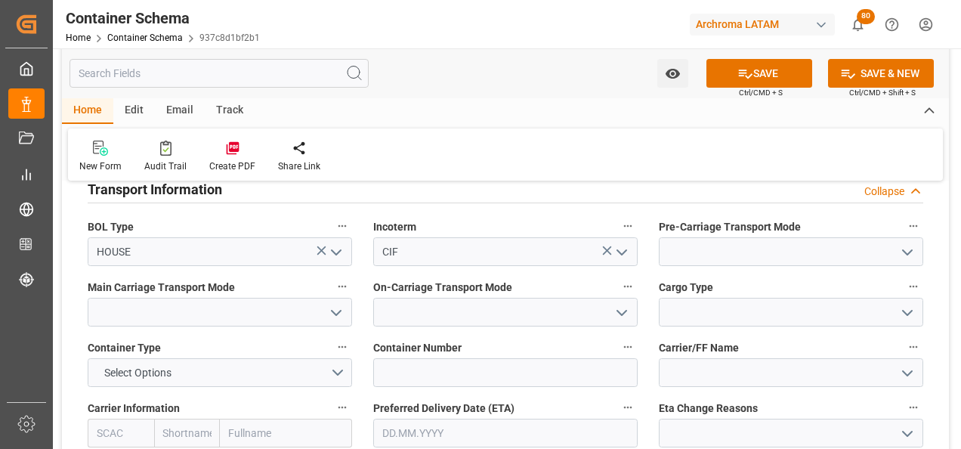
click at [899, 248] on icon "open menu" at bounding box center [908, 252] width 18 height 18
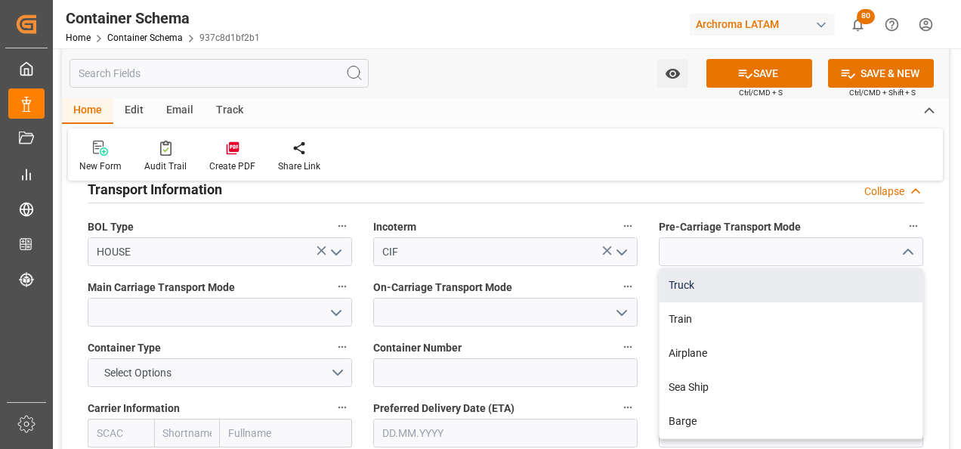
click at [811, 284] on div "Truck" at bounding box center [791, 285] width 263 height 34
type input "Truck"
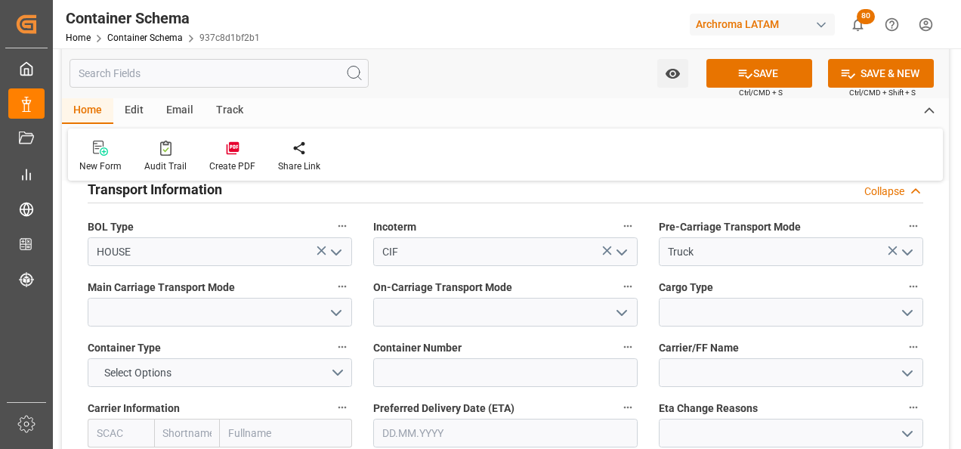
click at [339, 319] on icon "open menu" at bounding box center [336, 313] width 18 height 18
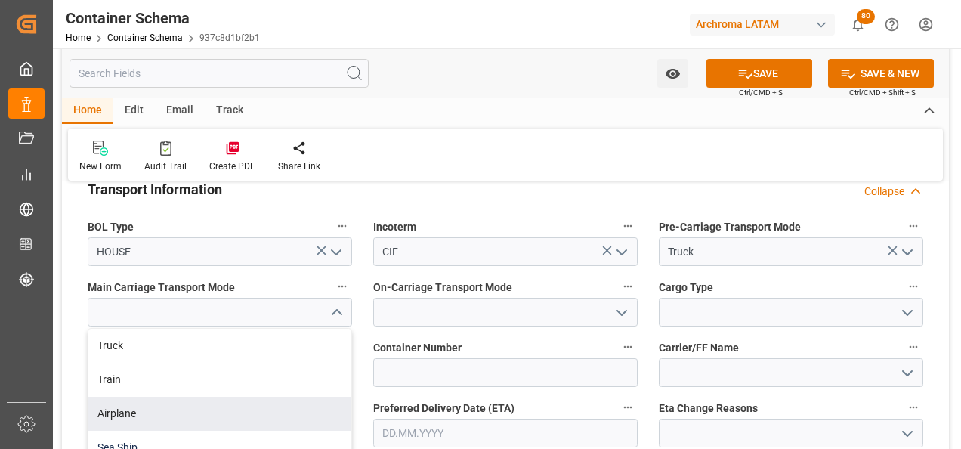
click at [289, 435] on div "Sea Ship" at bounding box center [219, 448] width 263 height 34
type input "Sea Ship"
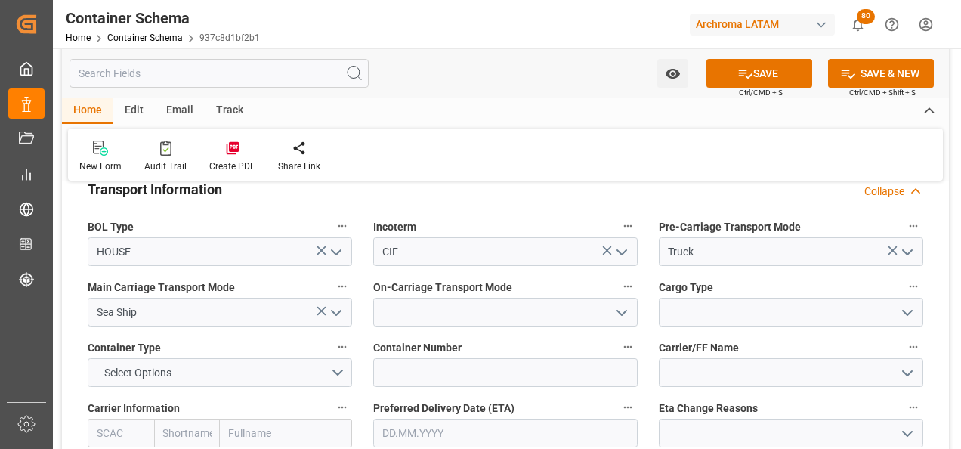
click at [625, 307] on icon "open menu" at bounding box center [622, 313] width 18 height 18
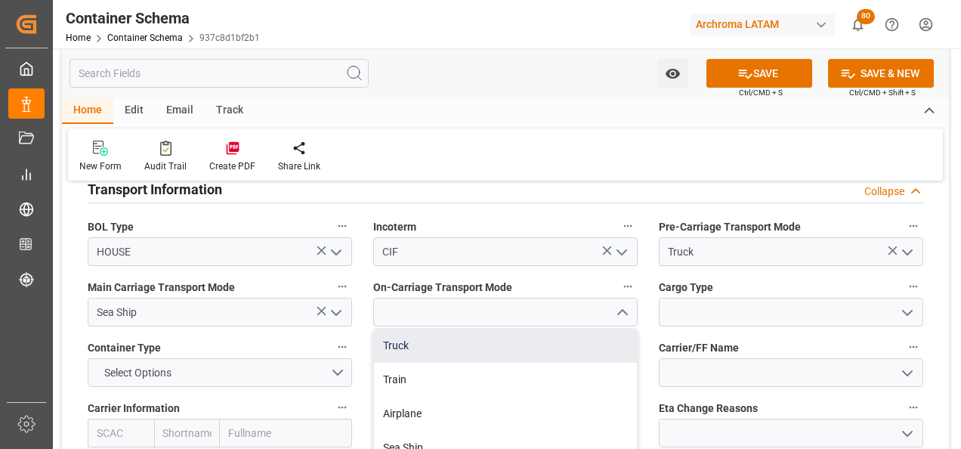
click at [563, 336] on div "Truck" at bounding box center [505, 346] width 263 height 34
type input "Truck"
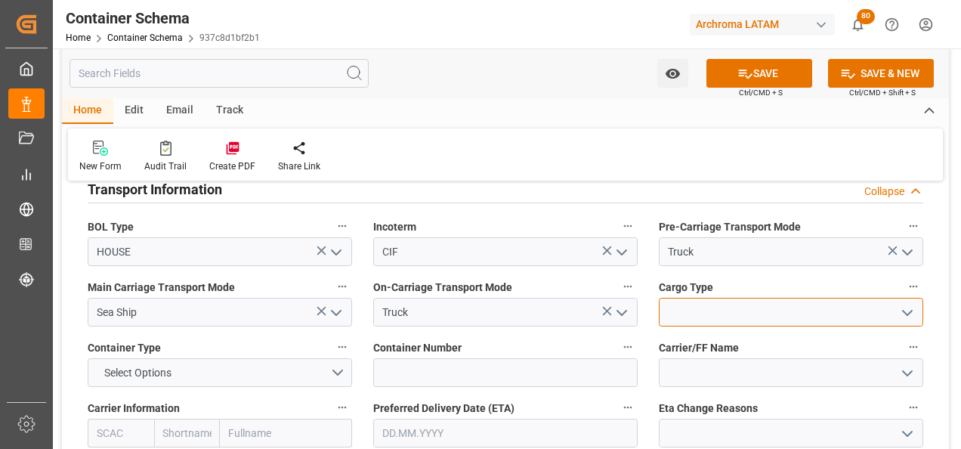
click at [707, 315] on input at bounding box center [791, 312] width 265 height 29
click at [907, 311] on icon "open menu" at bounding box center [908, 313] width 18 height 18
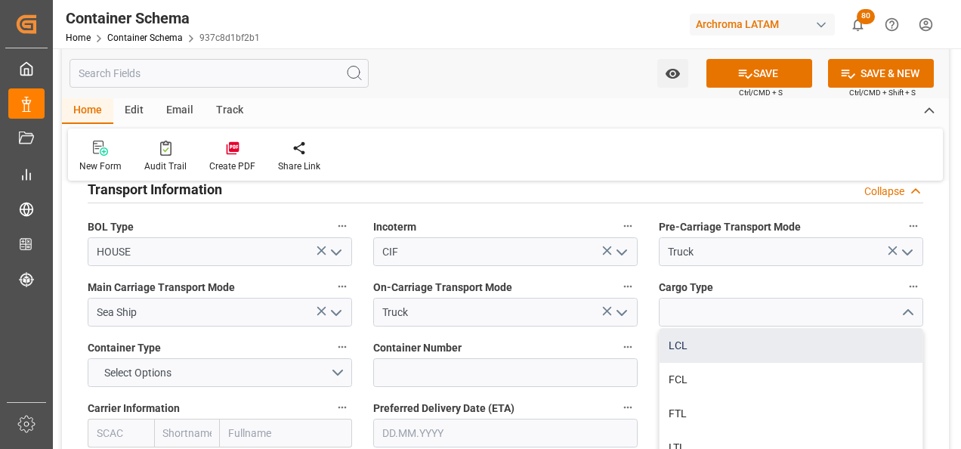
click at [747, 353] on div "LCL" at bounding box center [791, 346] width 263 height 34
type input "LCL"
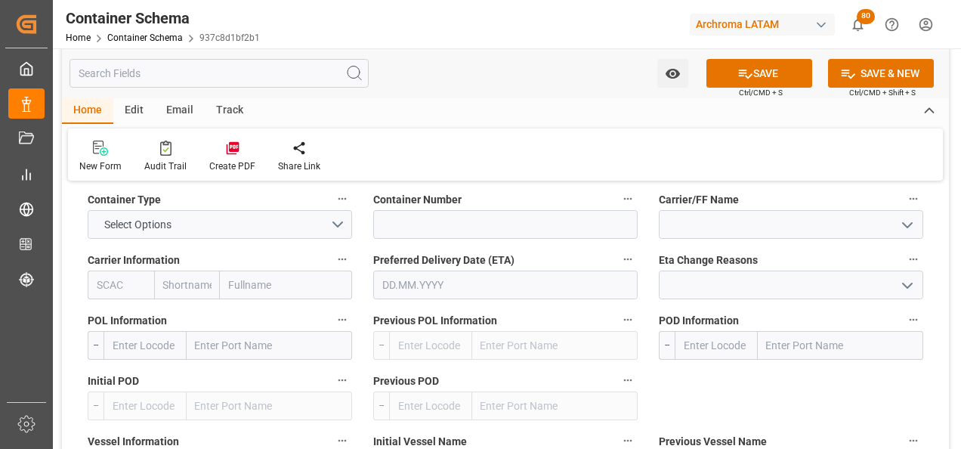
scroll to position [1512, 0]
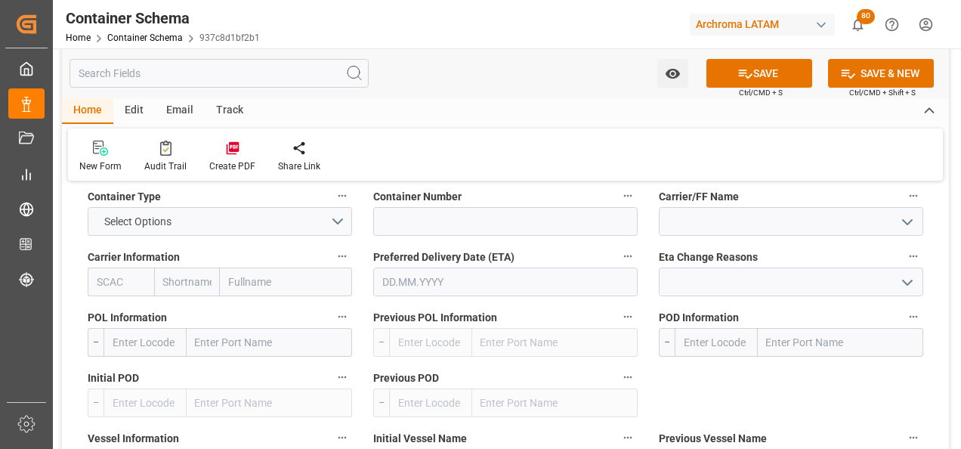
click at [450, 289] on input "text" at bounding box center [505, 282] width 265 height 29
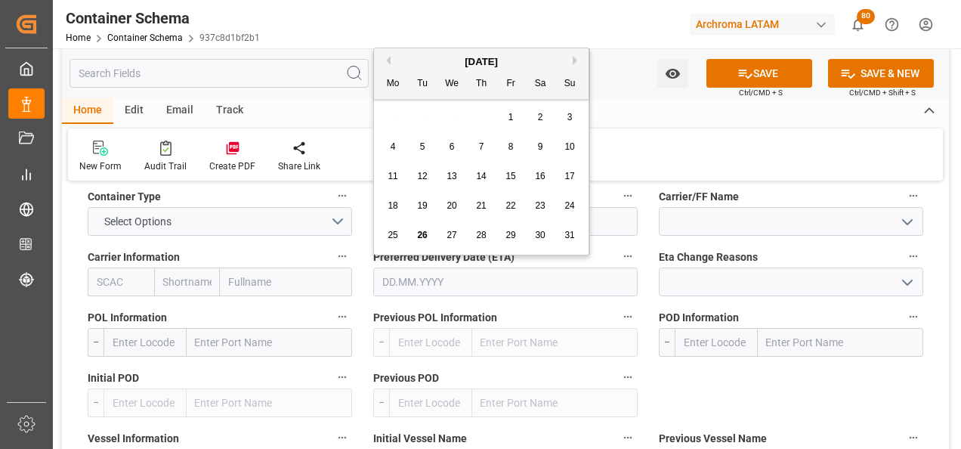
click at [574, 60] on button "Next Month" at bounding box center [577, 60] width 9 height 9
click at [393, 236] on span "29" at bounding box center [393, 235] width 10 height 11
type input "[DATE]"
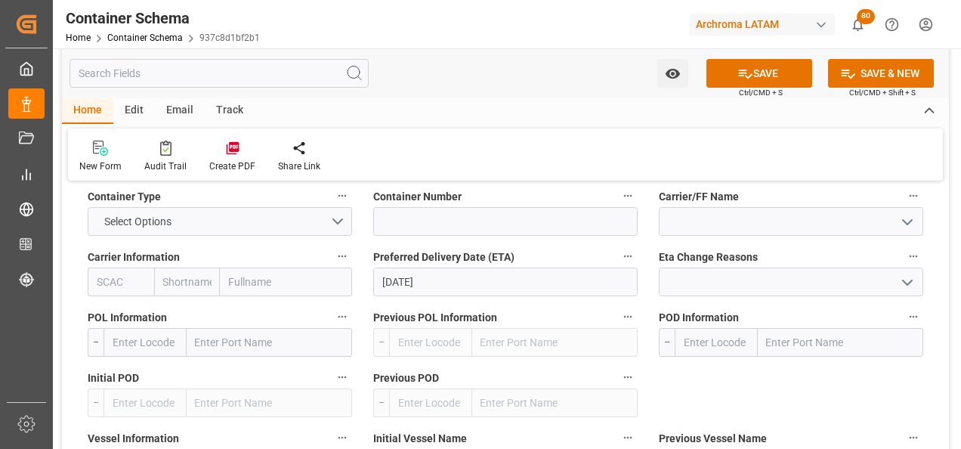
click at [226, 348] on input "text" at bounding box center [270, 342] width 166 height 29
click at [209, 342] on input "text" at bounding box center [270, 342] width 166 height 29
type input "JAKARTA"
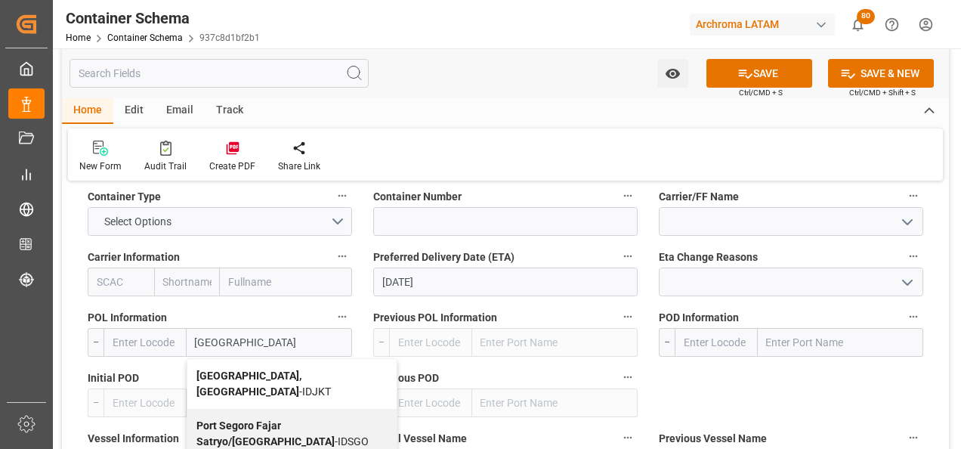
click at [247, 374] on b "Jakarta, Java" at bounding box center [249, 384] width 105 height 28
type input "IDJKT"
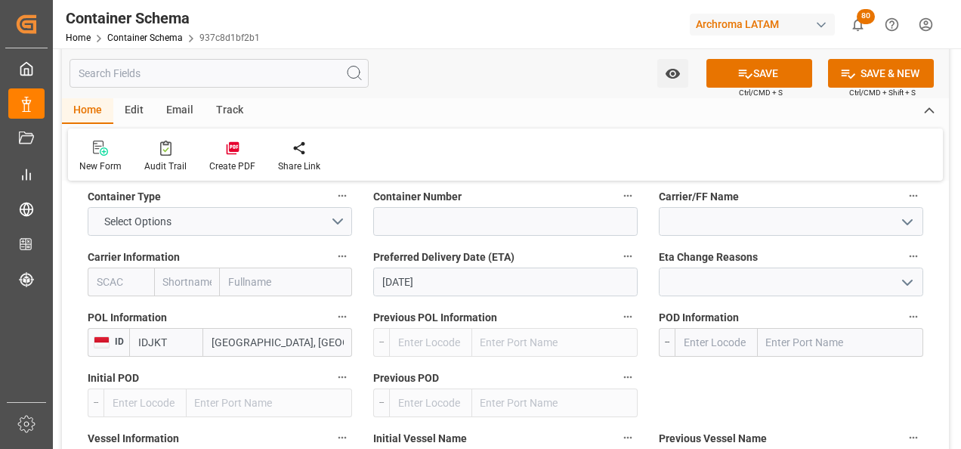
type input "Jakarta, Java"
click at [799, 343] on input "text" at bounding box center [841, 342] width 166 height 29
type input "BUENA"
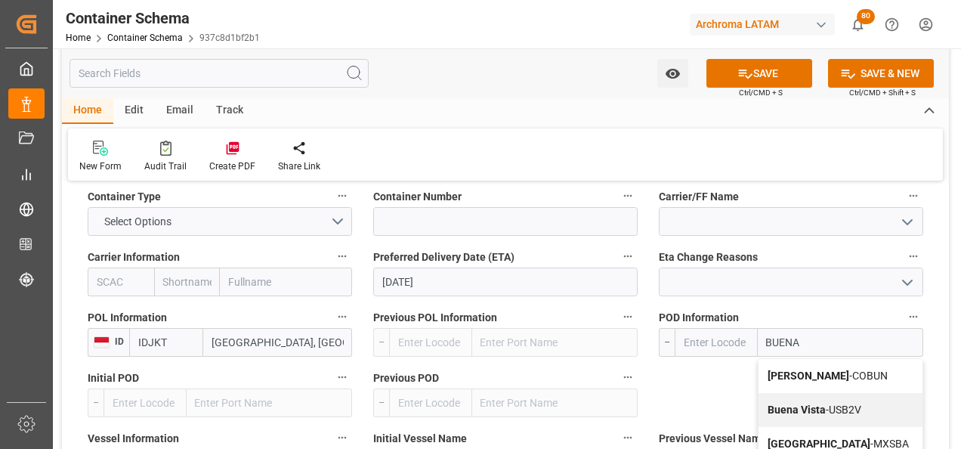
click at [800, 368] on div "Buenaventura - COBUN" at bounding box center [841, 376] width 164 height 34
type input "COBUN"
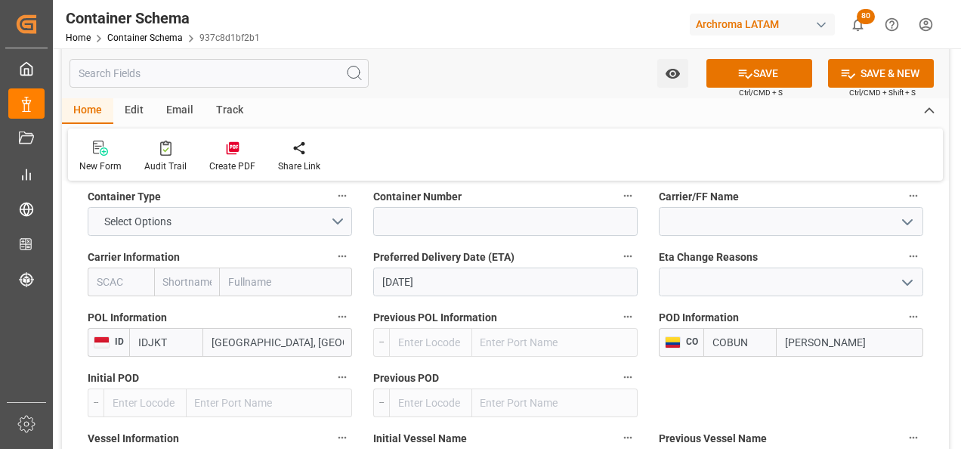
scroll to position [1587, 0]
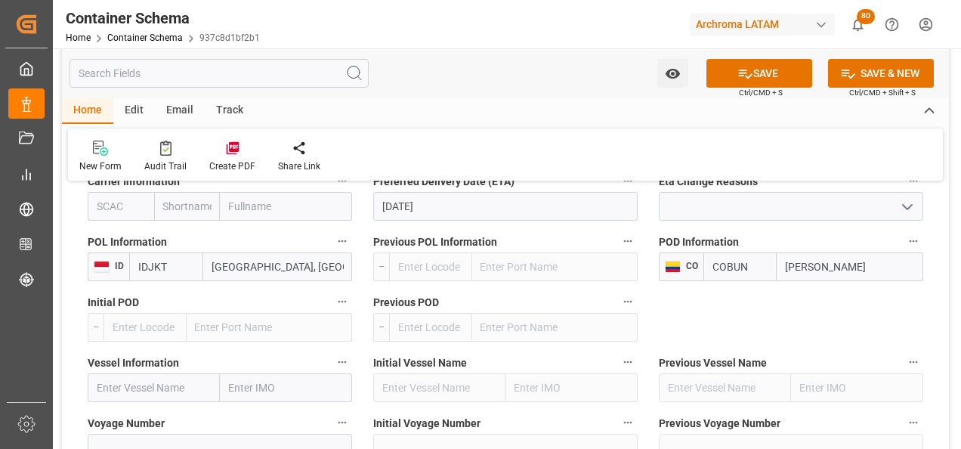
type input "Buenaventura"
click at [261, 385] on input "text" at bounding box center [286, 387] width 132 height 29
click at [164, 393] on input "text" at bounding box center [154, 387] width 132 height 29
paste input "KMTC XIAMEN"
type input "KMTC XIAMEN"
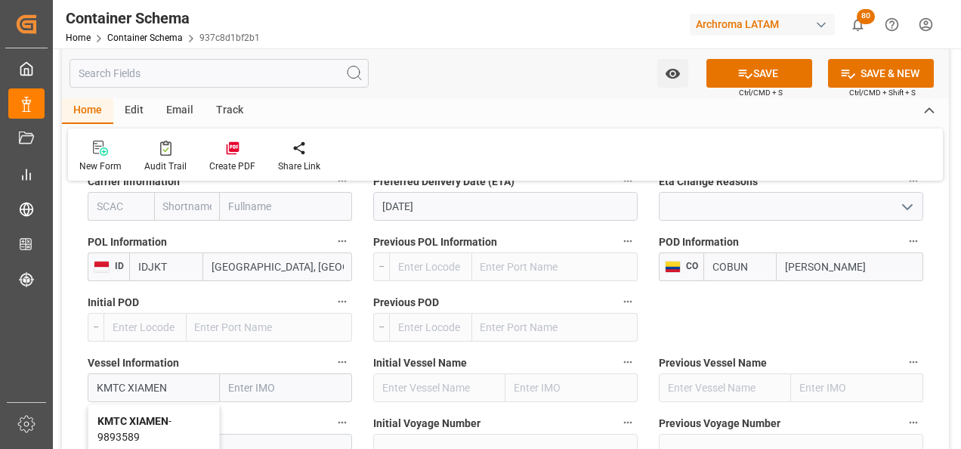
click at [180, 417] on div "KMTC XIAMEN - 9893589" at bounding box center [153, 429] width 131 height 50
type input "9893589"
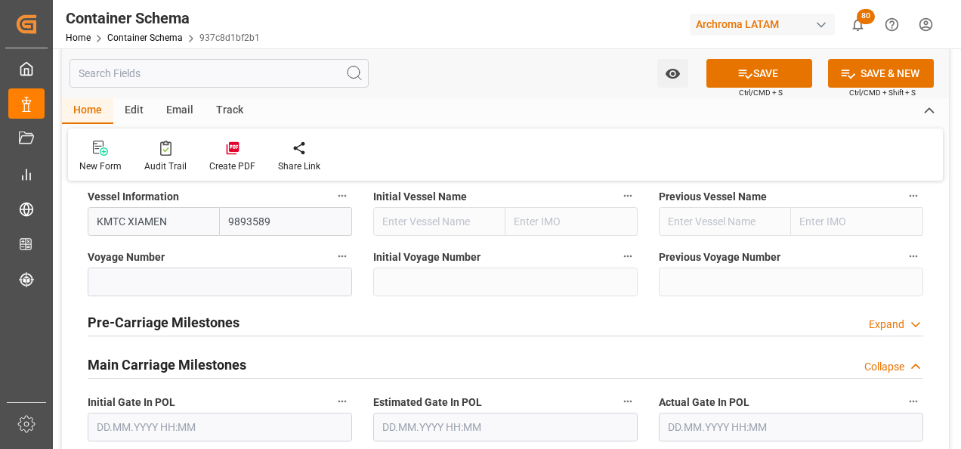
scroll to position [1814, 0]
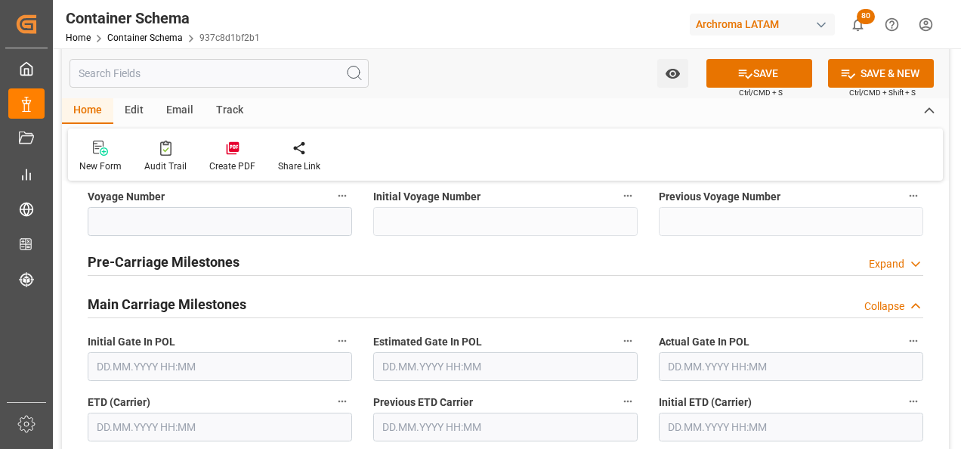
type input "KMTC XIAMEN"
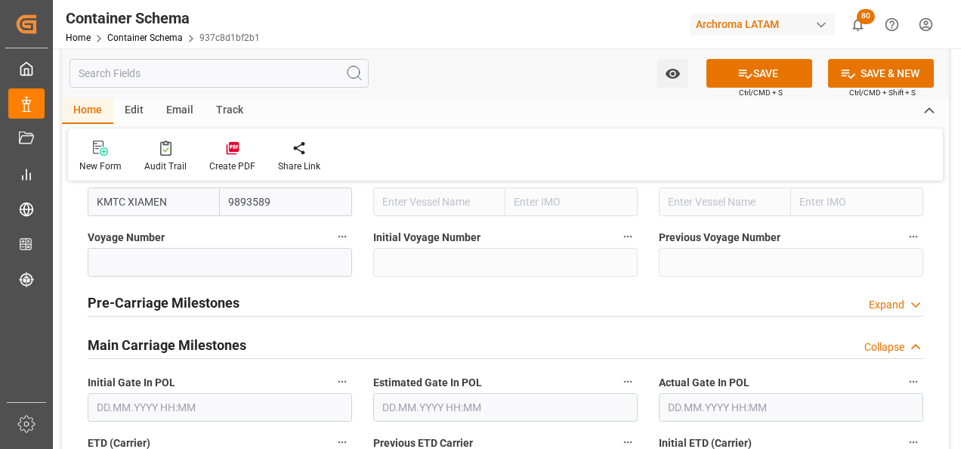
scroll to position [1738, 0]
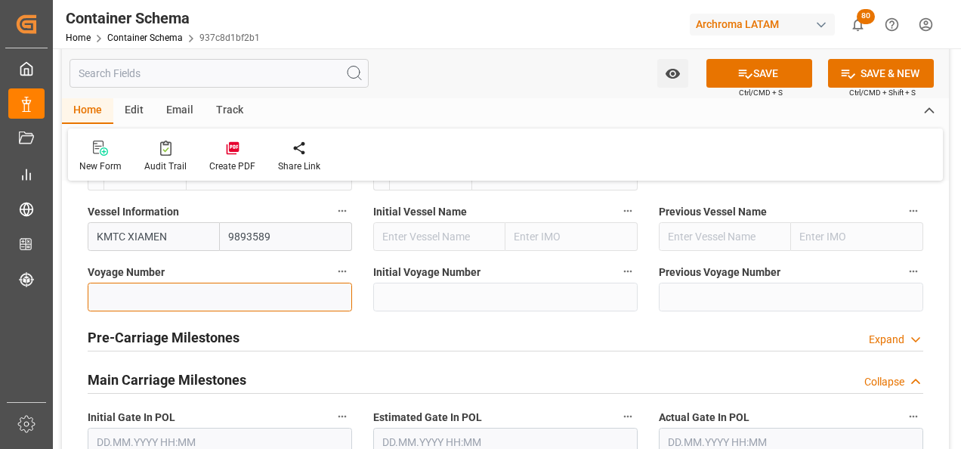
click at [172, 296] on input at bounding box center [220, 297] width 265 height 29
paste input "2506N"
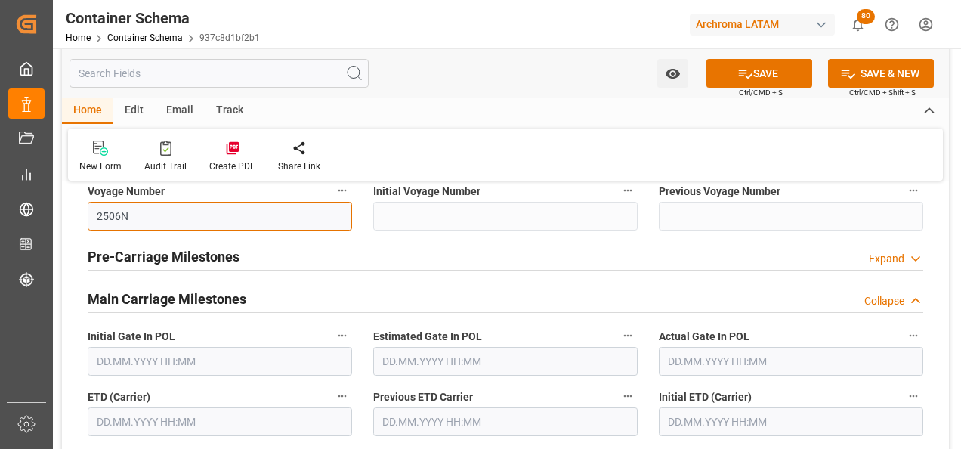
scroll to position [1889, 0]
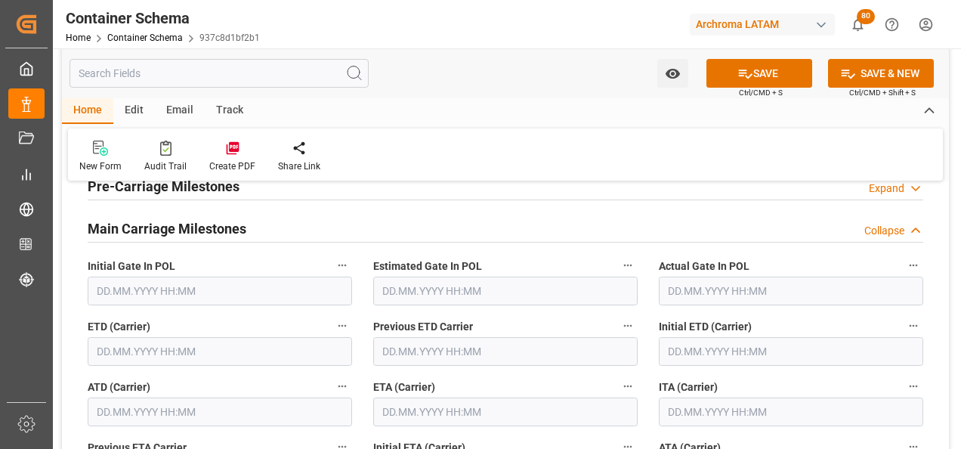
type input "2506N"
click at [152, 345] on input "text" at bounding box center [220, 351] width 265 height 29
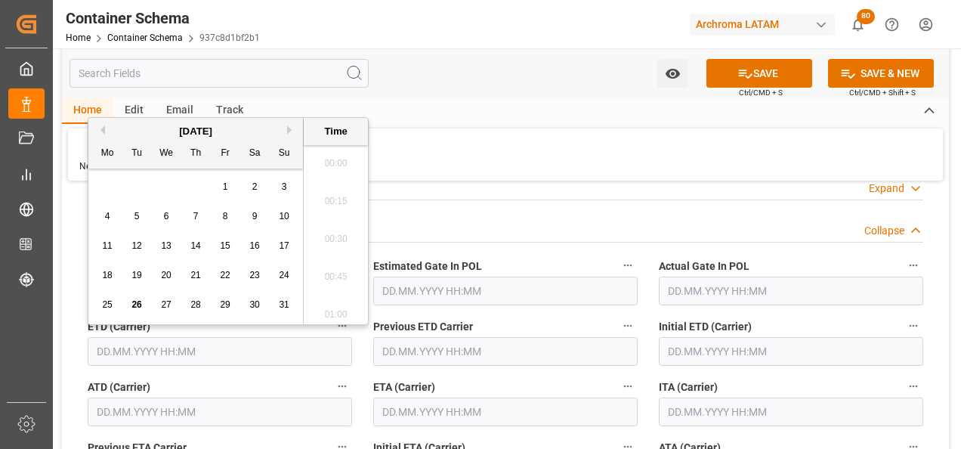
scroll to position [1252, 0]
click at [275, 277] on div "24" at bounding box center [284, 276] width 19 height 18
type input "24.08.2025 00:00"
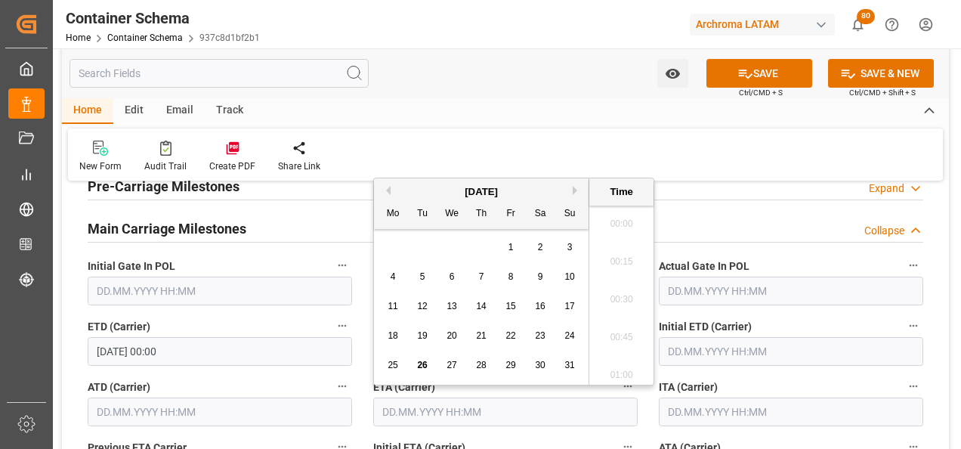
click at [466, 418] on input "text" at bounding box center [505, 412] width 265 height 29
click at [575, 190] on button "Next Month" at bounding box center [577, 190] width 9 height 9
click at [384, 369] on div "29" at bounding box center [393, 366] width 19 height 18
type input "29.09.2025 00:00"
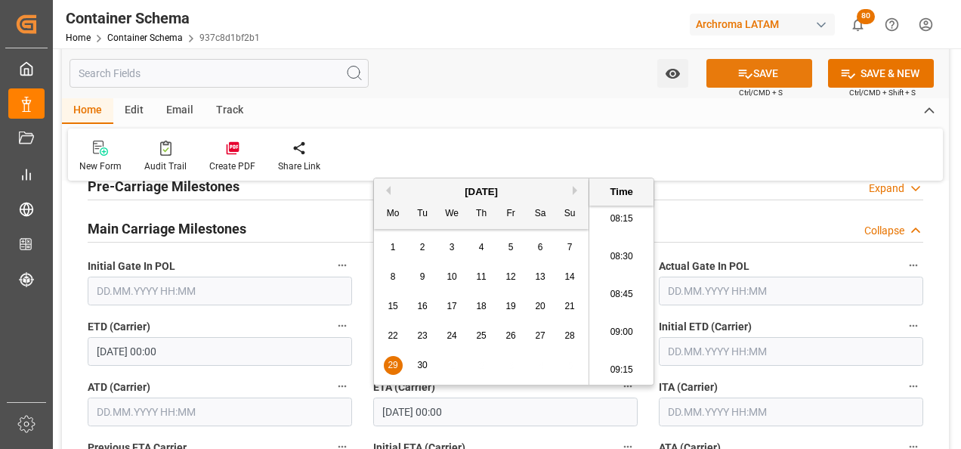
click at [775, 72] on button "SAVE" at bounding box center [760, 73] width 106 height 29
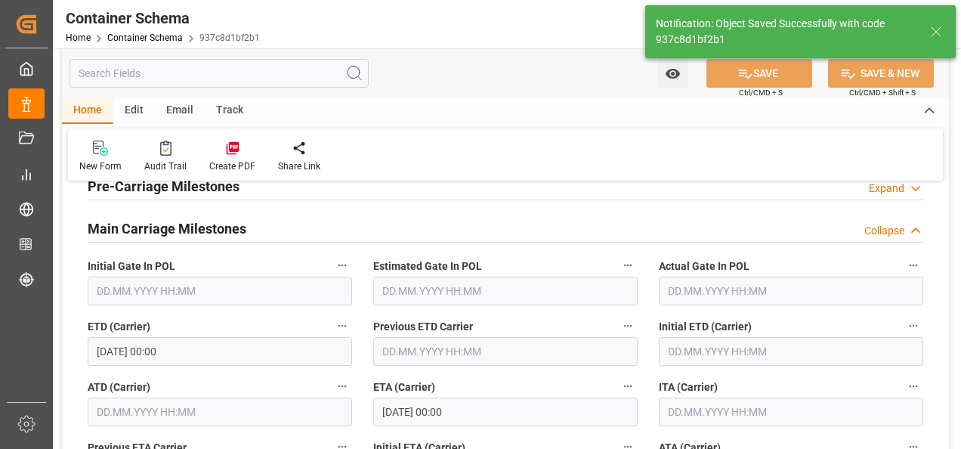
type input "Document Sent"
type input "6 PALLET"
type input "COBUN"
type input "Buenaventura"
type input "KMTC XIAMEN"
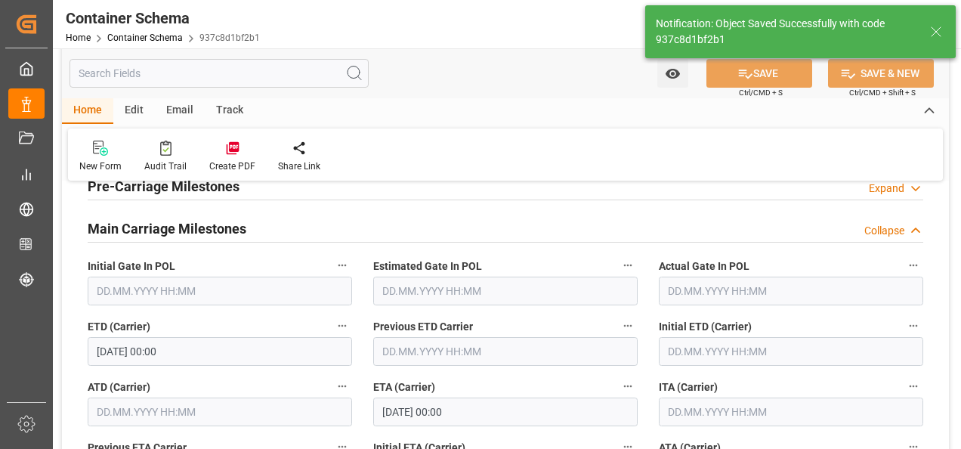
type input "9893589"
type input "2506N"
type input "29.09.2025 00:00"
